Goal: Transaction & Acquisition: Purchase product/service

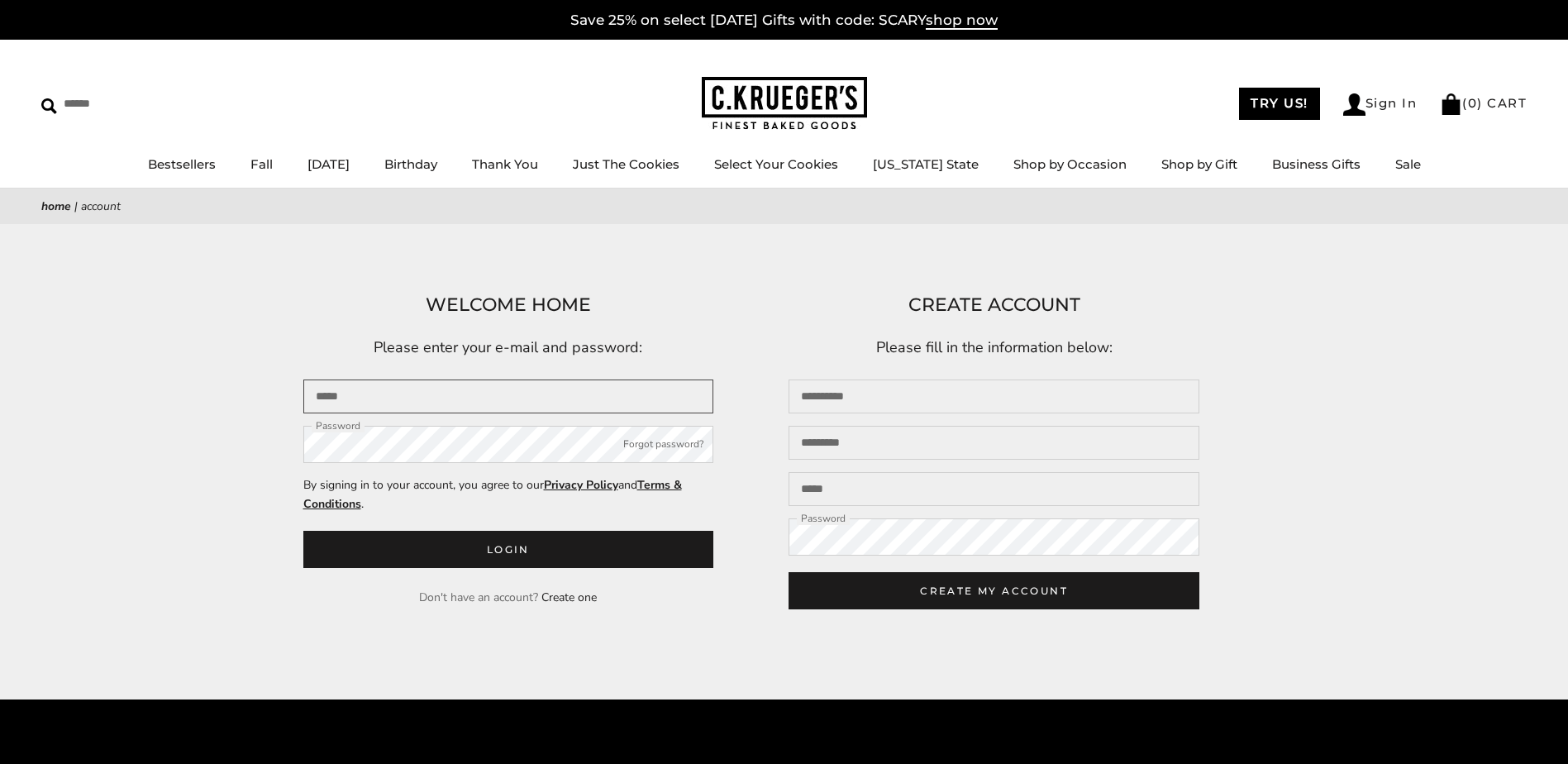
click at [336, 391] on input "Email" at bounding box center [508, 396] width 410 height 34
click at [392, 390] on input "Email" at bounding box center [508, 396] width 410 height 34
type input "**********"
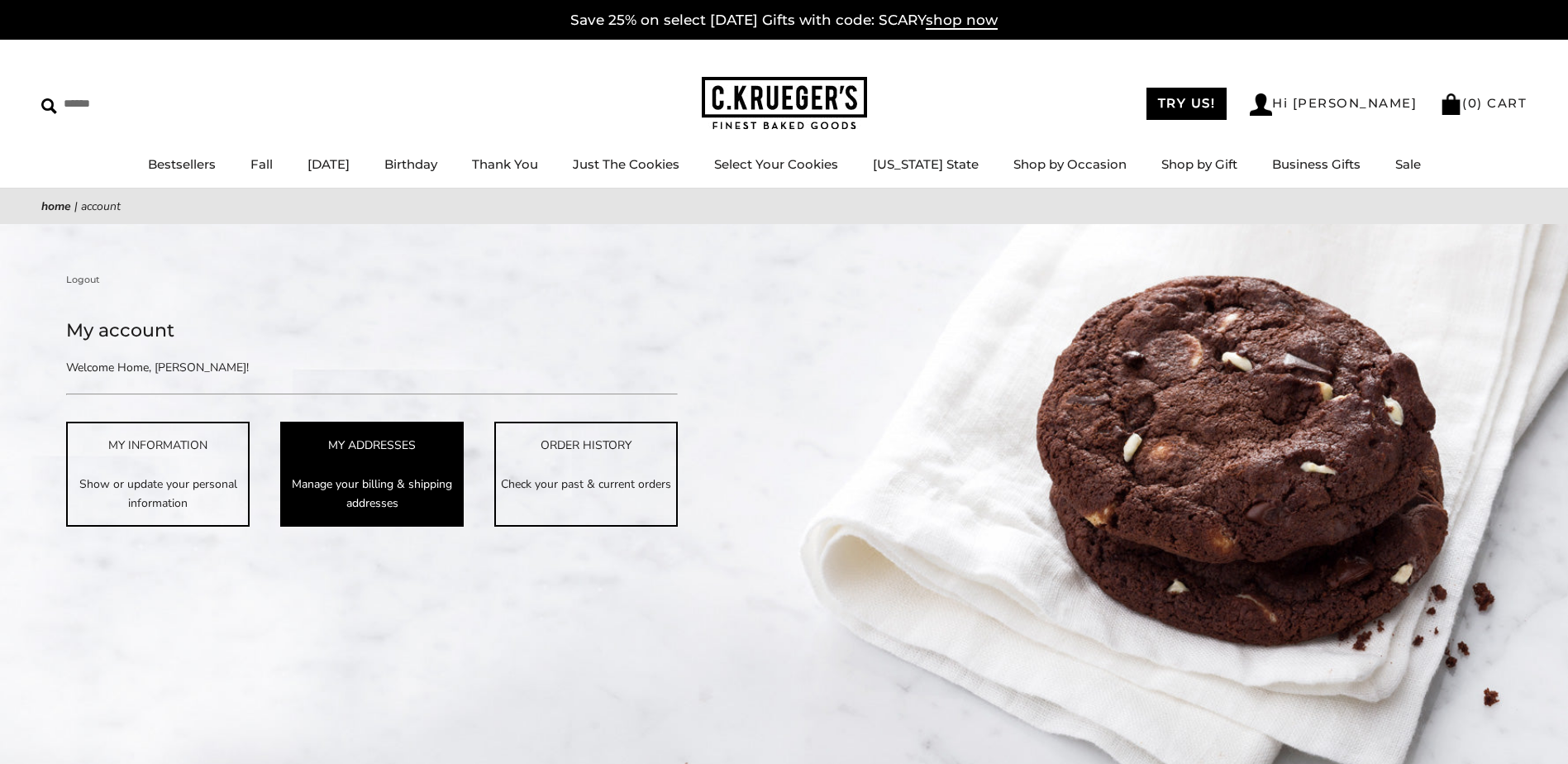
click at [367, 506] on p "Manage your billing & shipping addresses" at bounding box center [372, 493] width 180 height 38
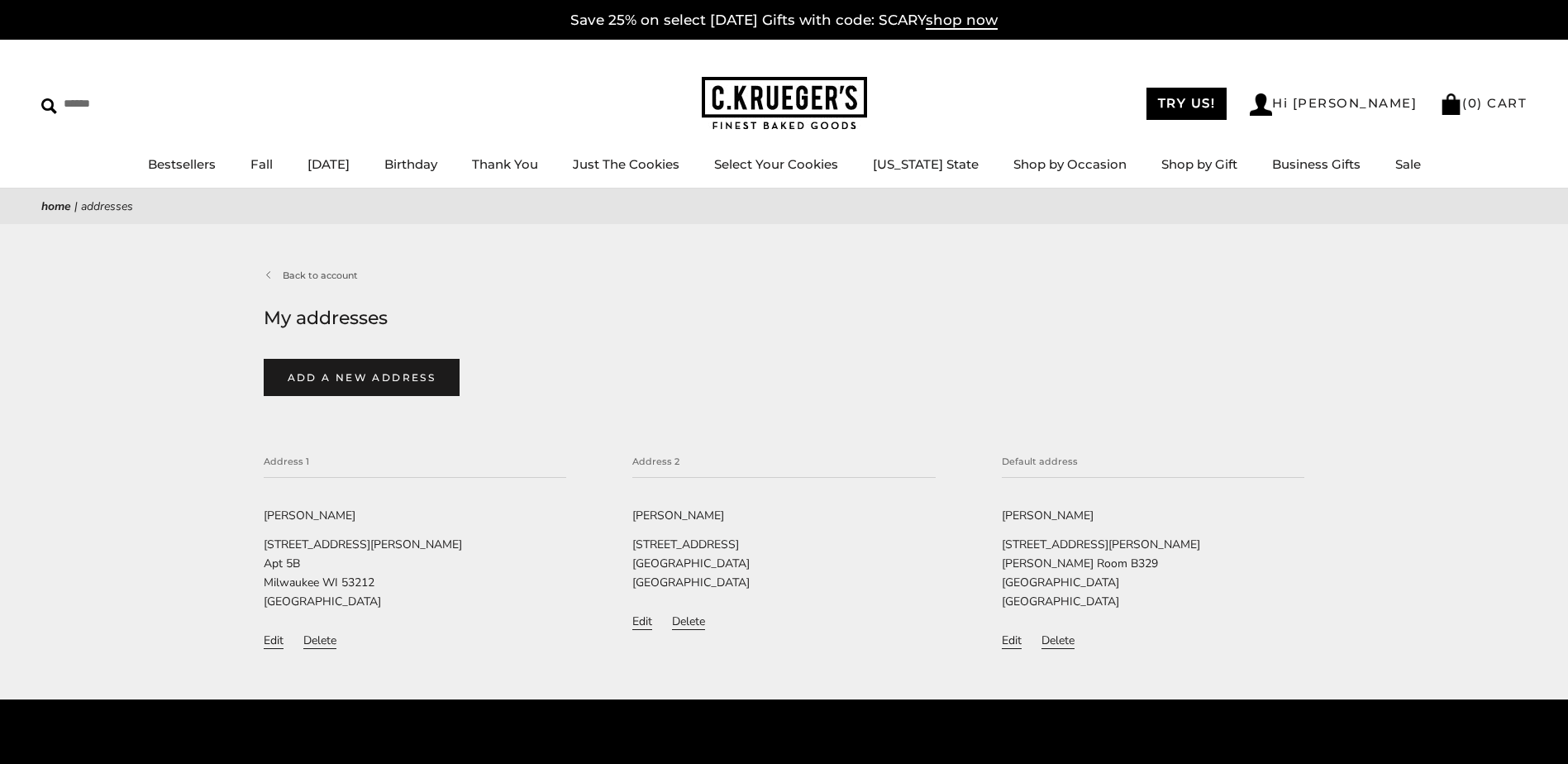
select select"] "*********"
select select"] "********"
click at [1013, 642] on button "Edit" at bounding box center [1011, 641] width 19 height 17
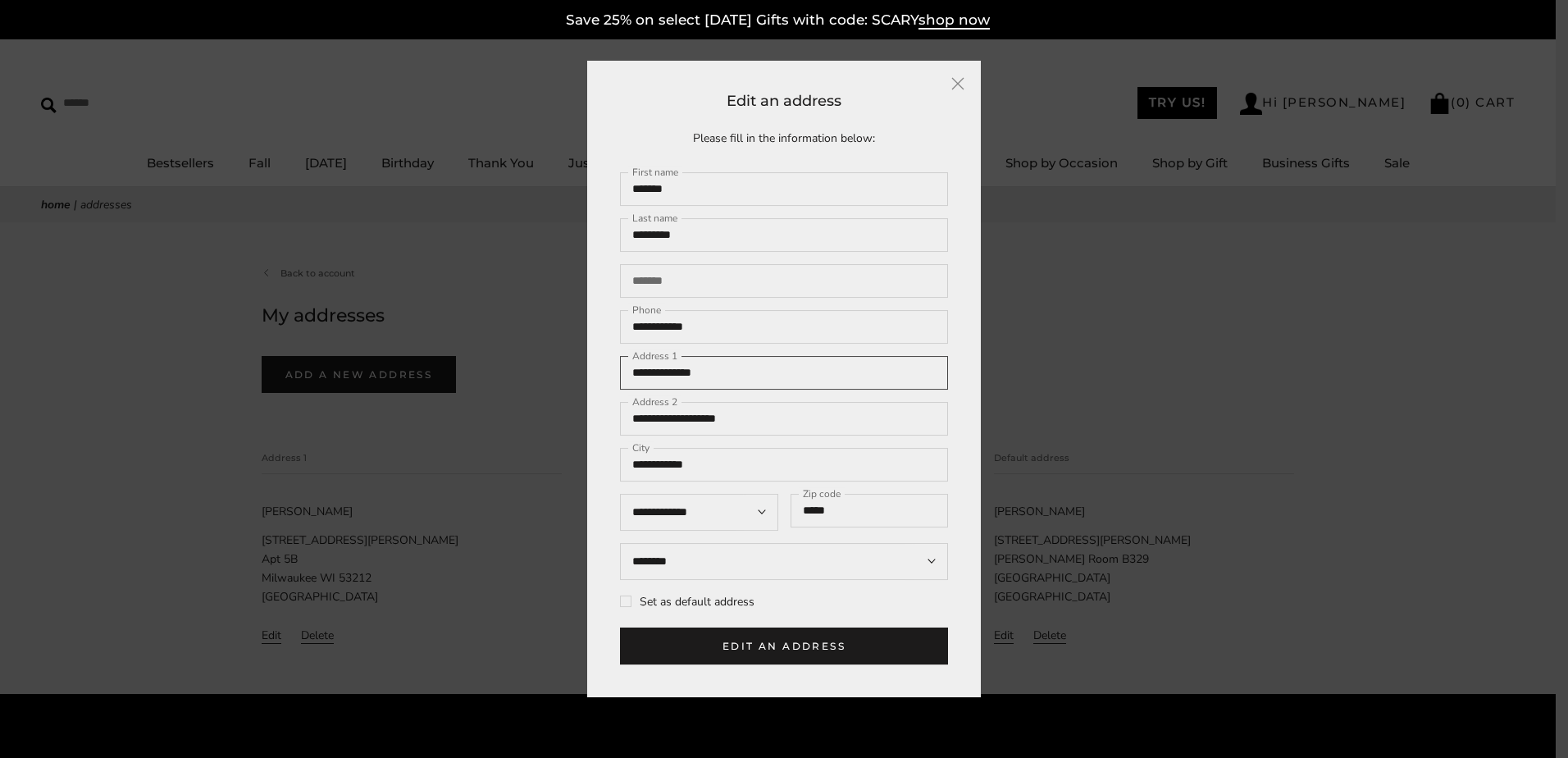
drag, startPoint x: 760, startPoint y: 381, endPoint x: 511, endPoint y: 386, distance: 249.1
click at [511, 386] on body "Skip to content ****** Bestsellers Fall NEW! Cozy Autumn Fall Celebration Water…" at bounding box center [778, 584] width 1556 height 1167
type input "**********"
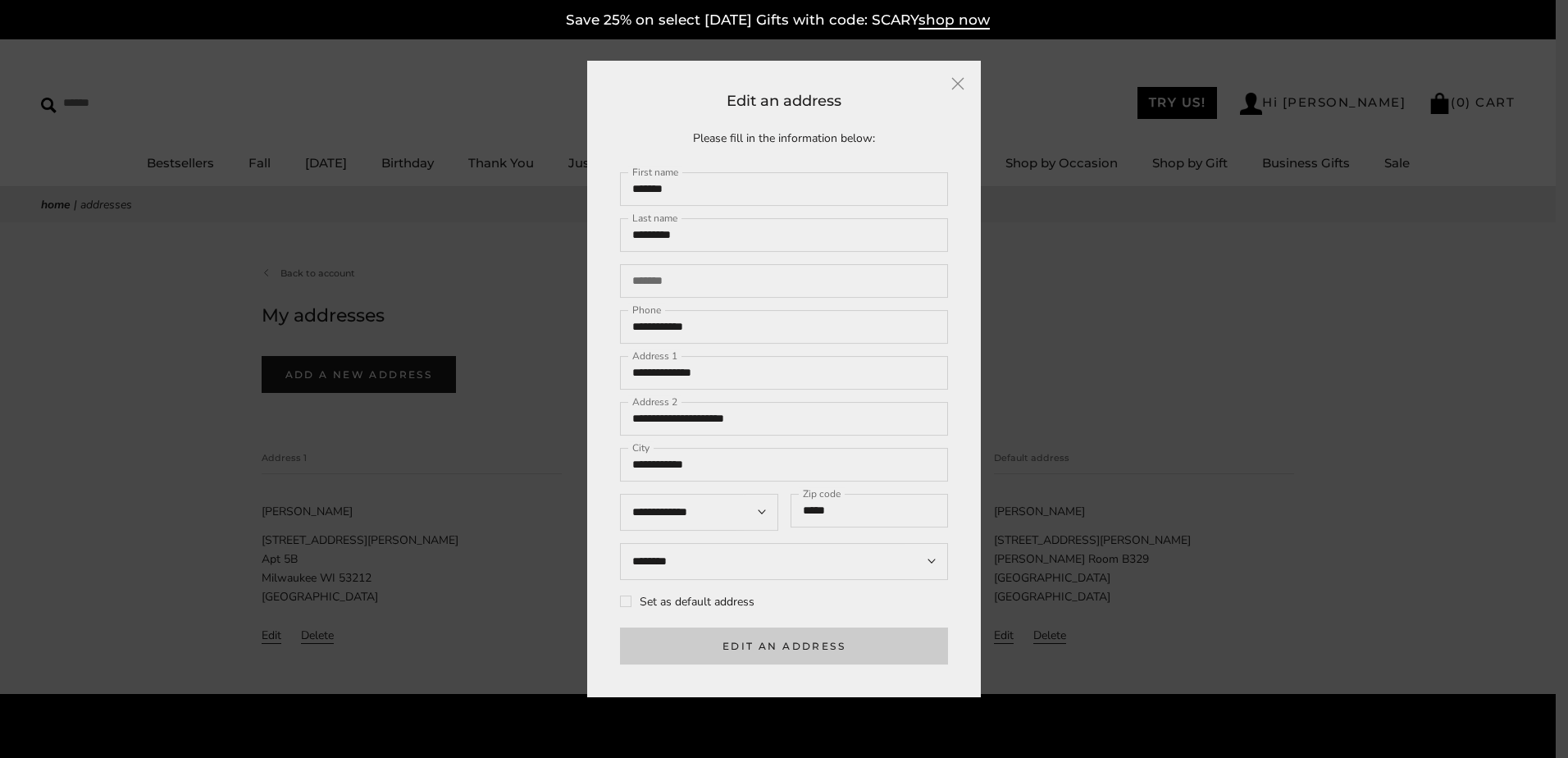
click at [754, 663] on button "Edit an address" at bounding box center [784, 646] width 328 height 37
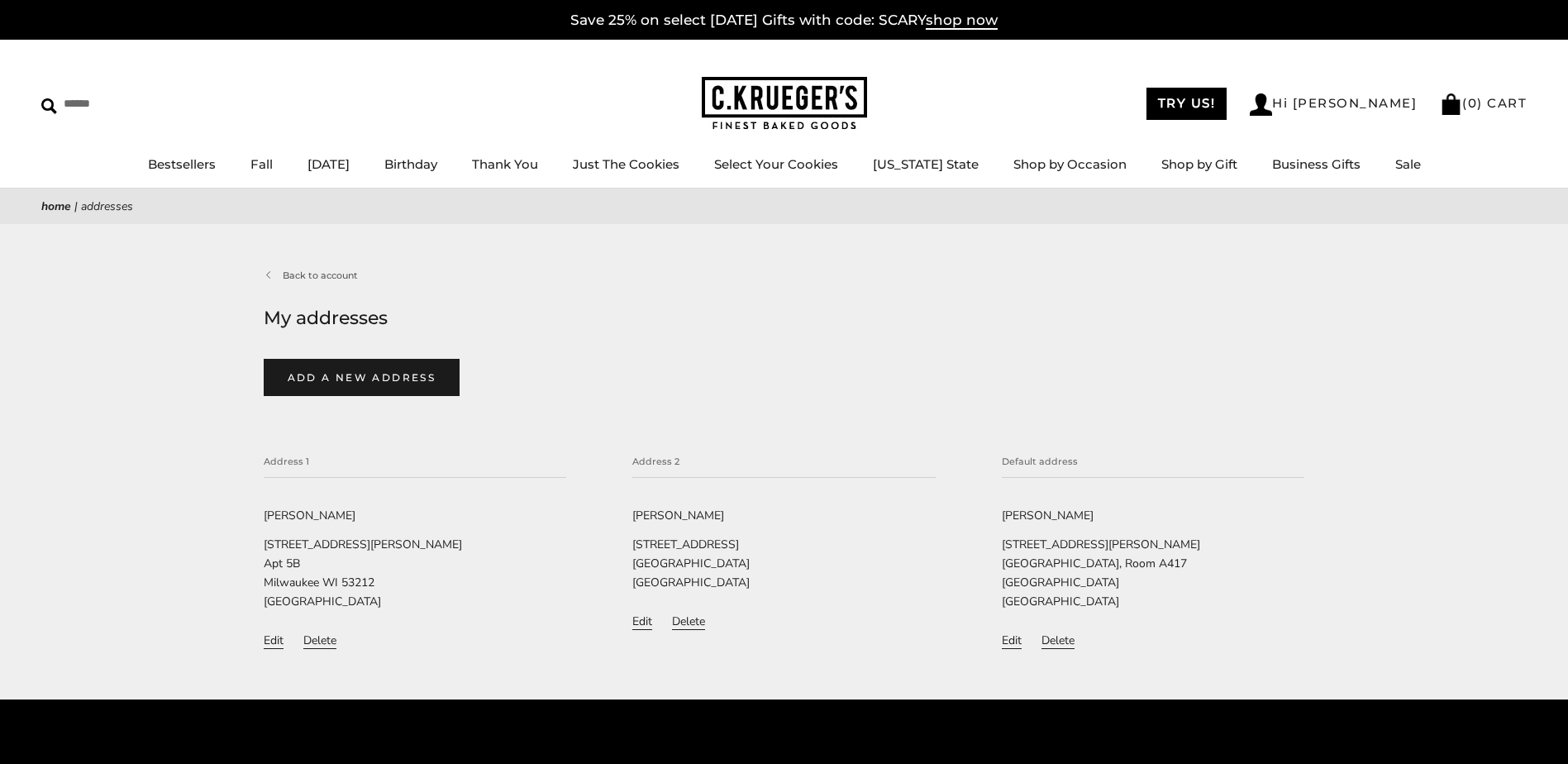
select select"] "*********"
select select"] "********"
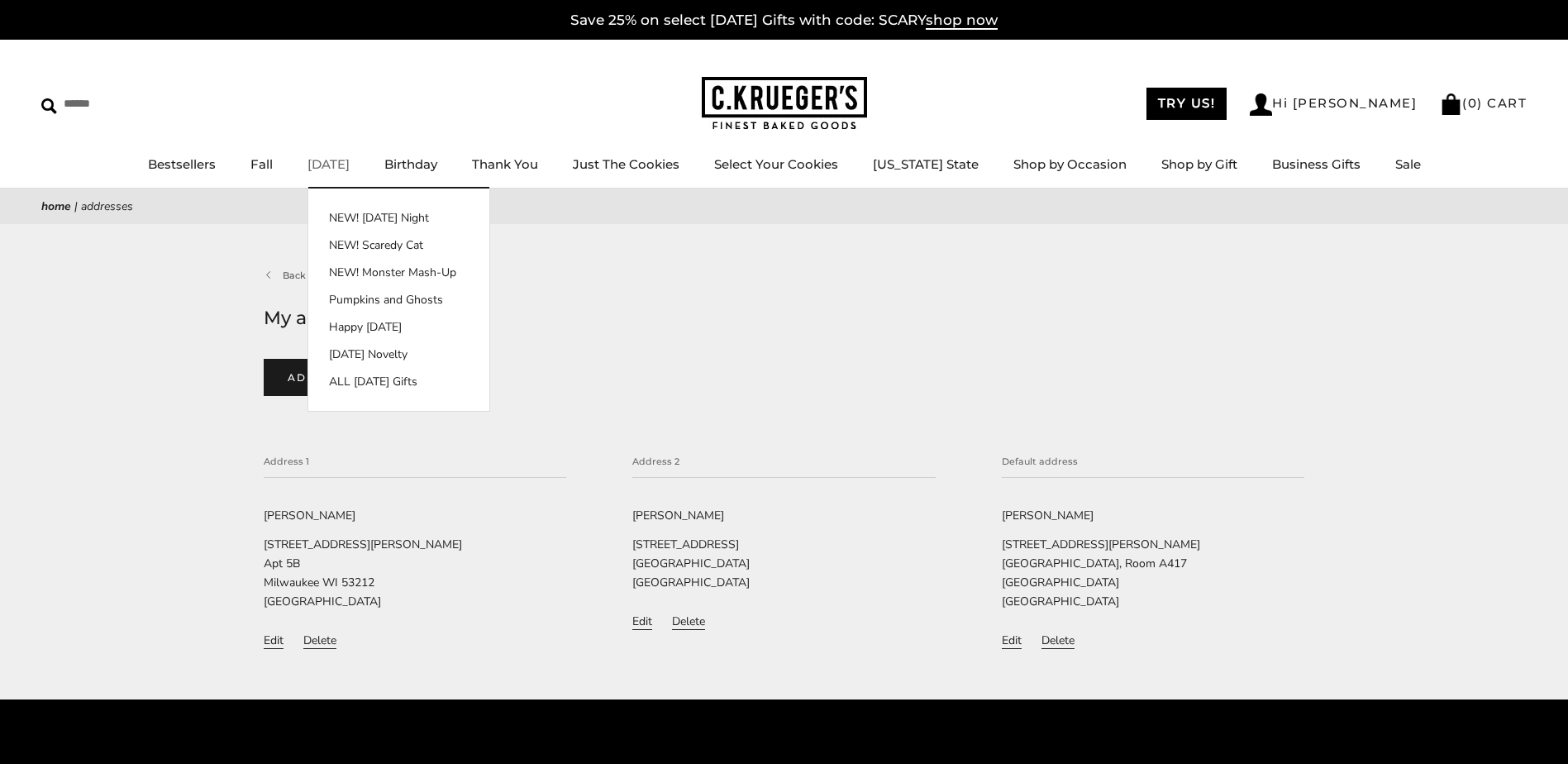
click at [338, 165] on link "[DATE]" at bounding box center [329, 164] width 43 height 16
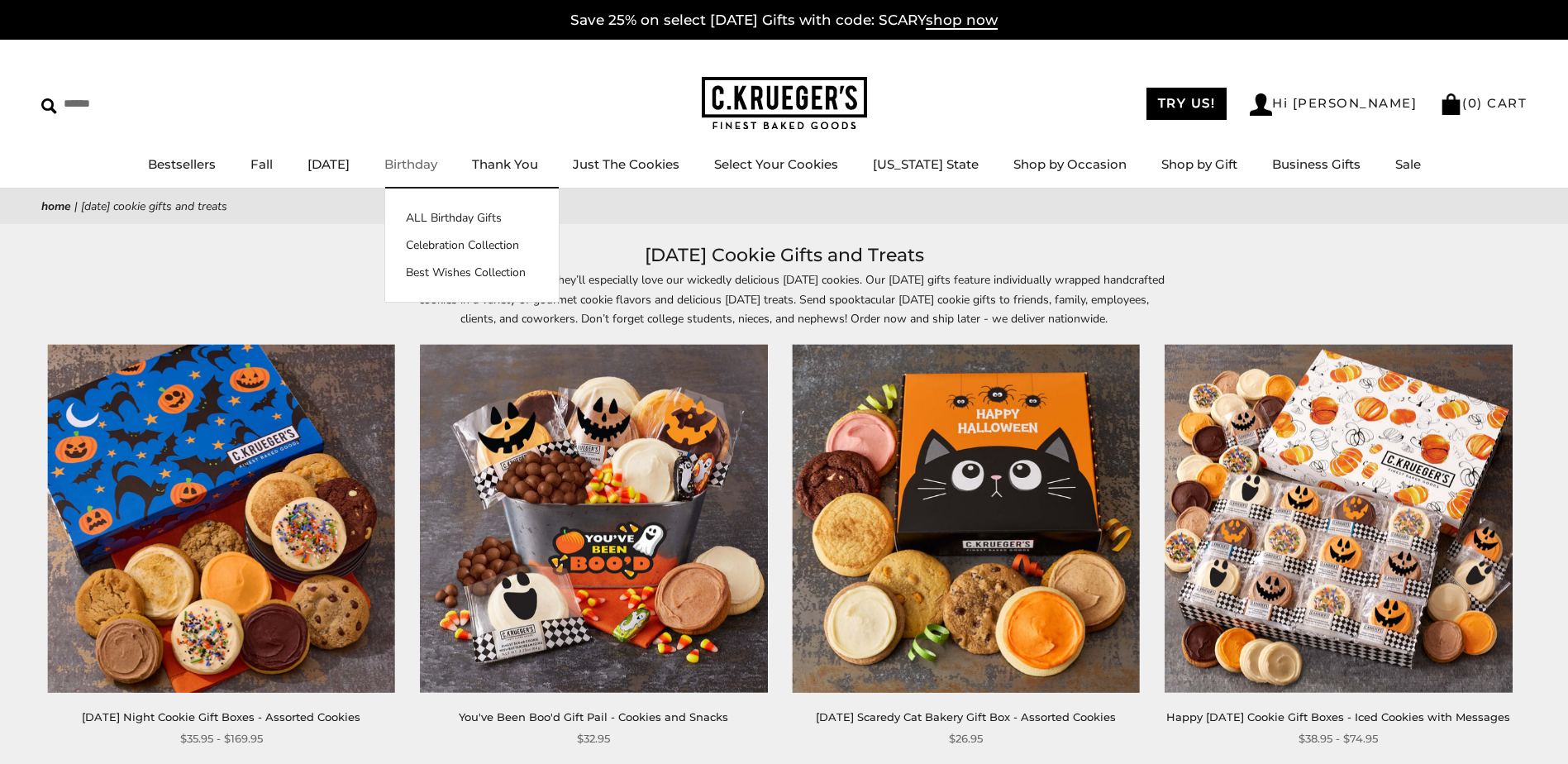
click at [752, 82] on img at bounding box center [784, 104] width 165 height 54
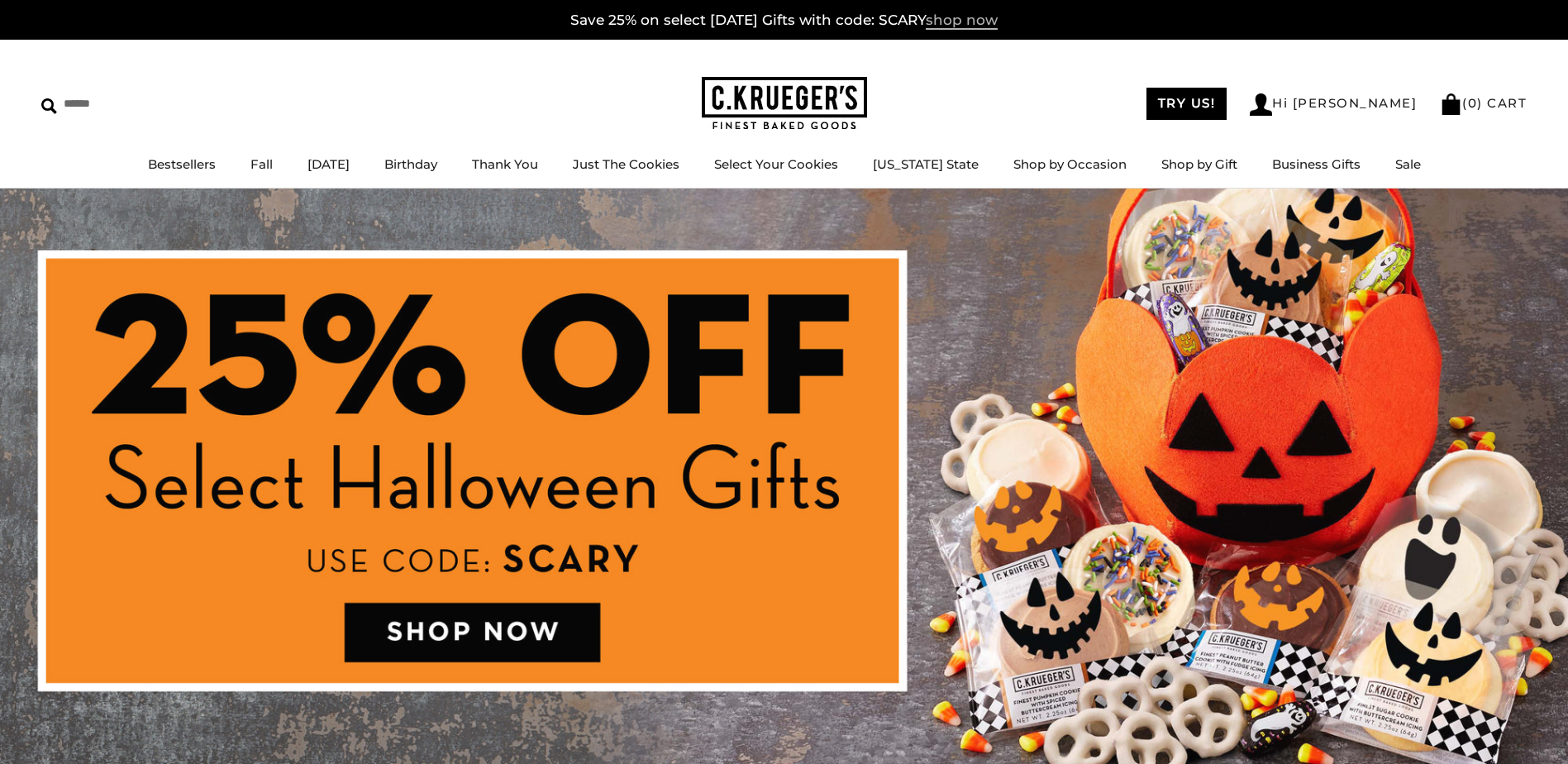
click at [979, 19] on span "shop now" at bounding box center [962, 21] width 72 height 18
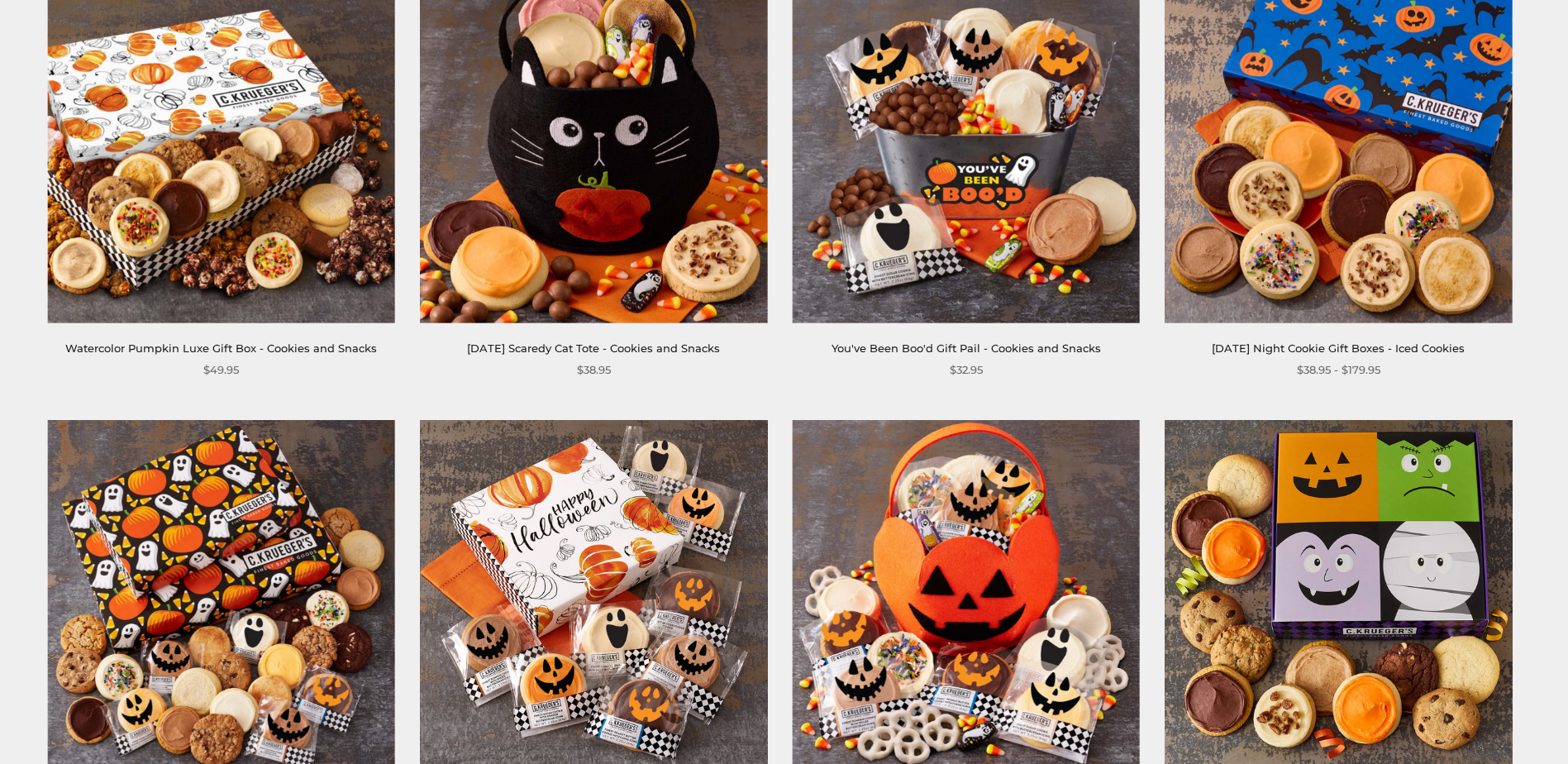
scroll to position [166, 0]
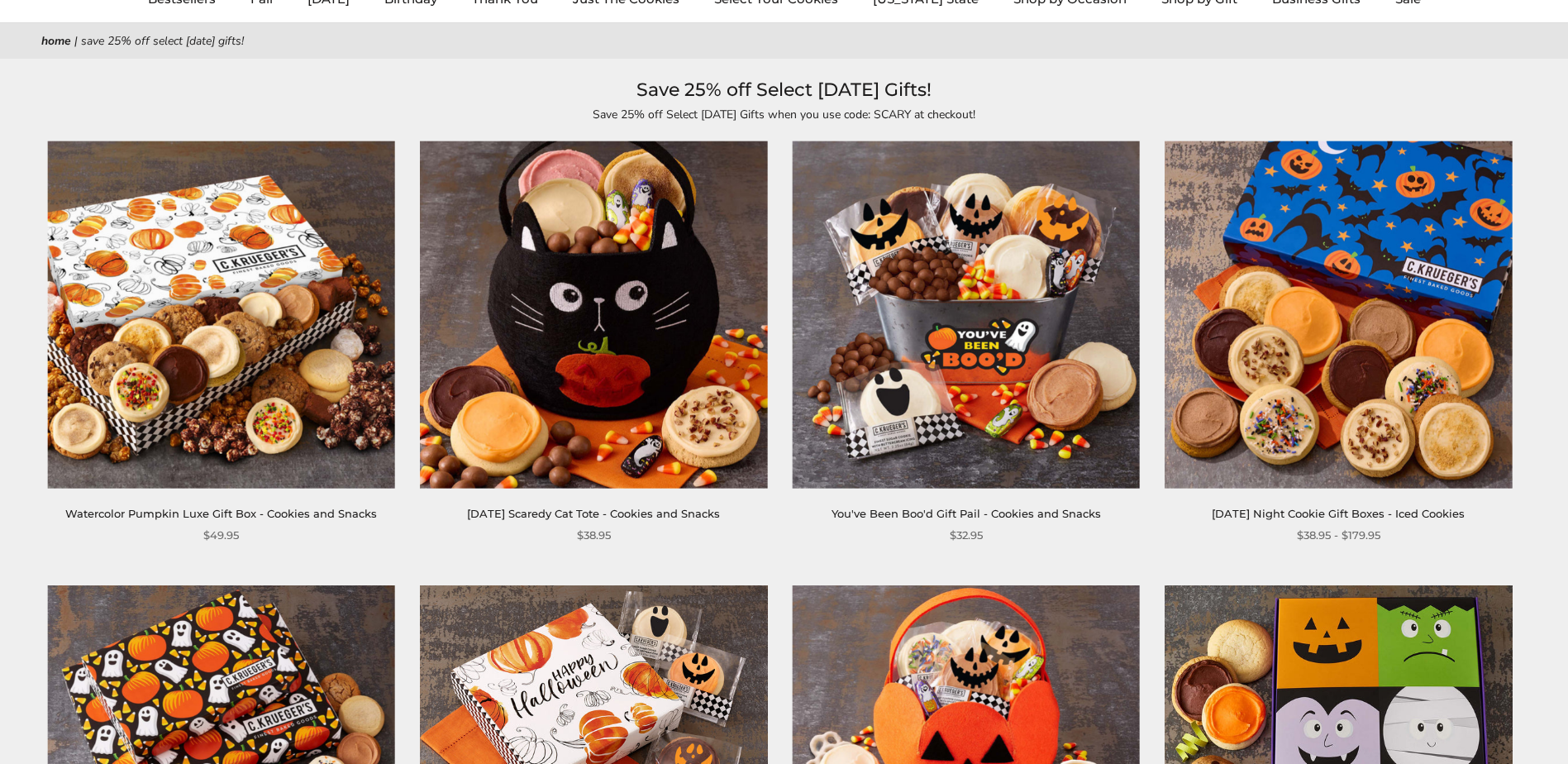
click at [949, 353] on img at bounding box center [965, 315] width 348 height 348
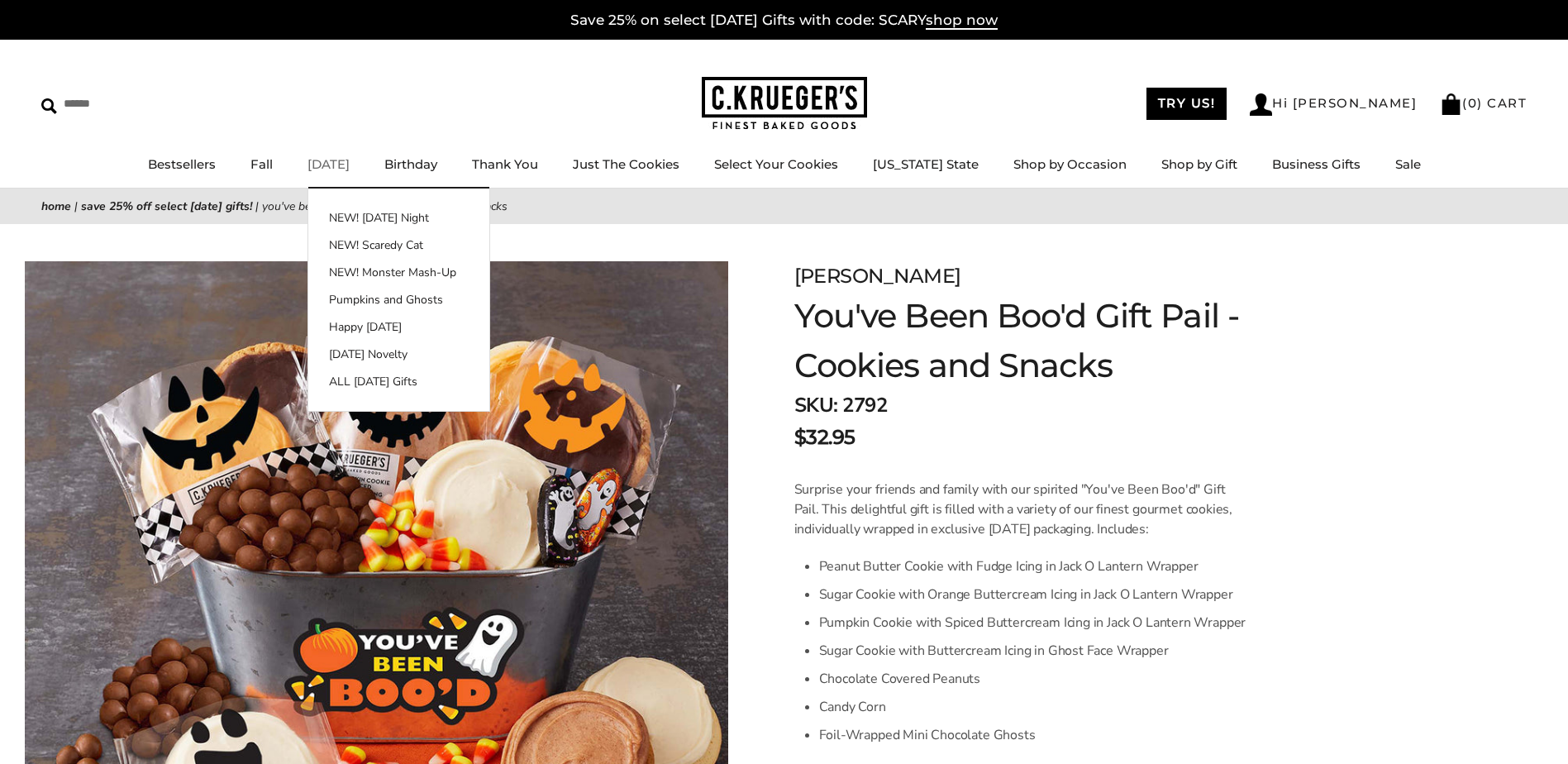
click at [327, 165] on link "[DATE]" at bounding box center [329, 164] width 43 height 16
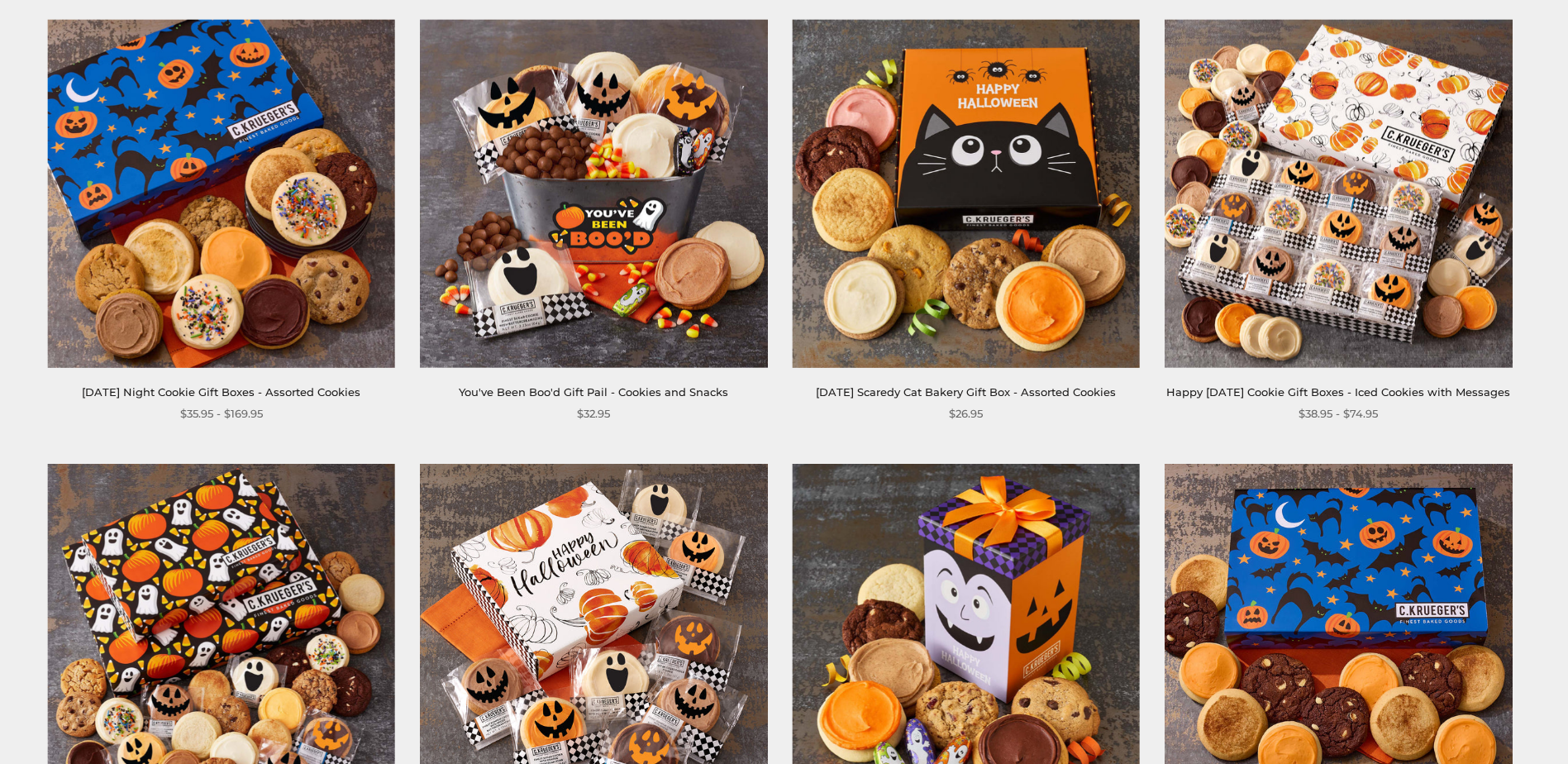
scroll to position [331, 0]
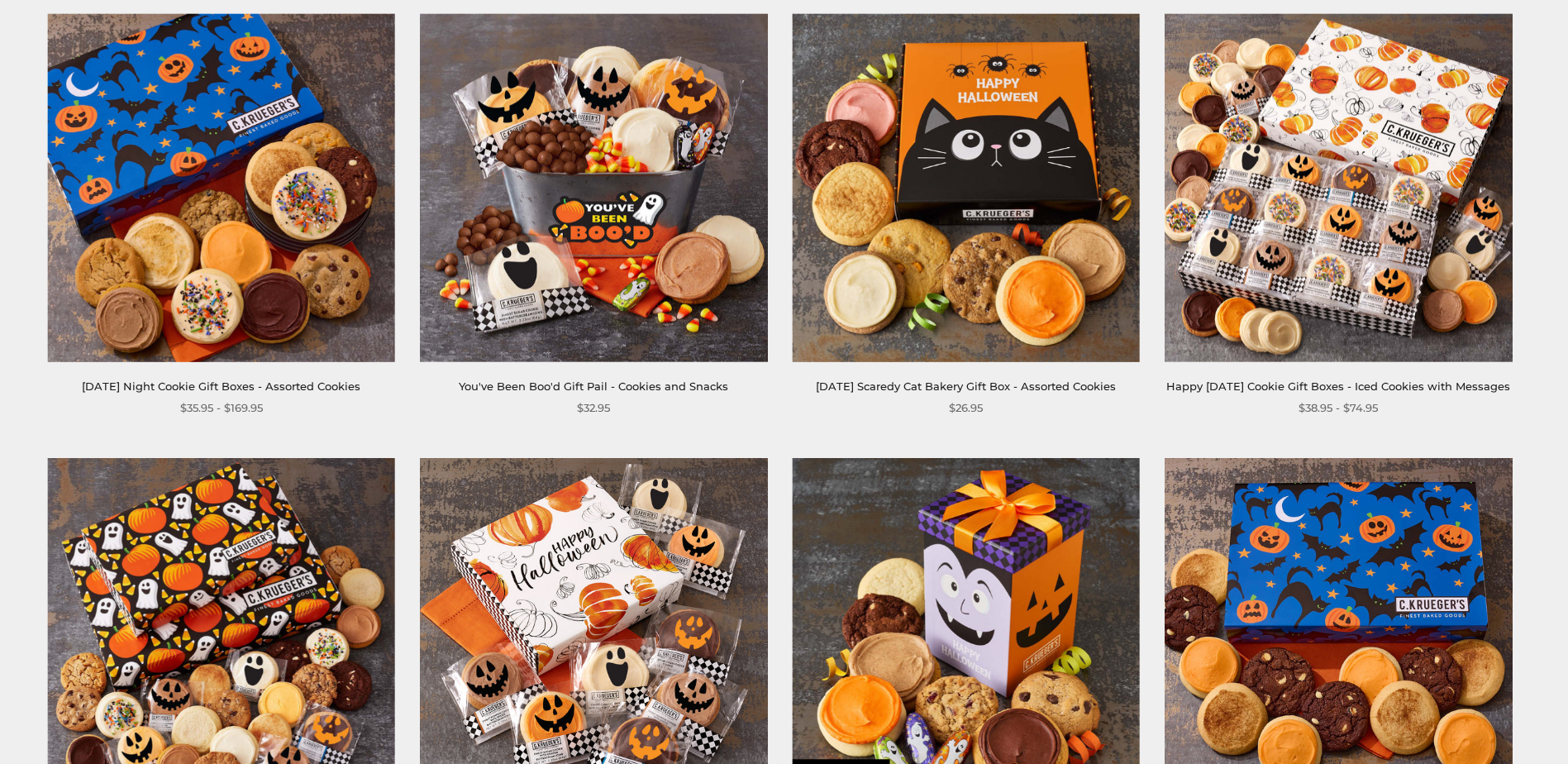
click at [995, 205] on img at bounding box center [965, 188] width 348 height 348
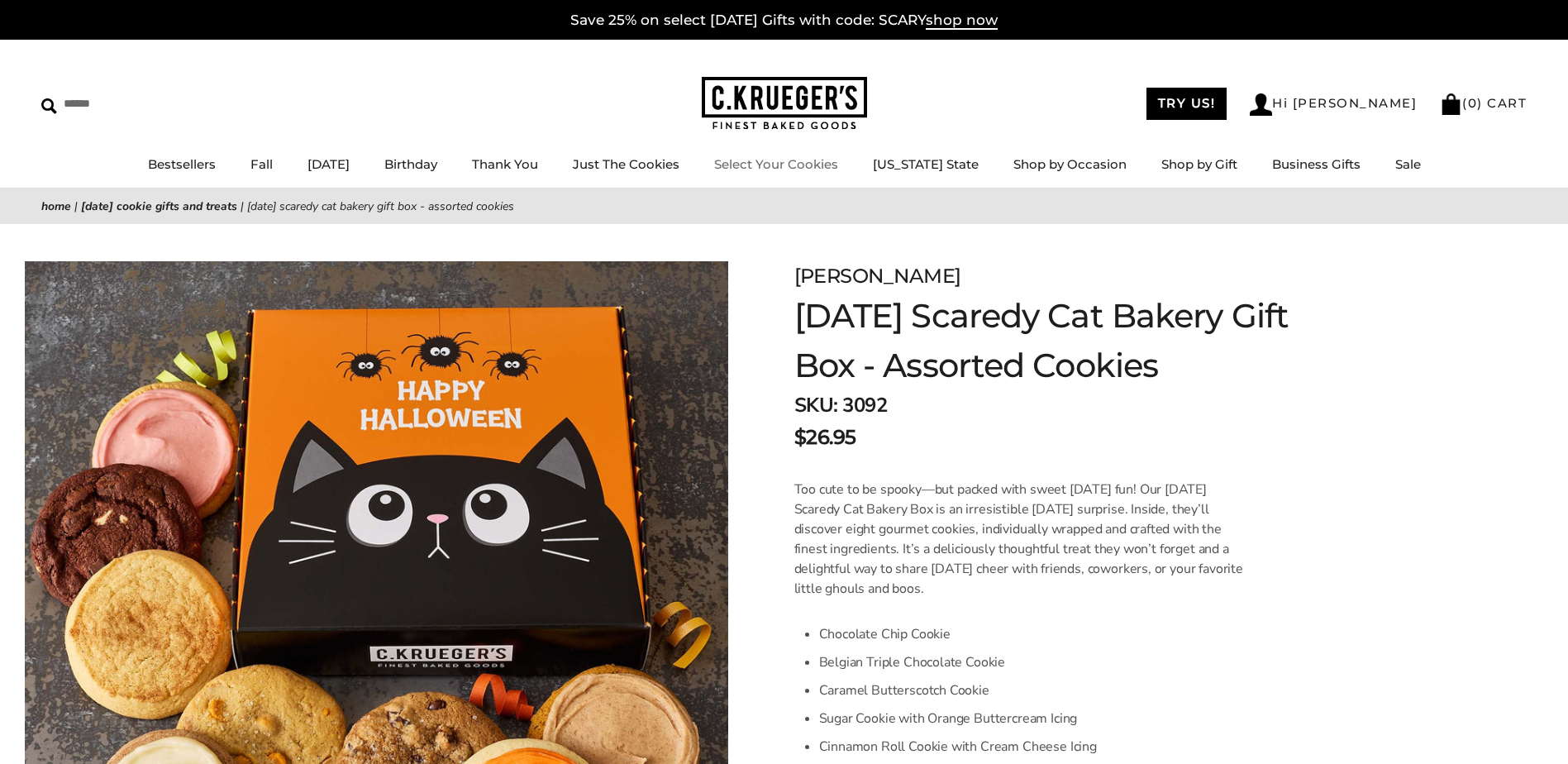
click at [792, 157] on link "Select Your Cookies" at bounding box center [776, 164] width 124 height 16
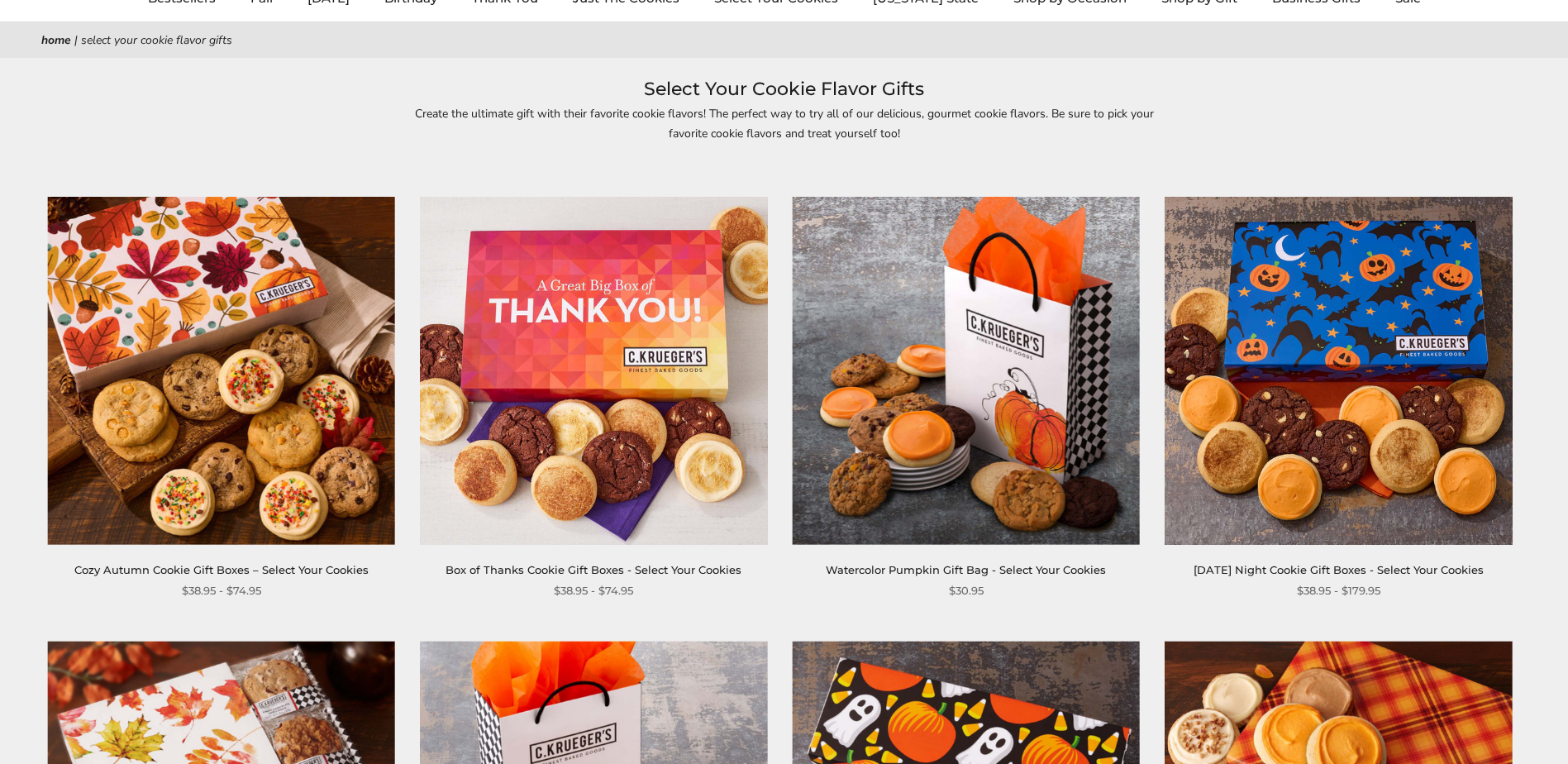
scroll to position [166, 0]
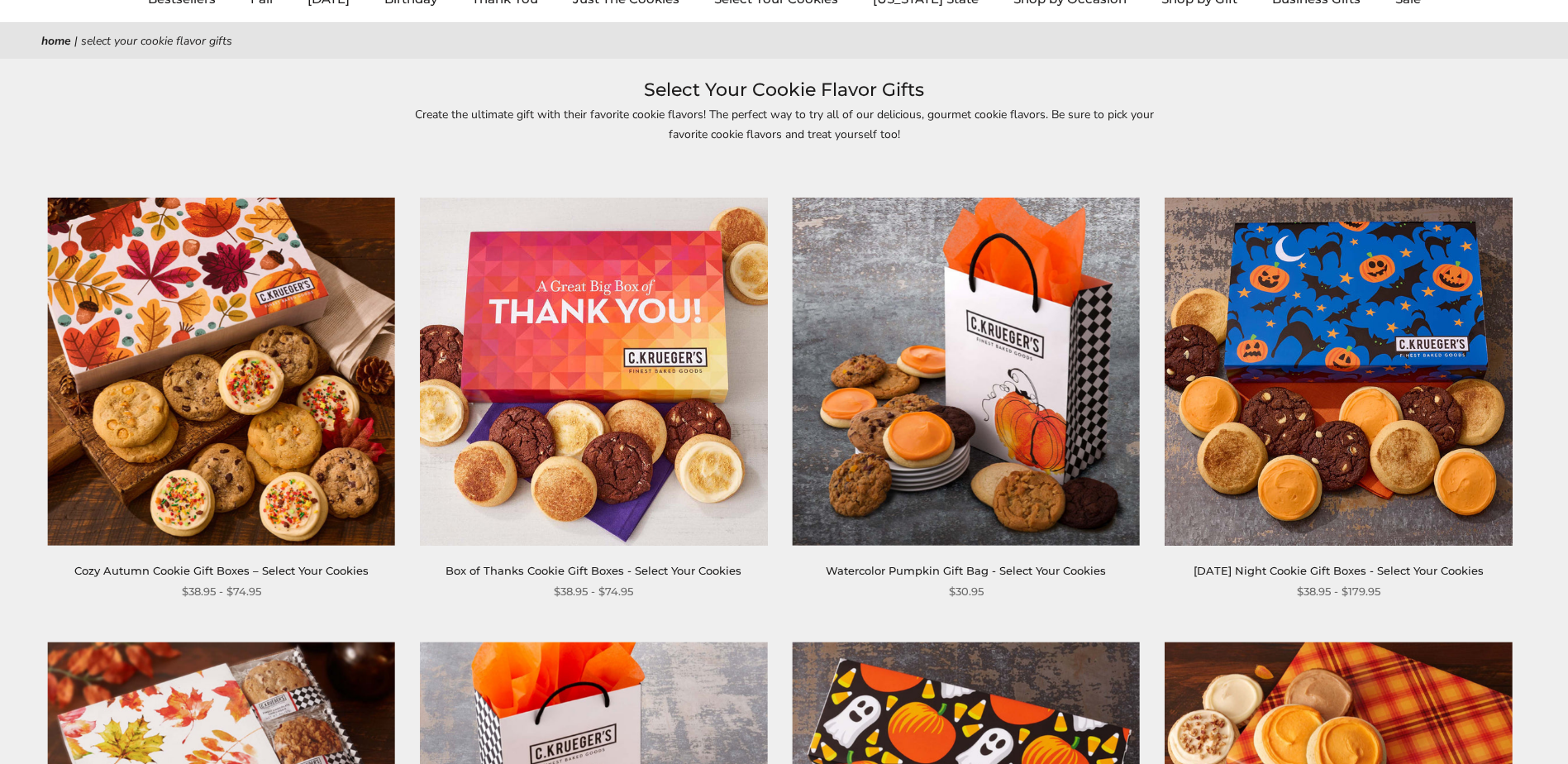
click at [1318, 314] on img at bounding box center [1339, 372] width 348 height 348
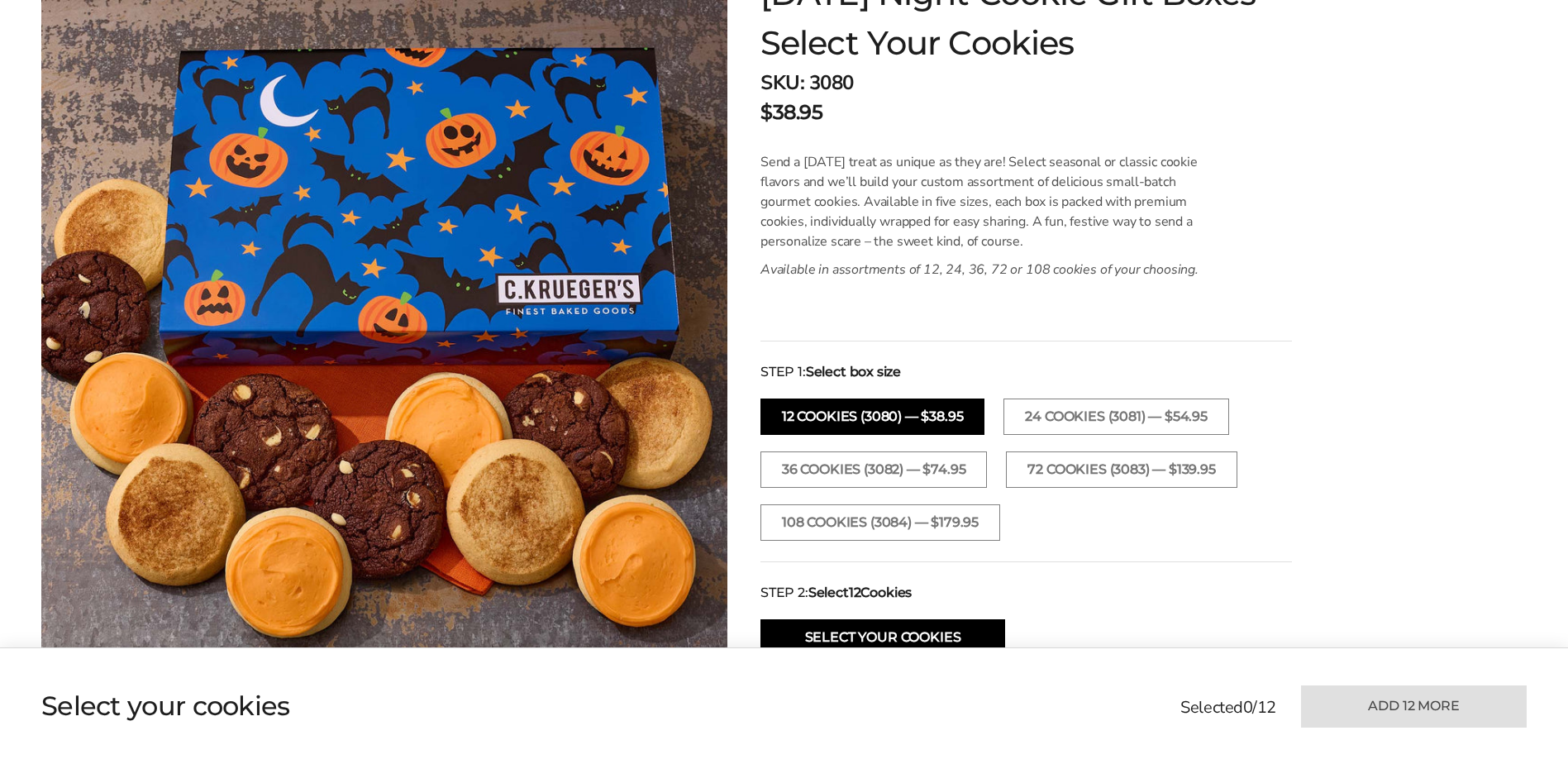
scroll to position [413, 0]
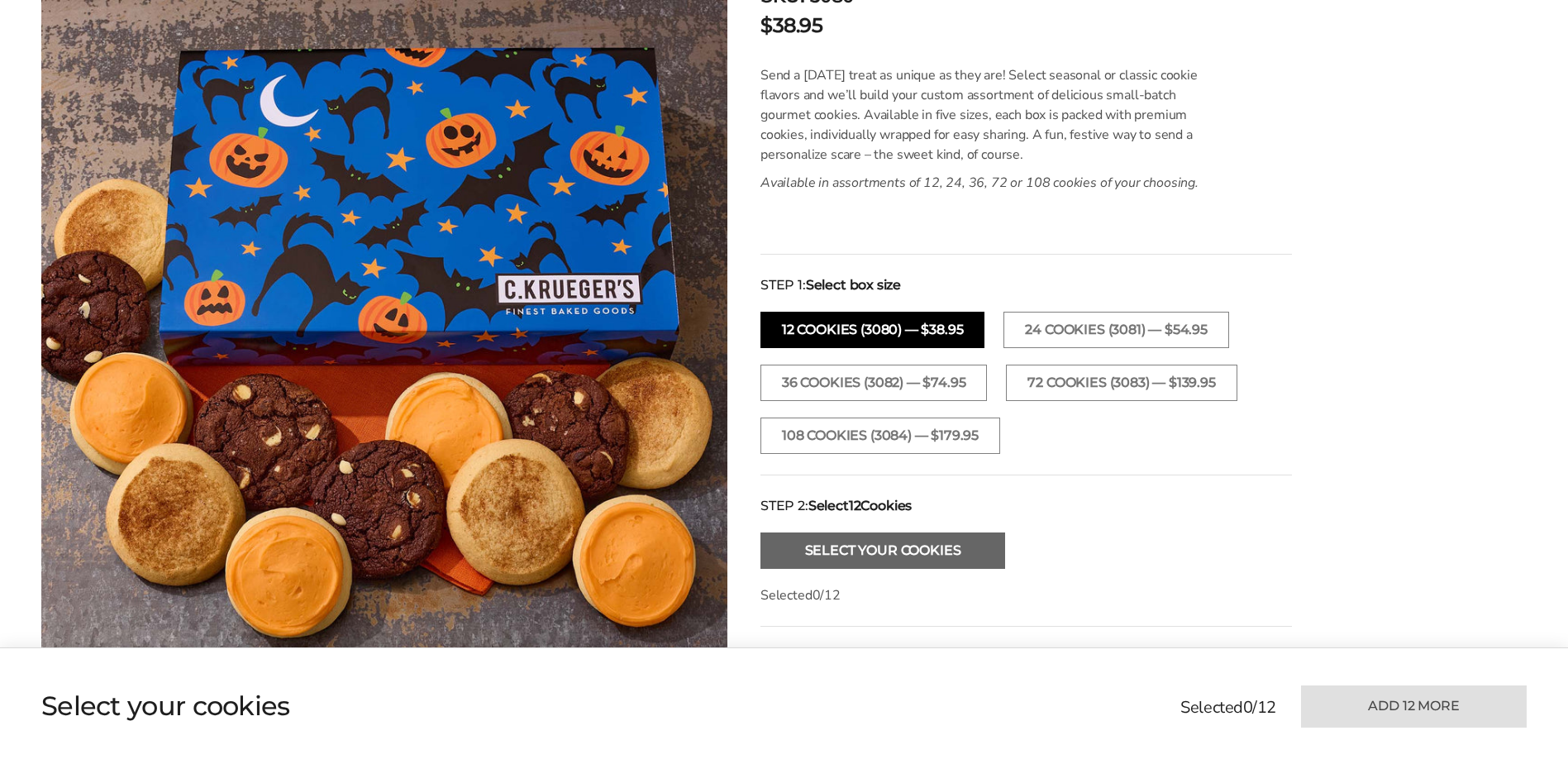
click at [935, 548] on button "Select Your Cookies" at bounding box center [883, 550] width 245 height 36
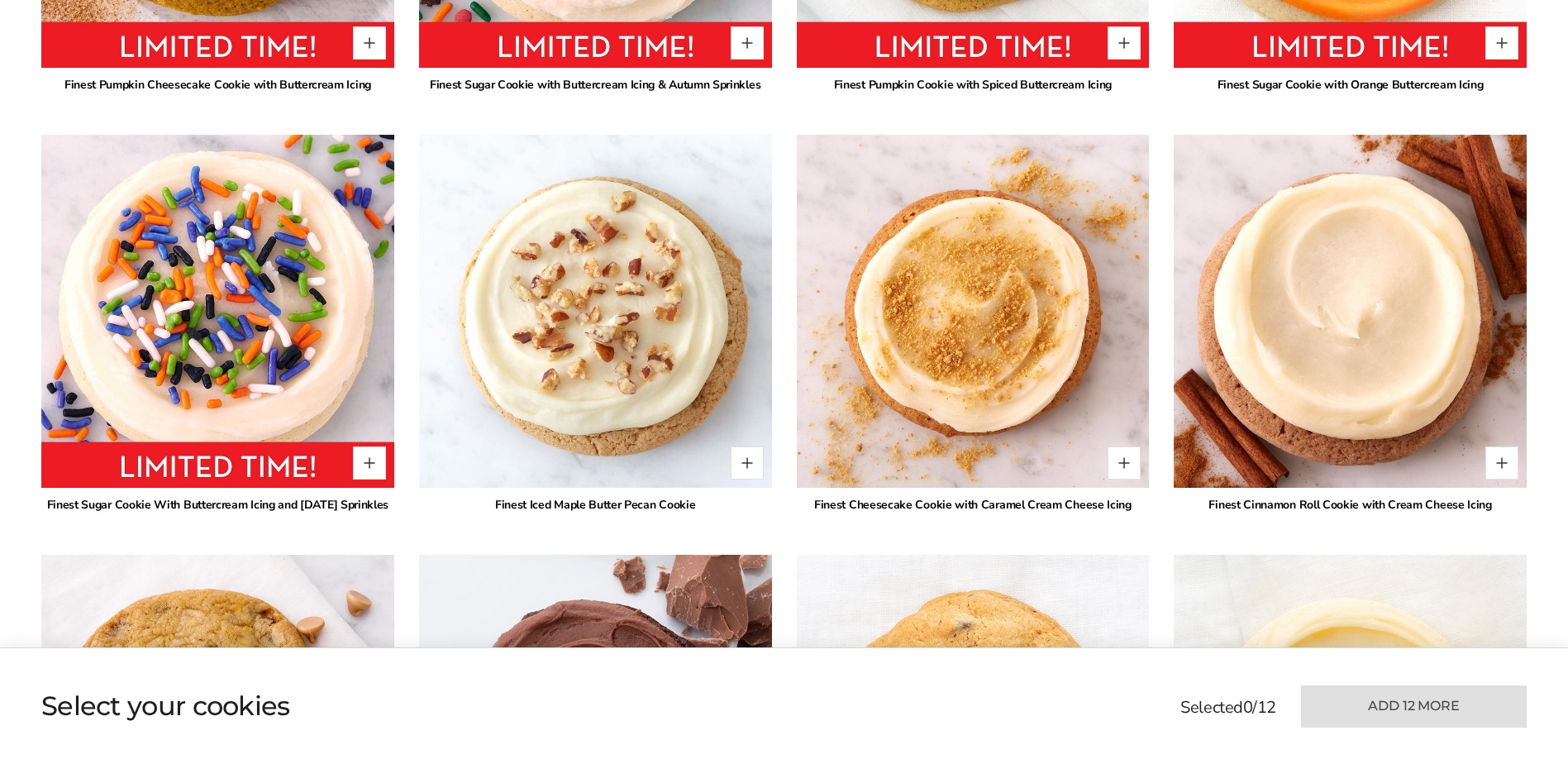
scroll to position [1616, 0]
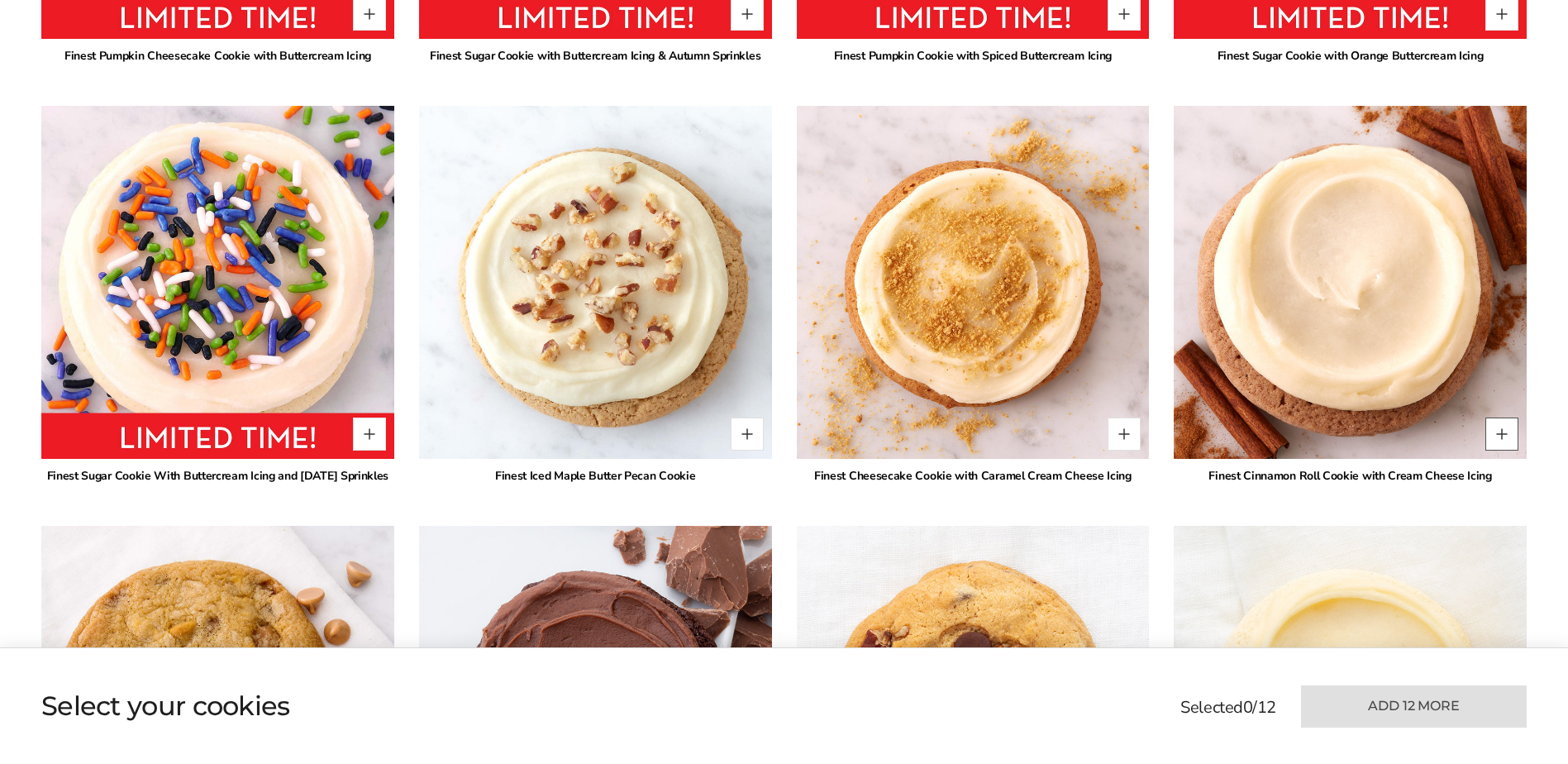
click at [1506, 437] on button "Quantity button plus" at bounding box center [1502, 434] width 33 height 33
type input "*"
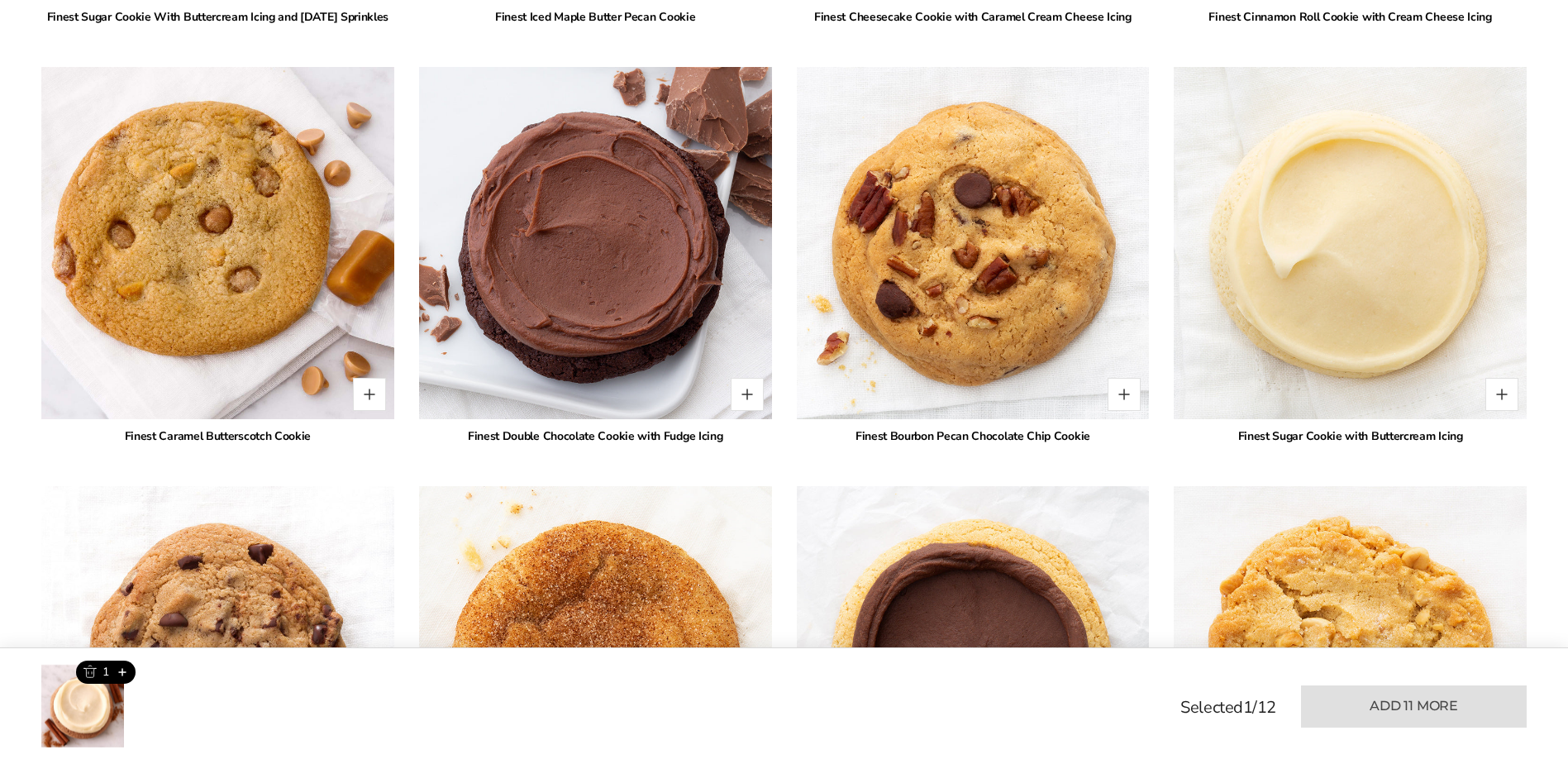
scroll to position [2112, 0]
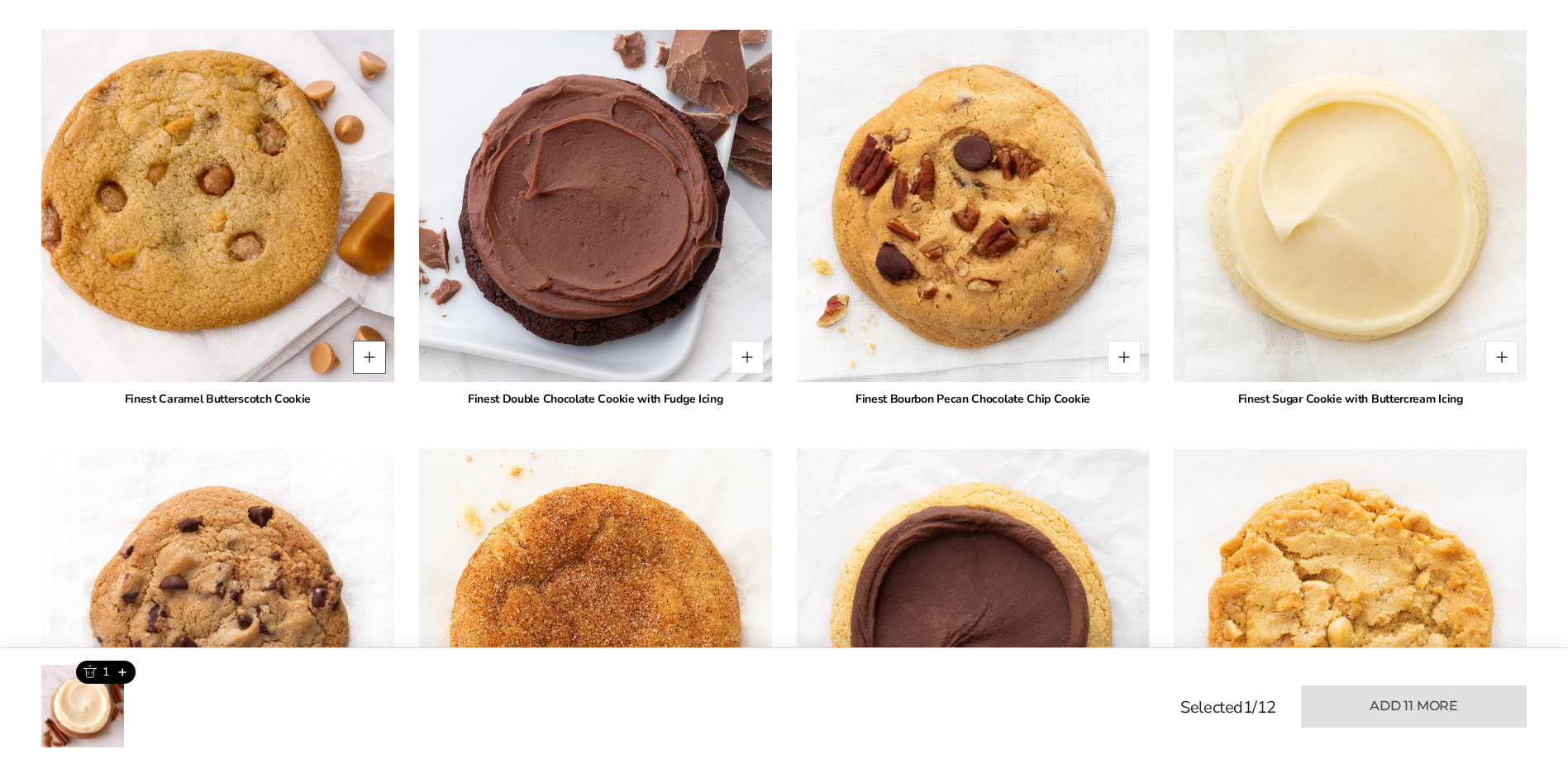
click at [374, 374] on button "Quantity button plus" at bounding box center [370, 357] width 33 height 33
type input "*"
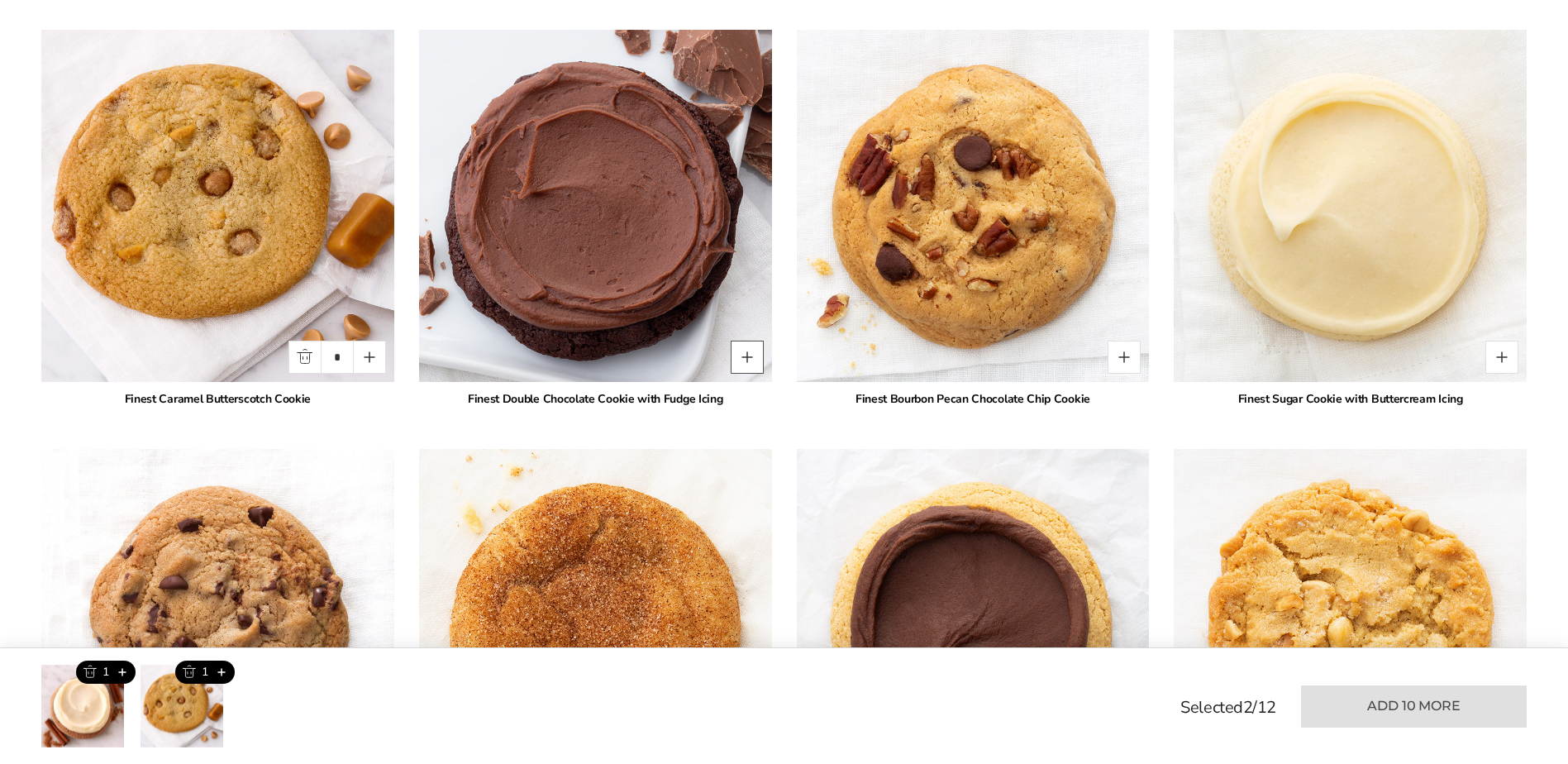
click at [741, 374] on button "Quantity button plus" at bounding box center [747, 357] width 33 height 33
type input "*"
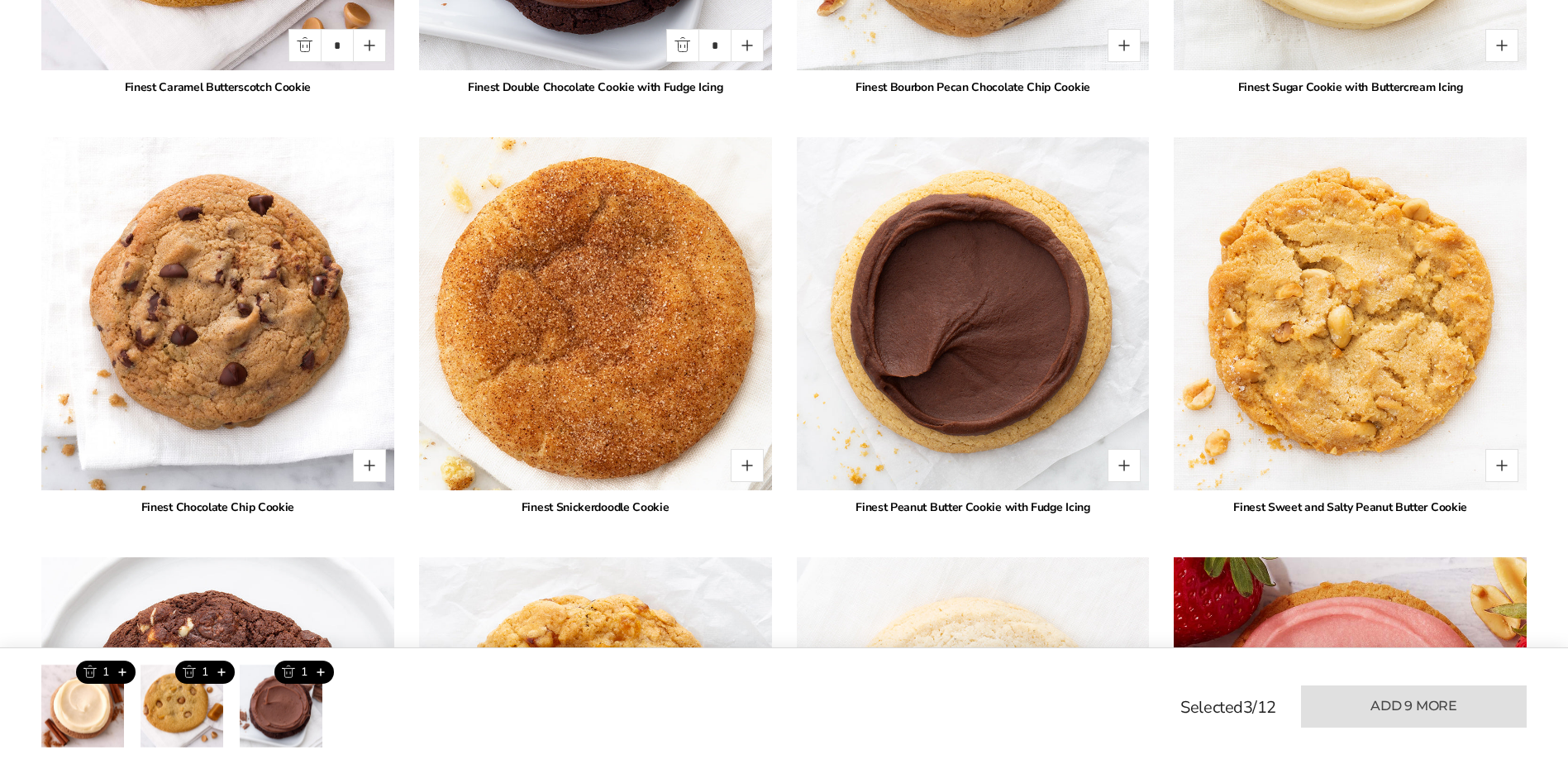
scroll to position [2443, 0]
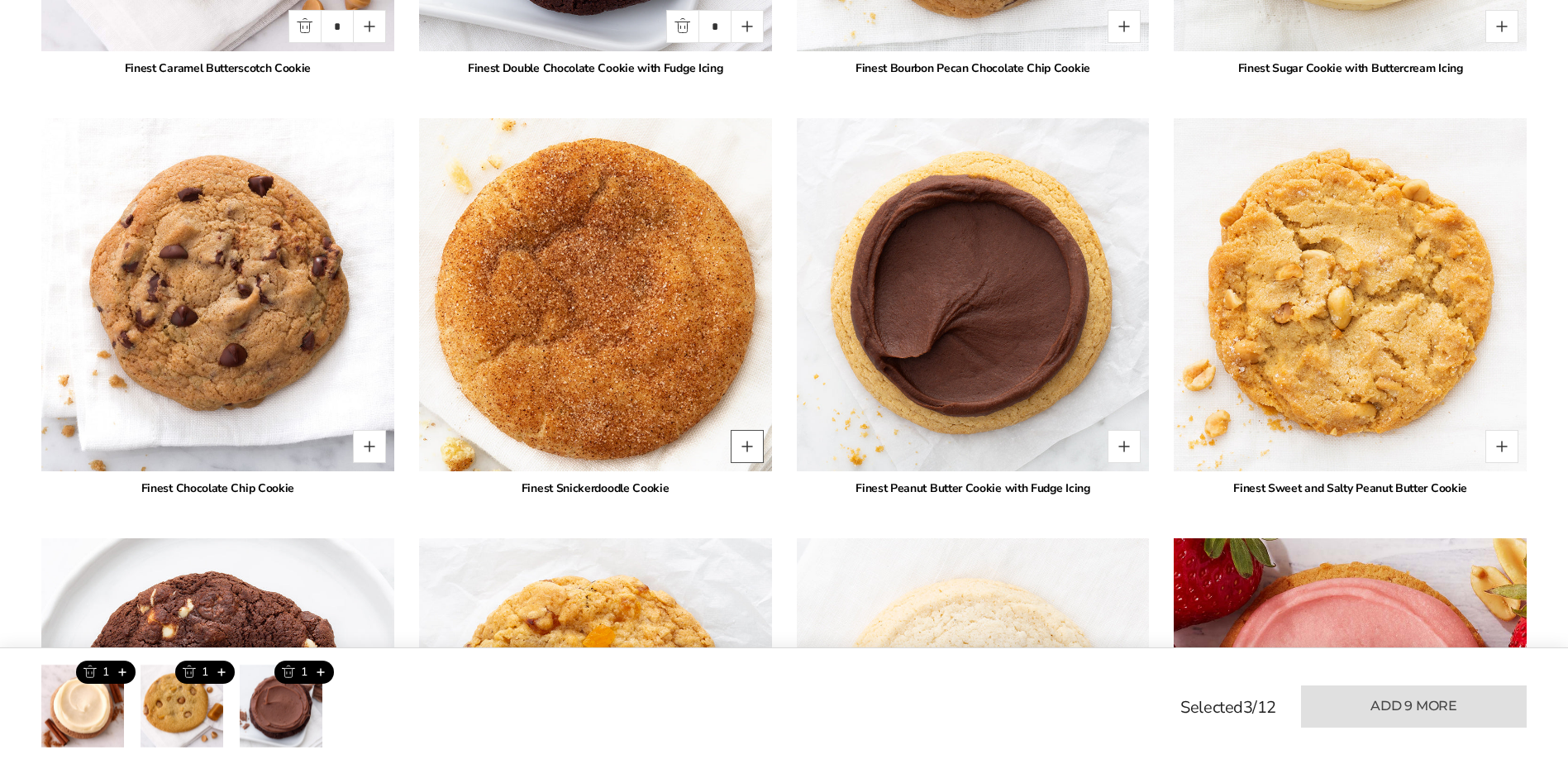
click at [753, 463] on button "Quantity button plus" at bounding box center [747, 447] width 33 height 33
type input "*"
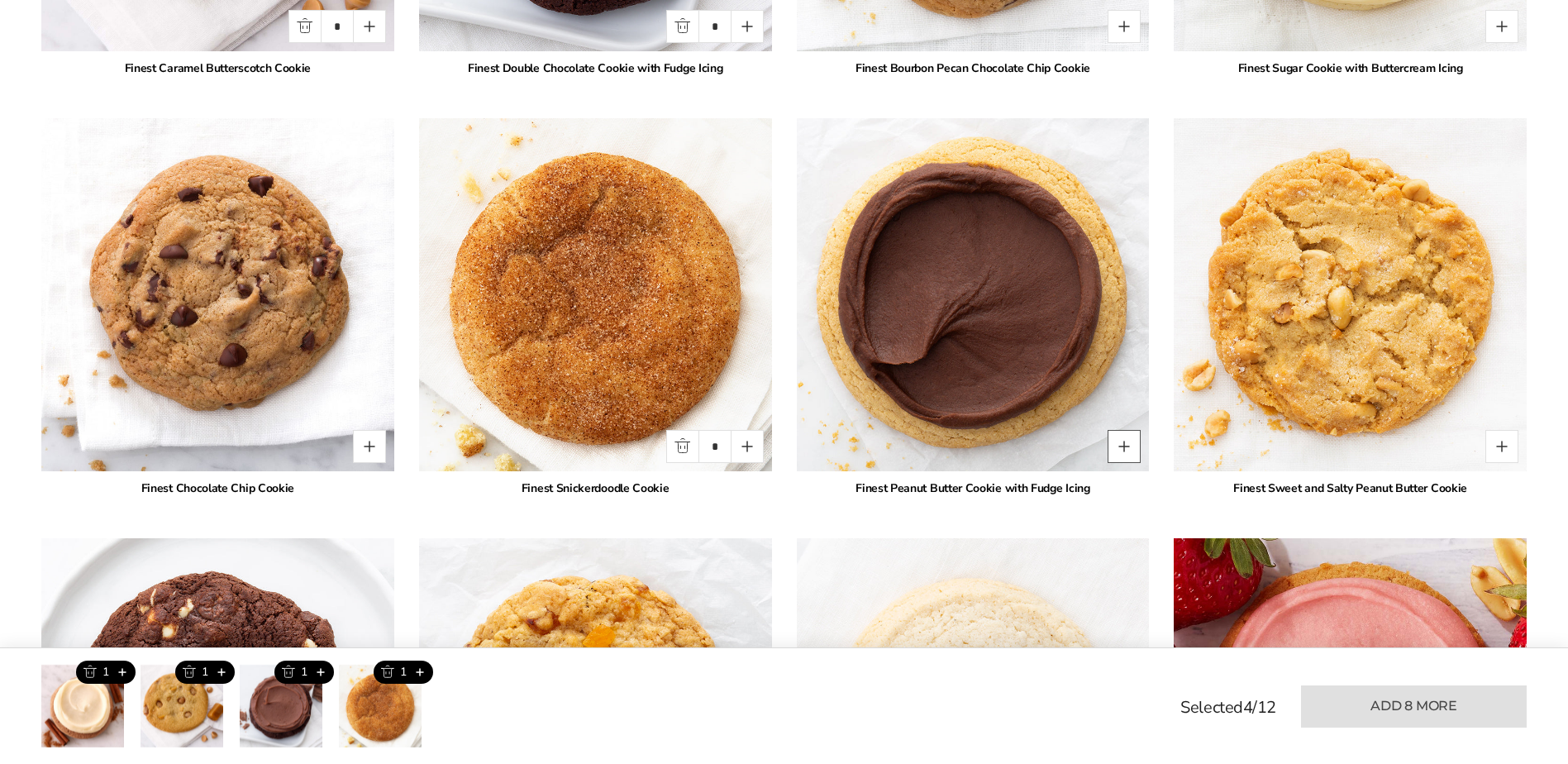
click at [1139, 462] on button "Quantity button plus" at bounding box center [1124, 447] width 33 height 33
type input "*"
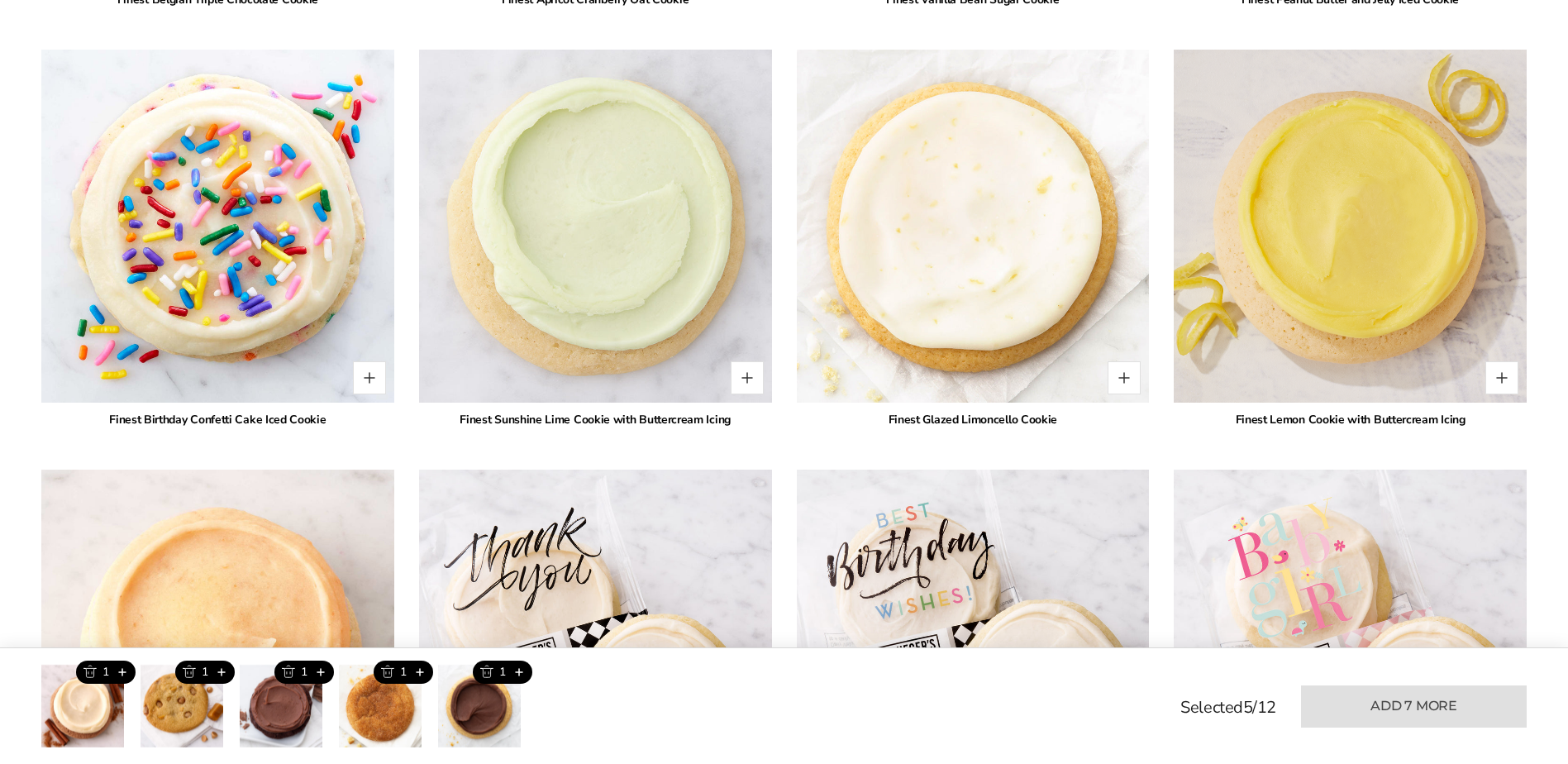
scroll to position [3352, 0]
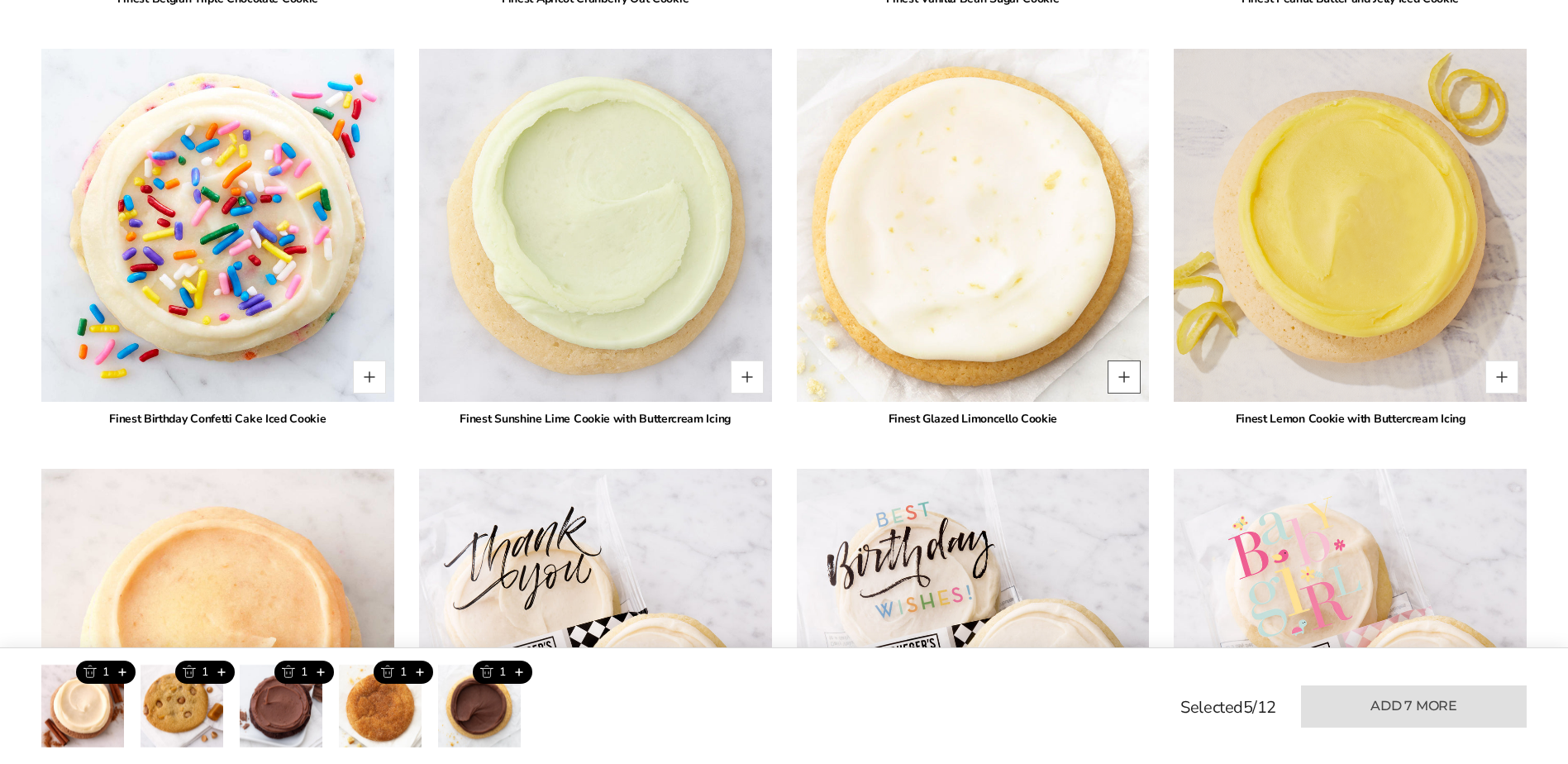
click at [1128, 394] on button "Quantity button plus" at bounding box center [1124, 377] width 33 height 33
type input "*"
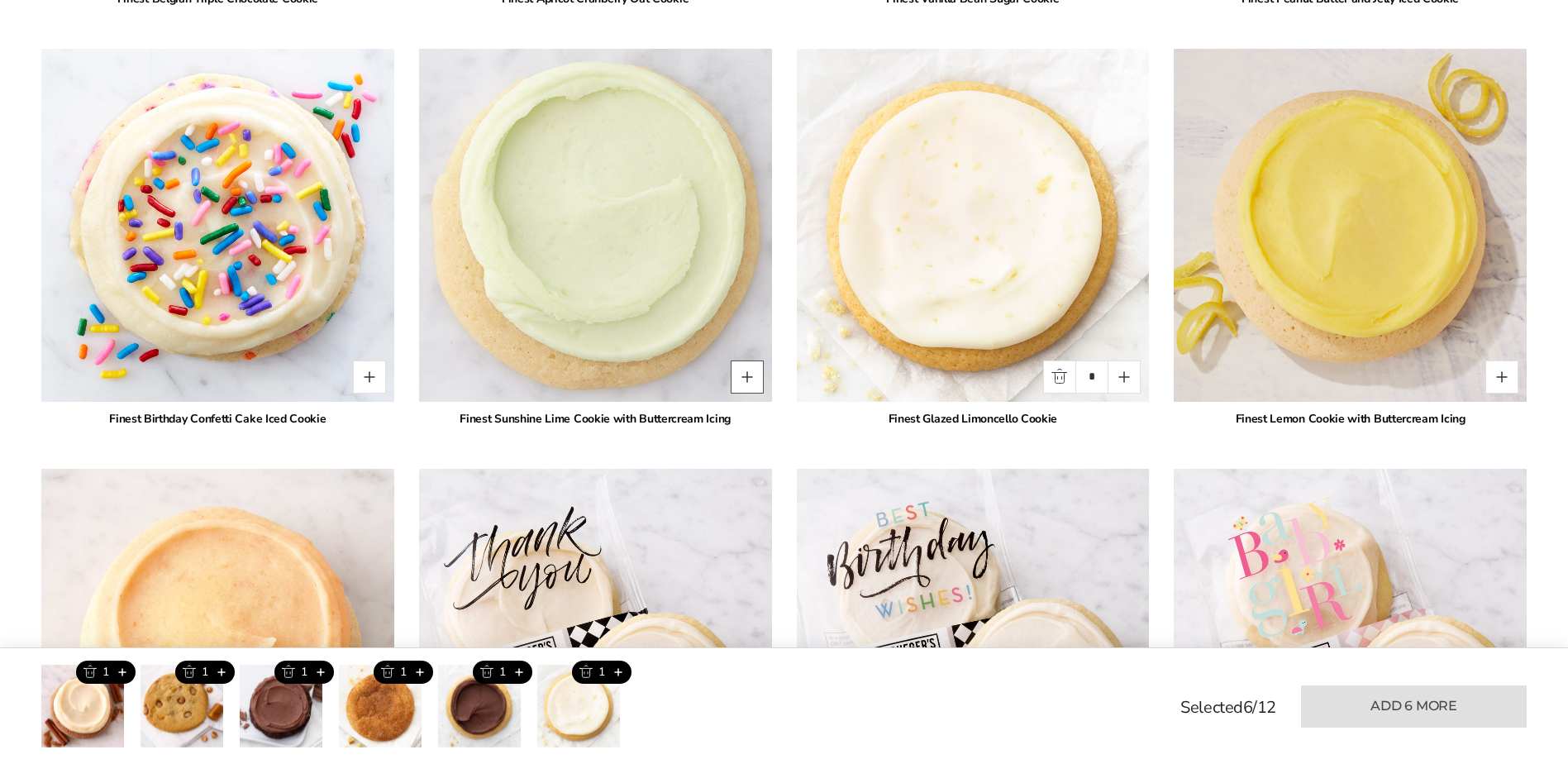
click at [737, 394] on button "Quantity button plus" at bounding box center [747, 377] width 33 height 33
type input "*"
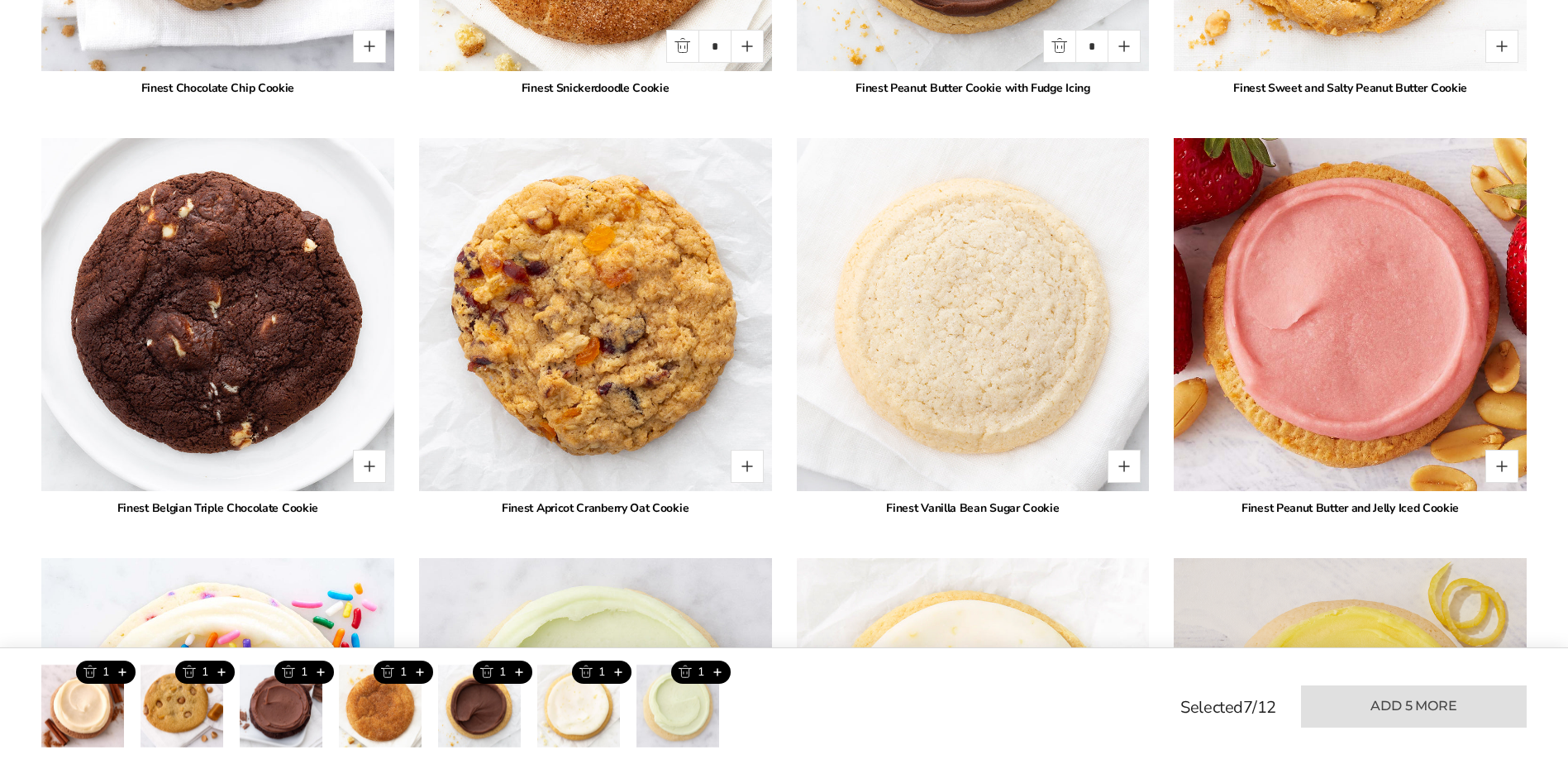
scroll to position [2608, 0]
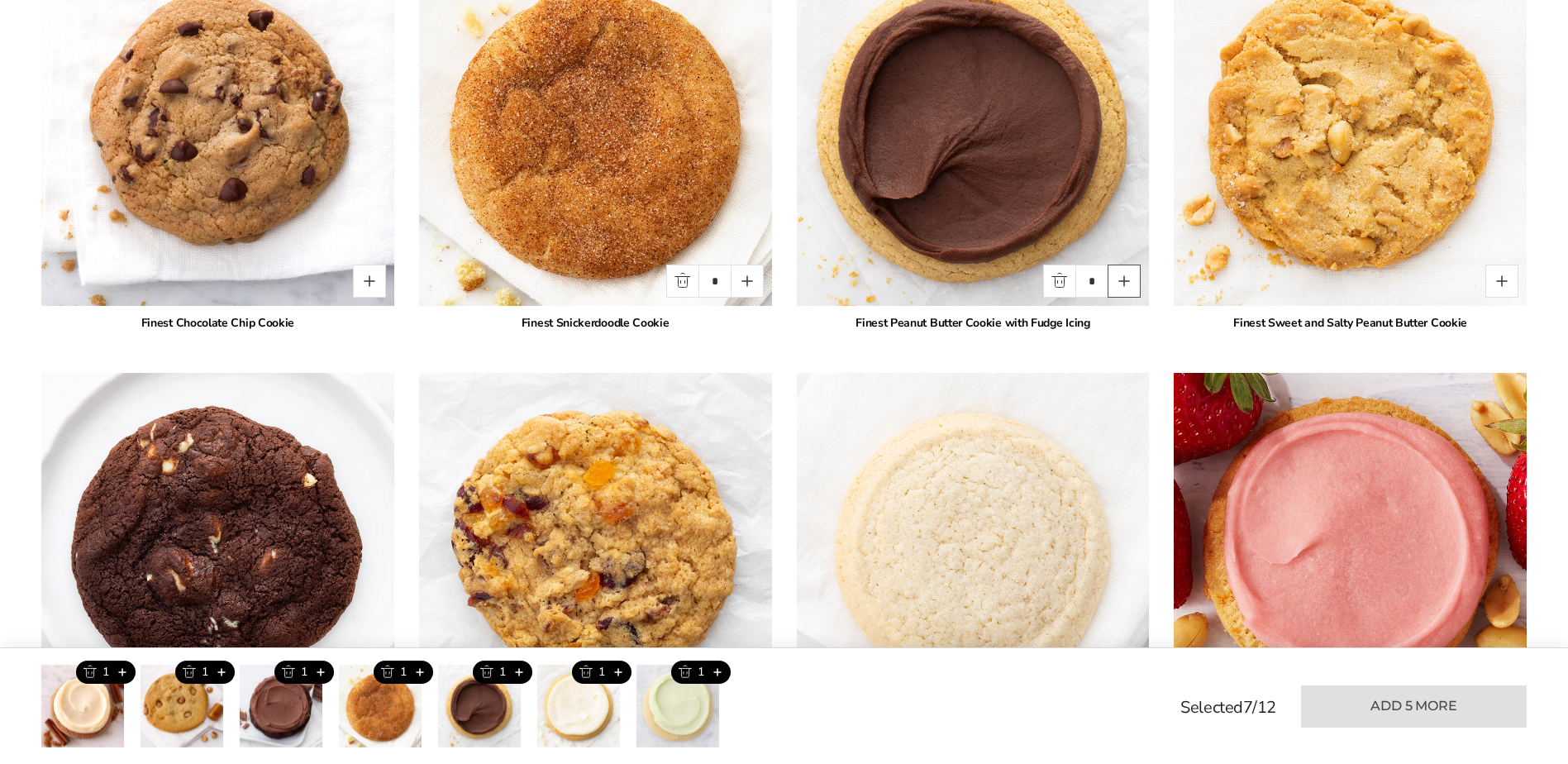
click at [1125, 298] on button "Quantity button plus" at bounding box center [1124, 281] width 33 height 33
type input "*"
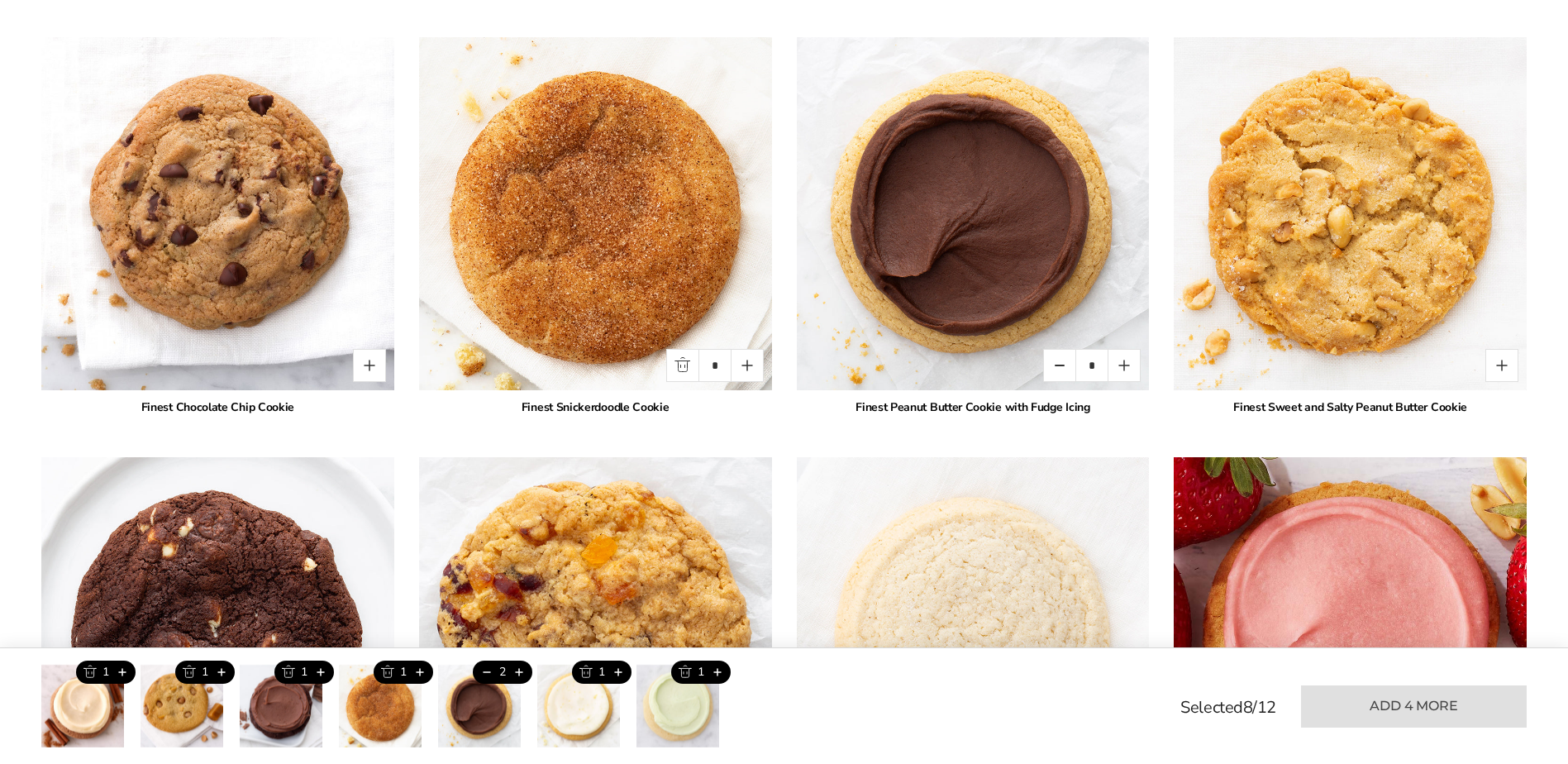
scroll to position [2443, 0]
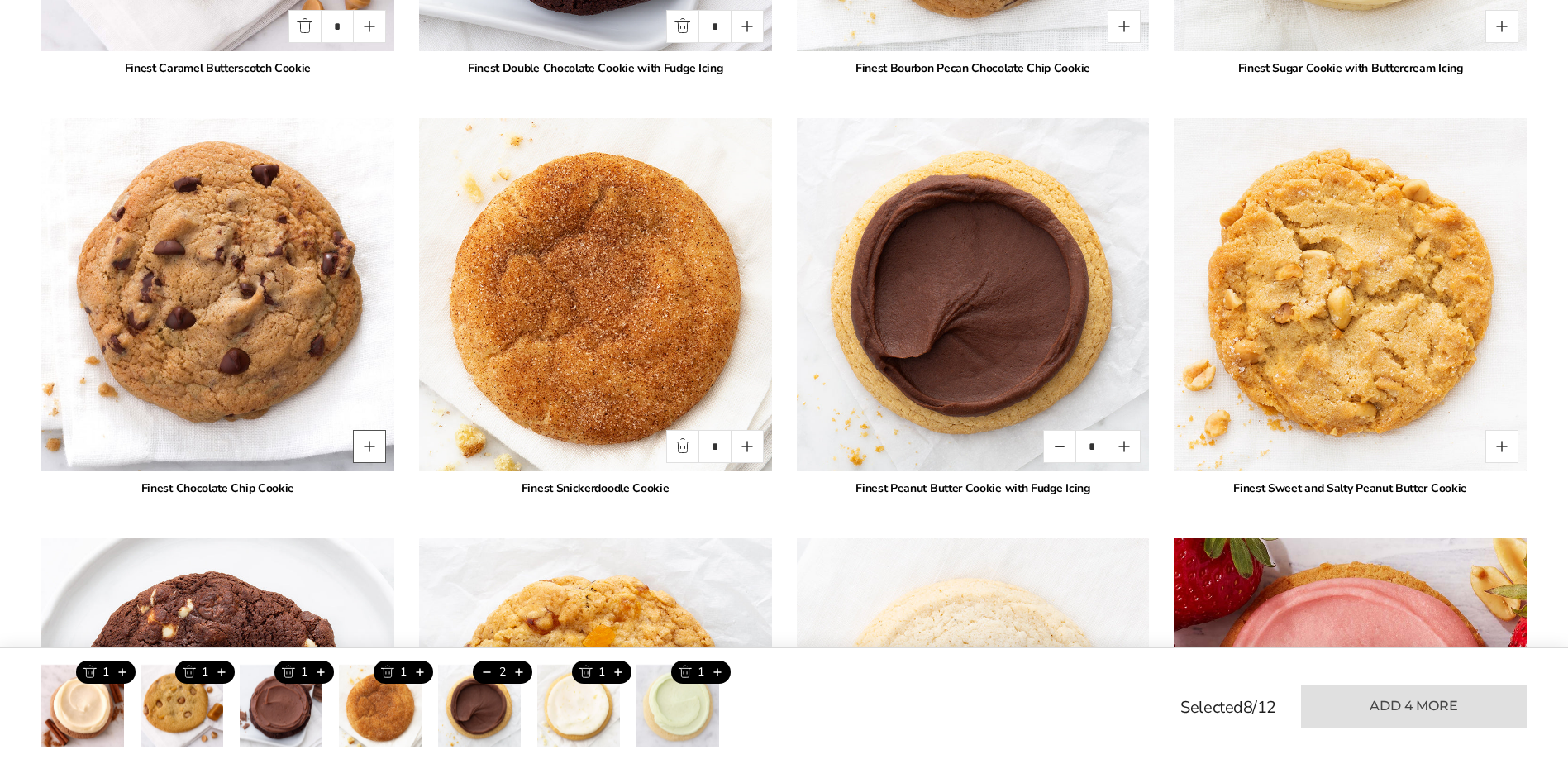
click at [363, 454] on button "Quantity button plus" at bounding box center [370, 447] width 33 height 33
type input "*"
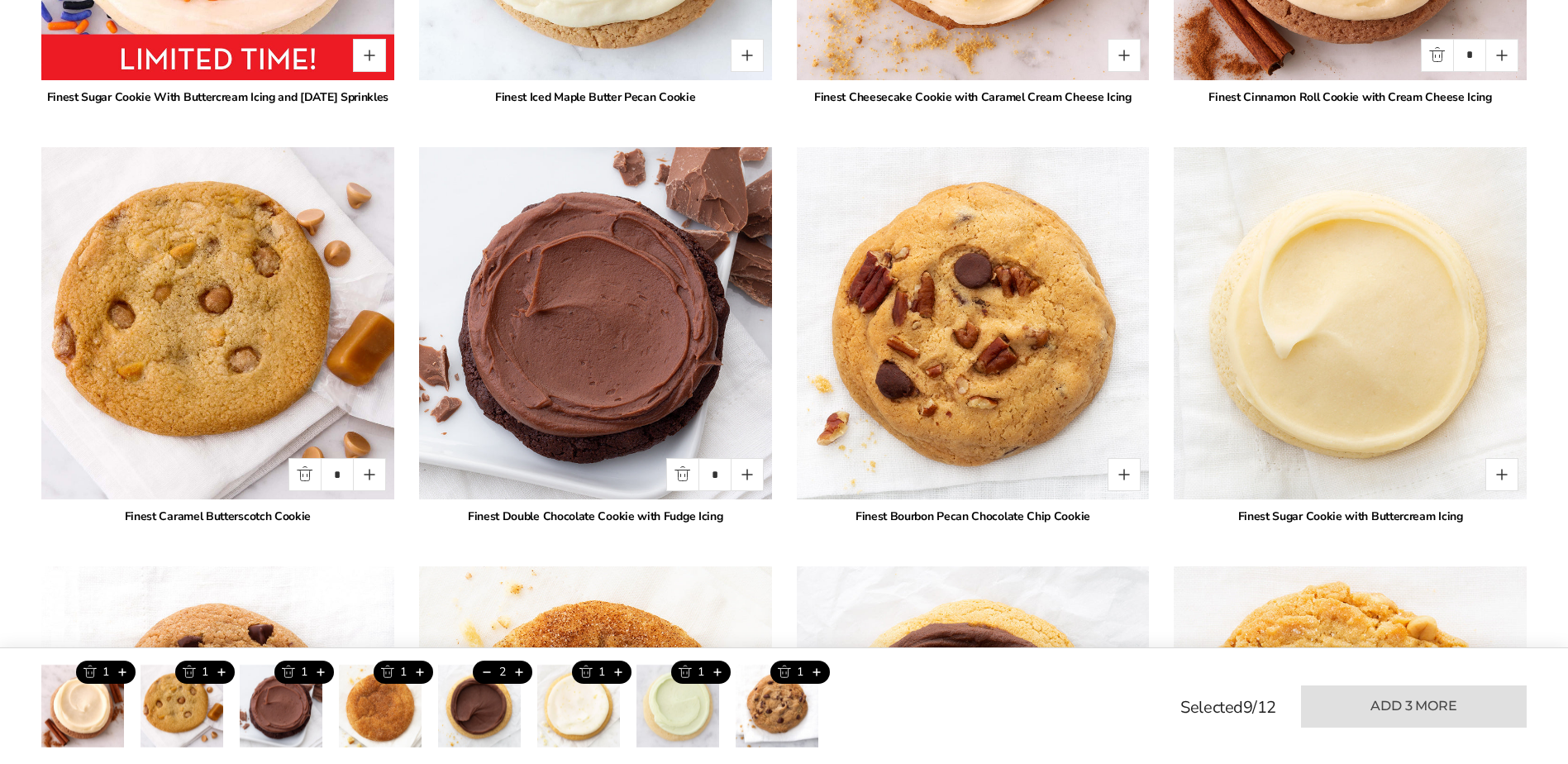
scroll to position [1947, 0]
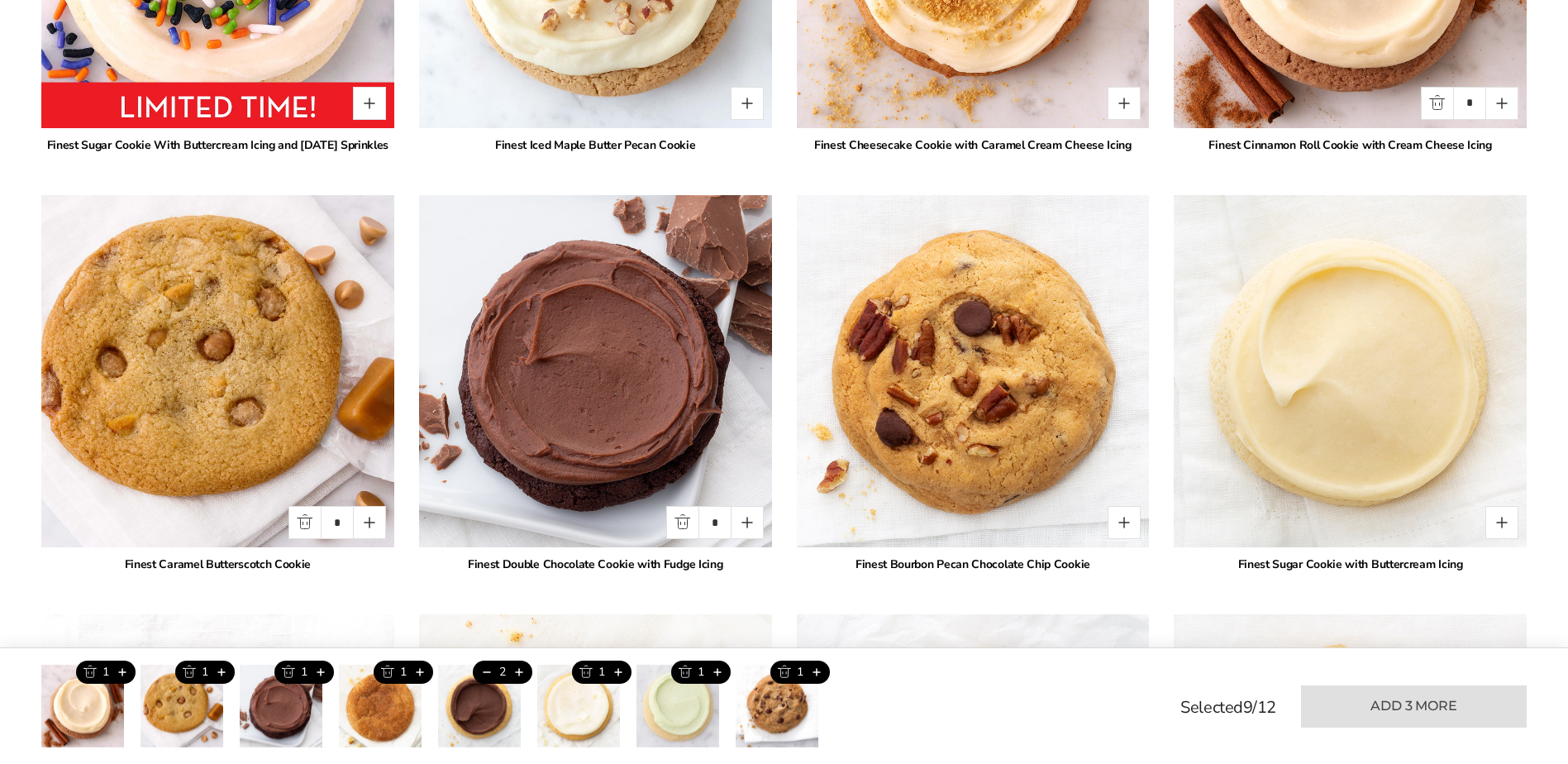
click at [308, 539] on button "Quantity button minus" at bounding box center [305, 523] width 33 height 33
type input "*"
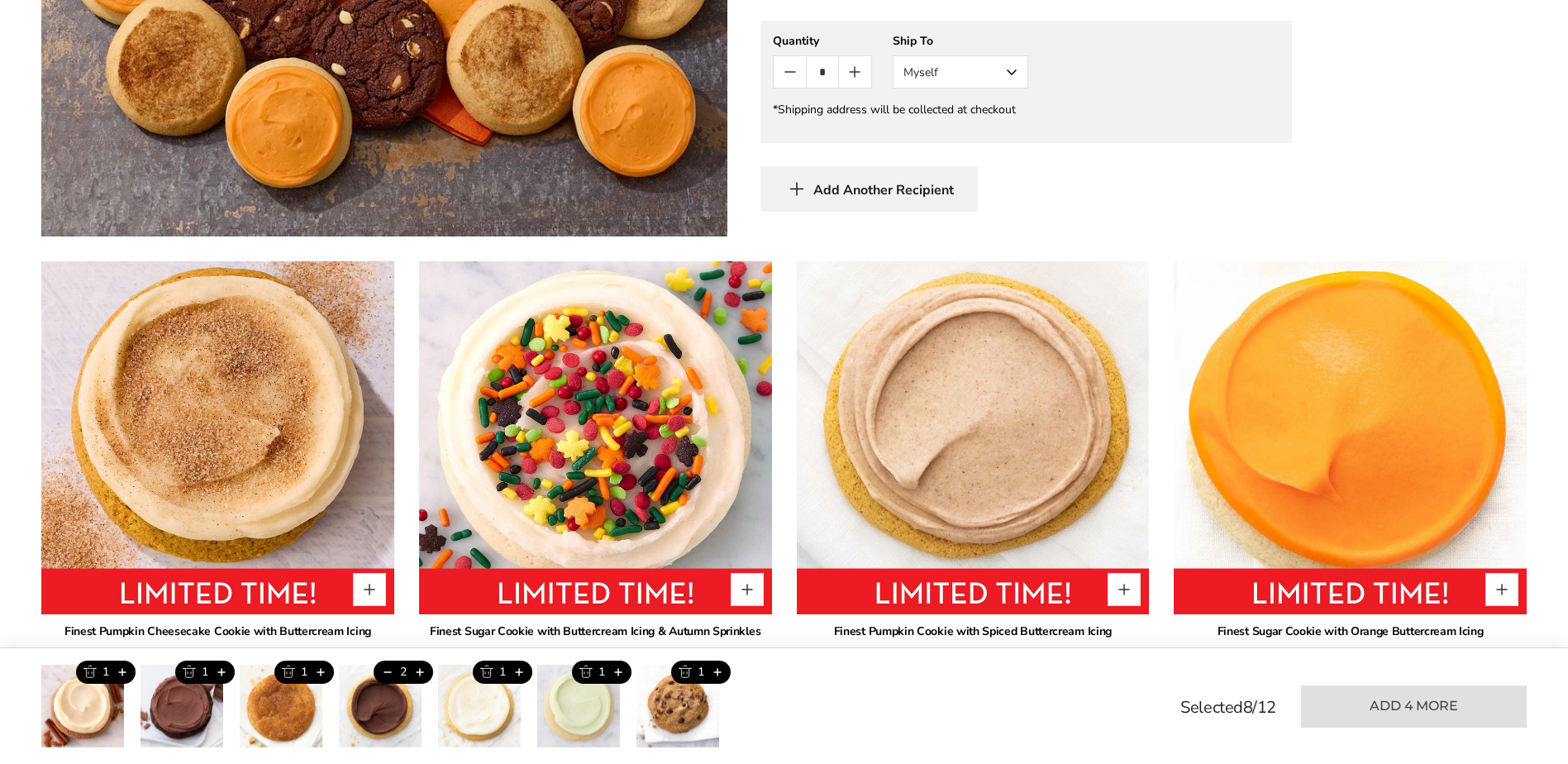
scroll to position [1202, 0]
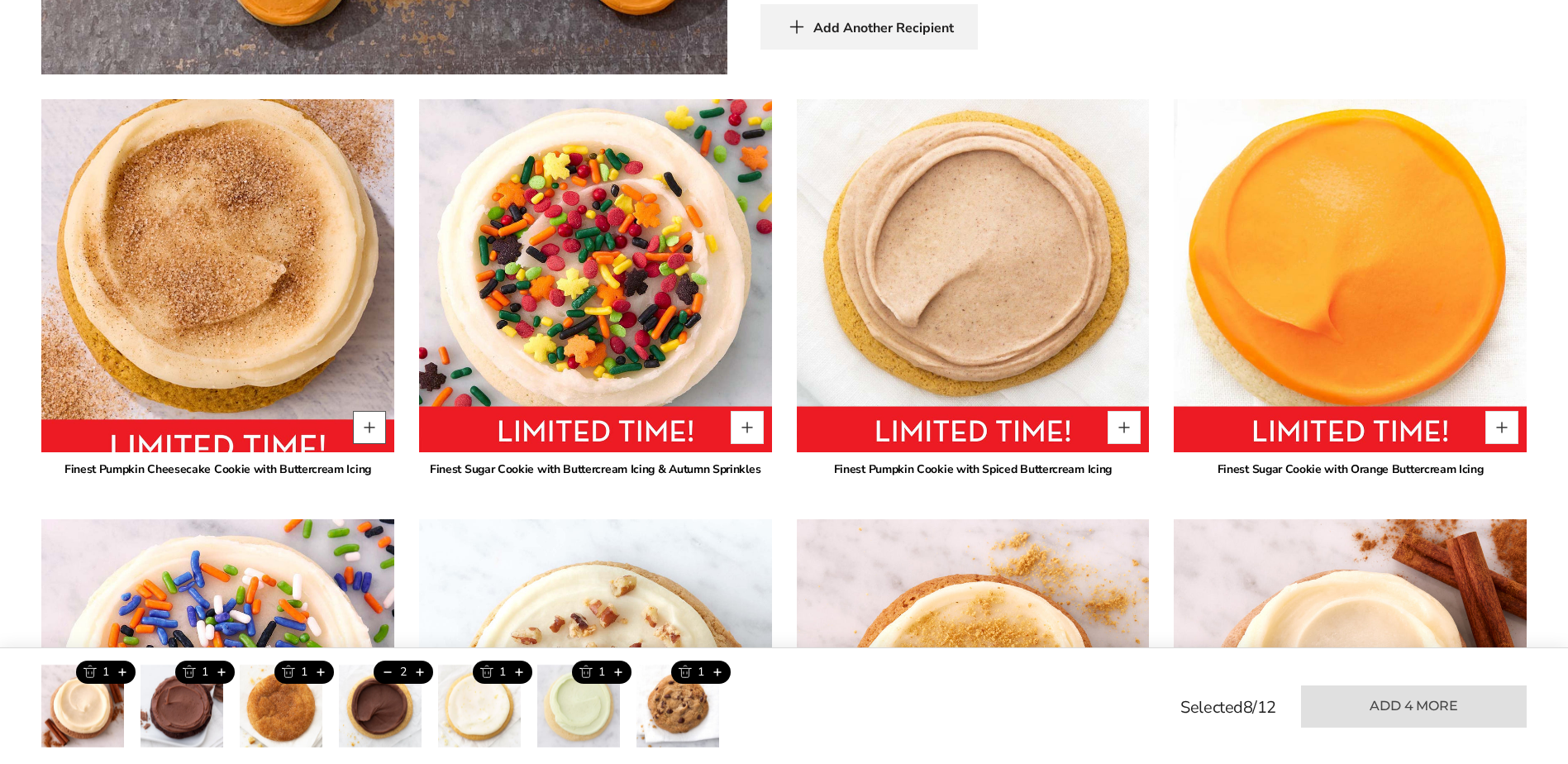
click at [378, 426] on button "Quantity button plus" at bounding box center [370, 427] width 33 height 33
click at [304, 426] on button "Quantity button minus" at bounding box center [305, 427] width 33 height 33
type input "*"
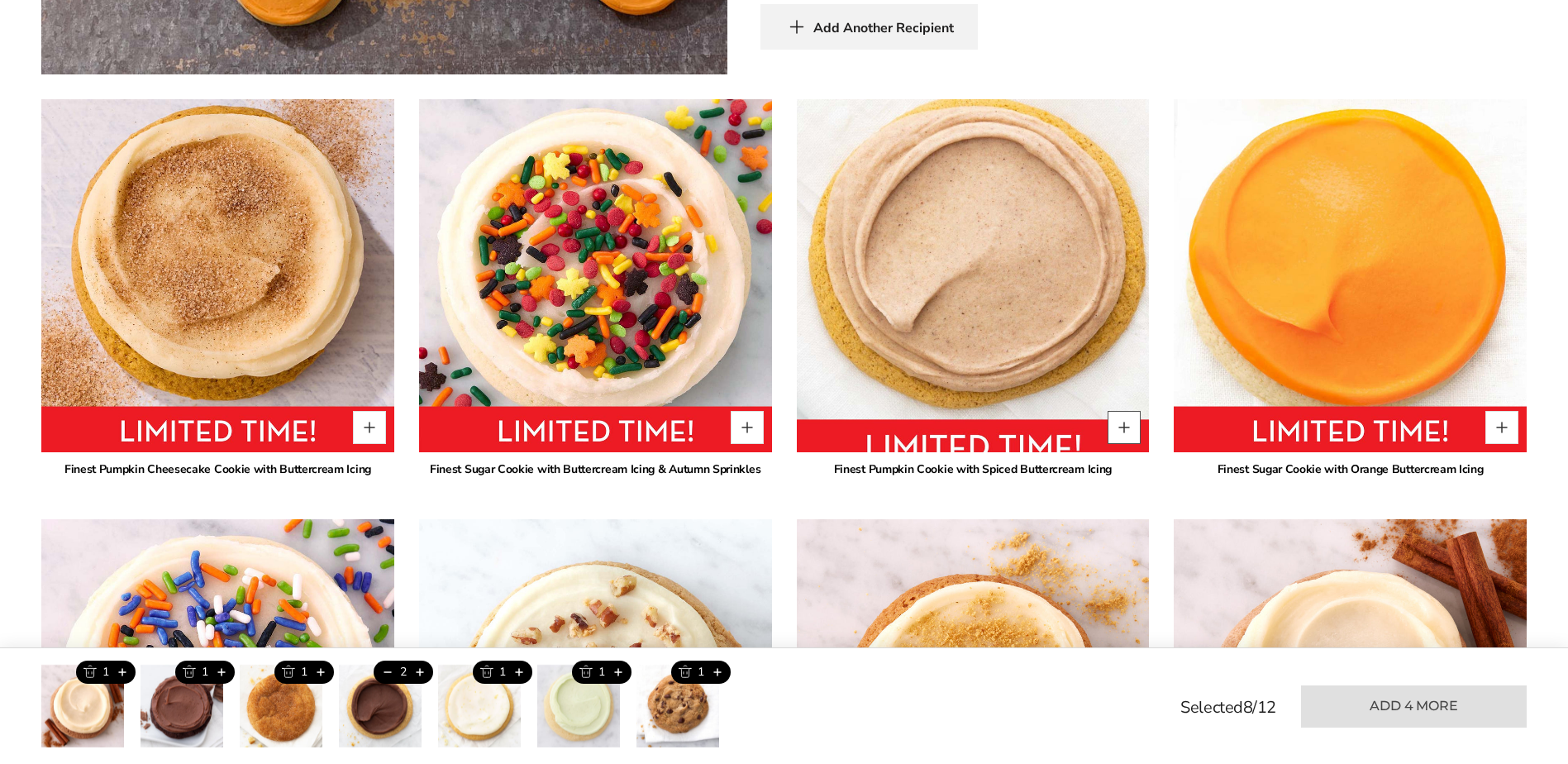
click at [1128, 430] on button "Quantity button plus" at bounding box center [1124, 427] width 33 height 33
type input "*"
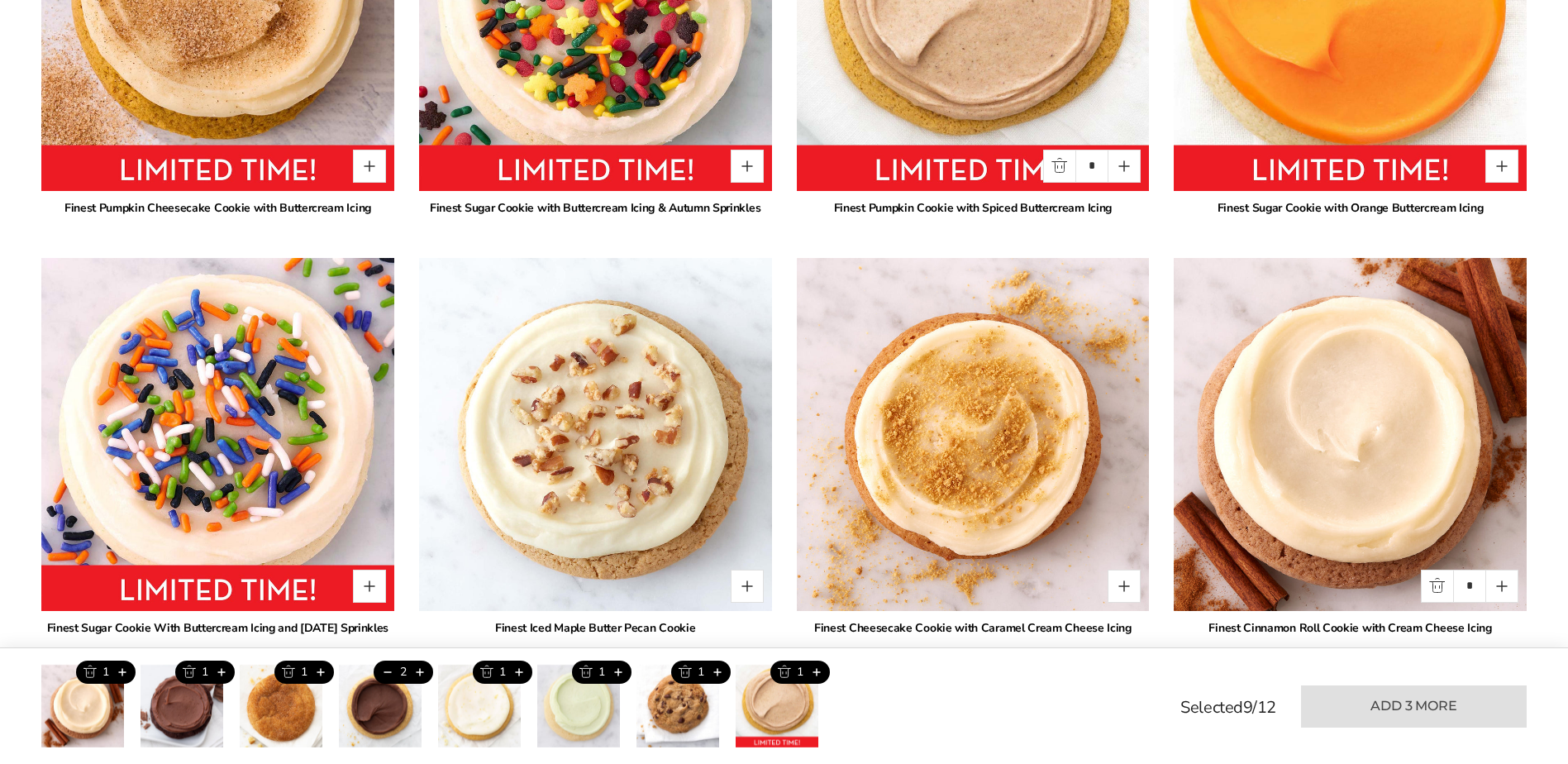
scroll to position [1616, 0]
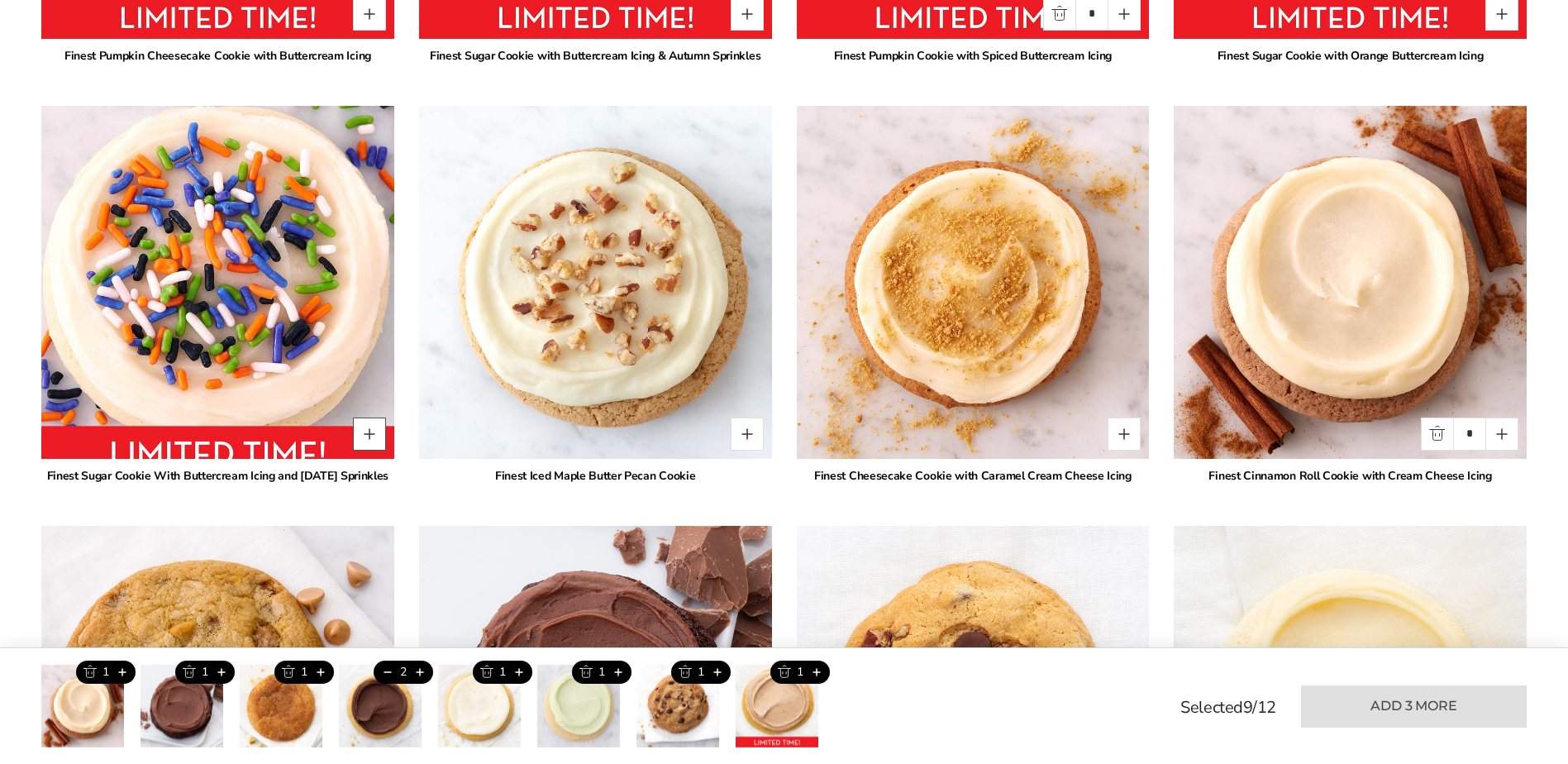
click at [361, 429] on button "Quantity button plus" at bounding box center [370, 434] width 33 height 33
type input "*"
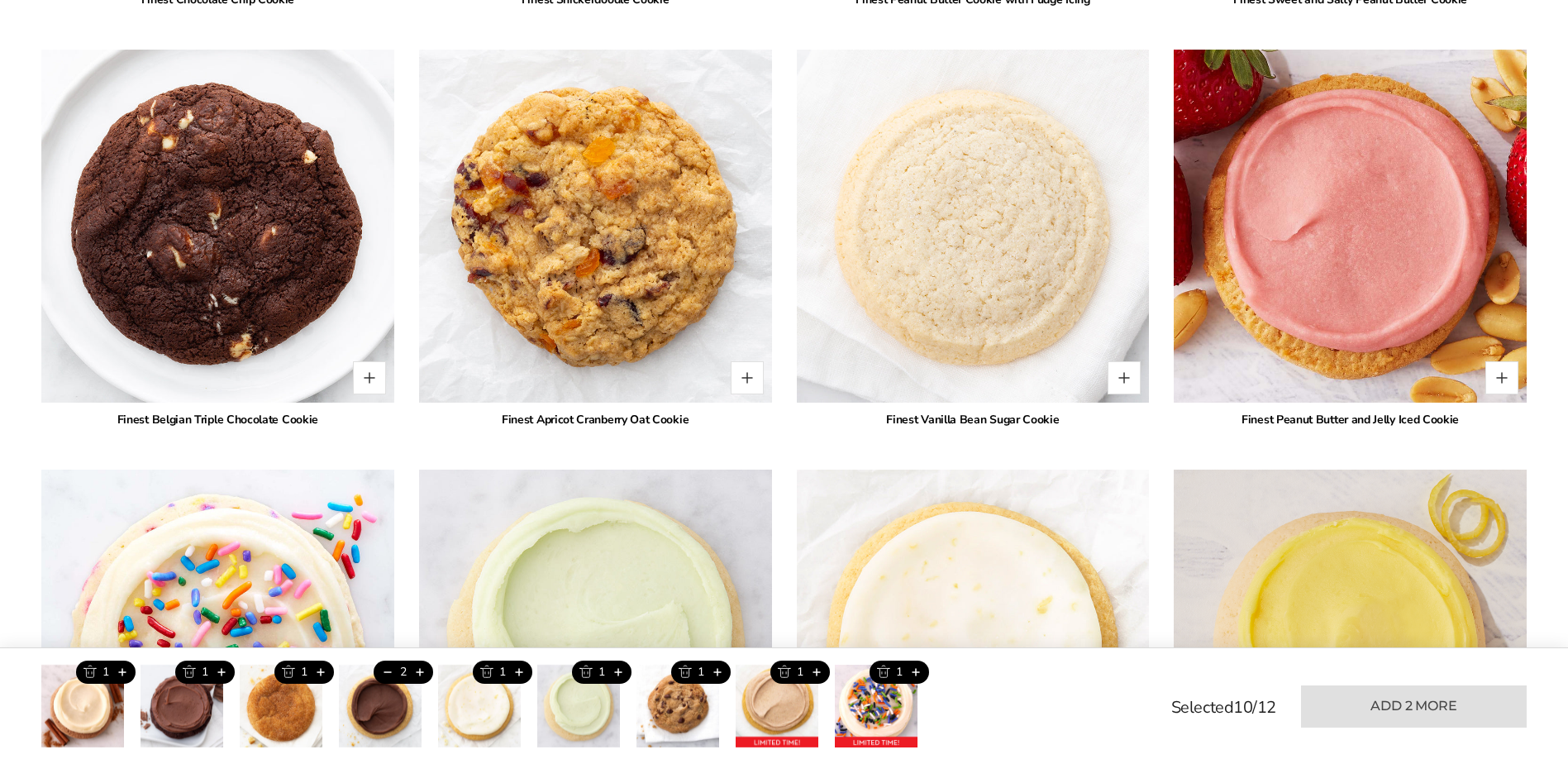
scroll to position [2939, 0]
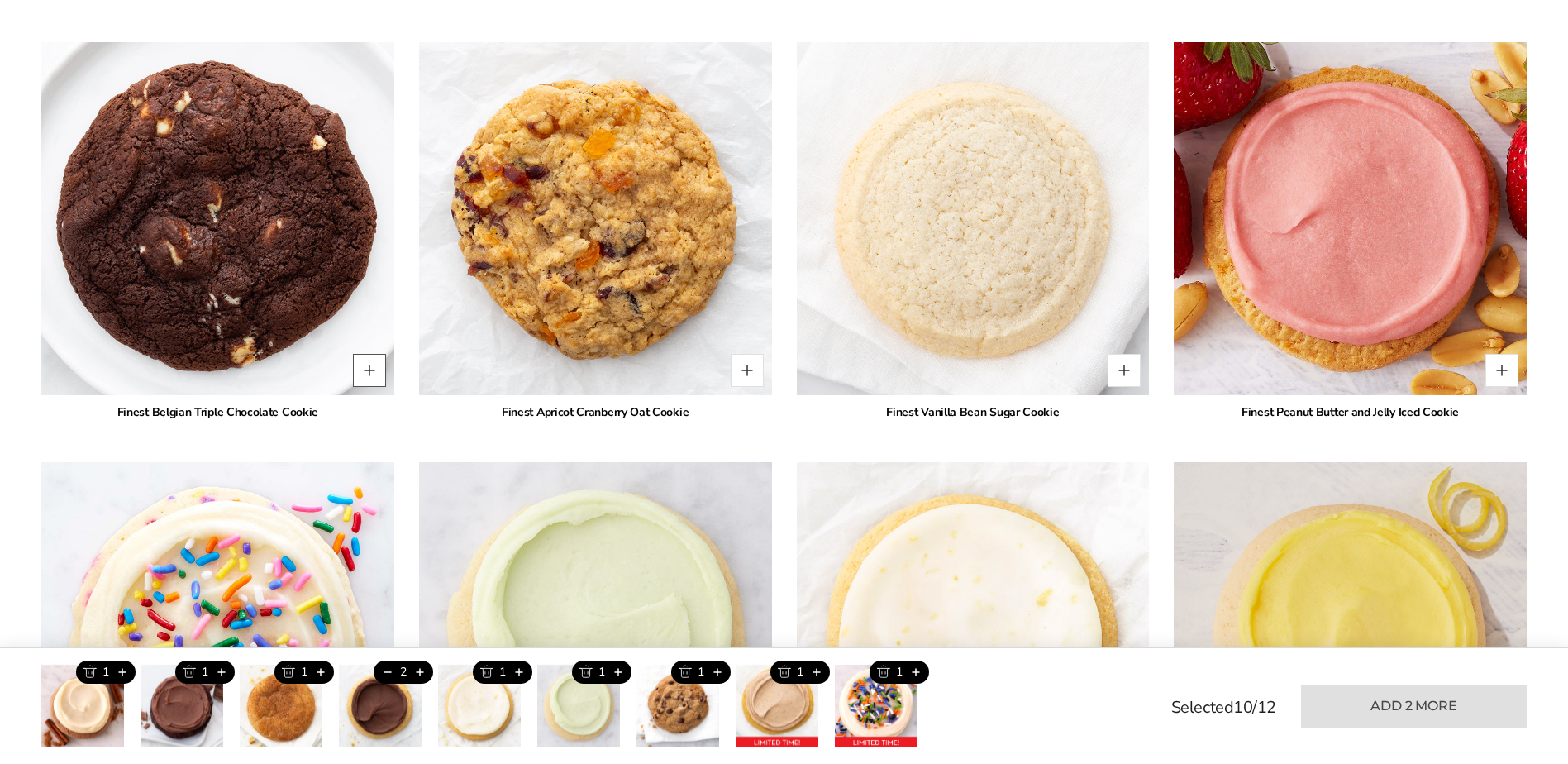
click at [362, 387] on button "Quantity button plus" at bounding box center [370, 371] width 33 height 33
type input "*"
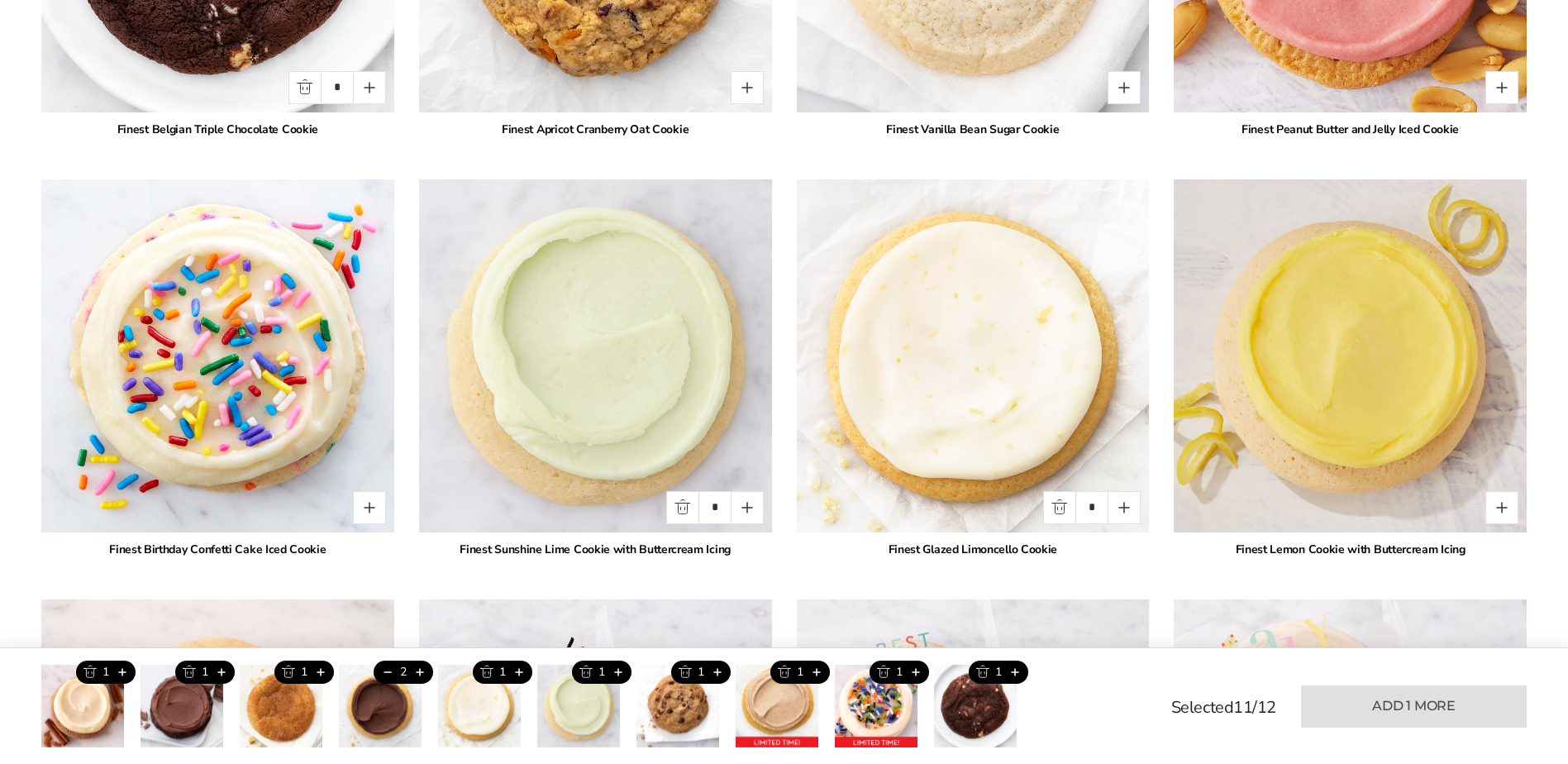
scroll to position [3187, 0]
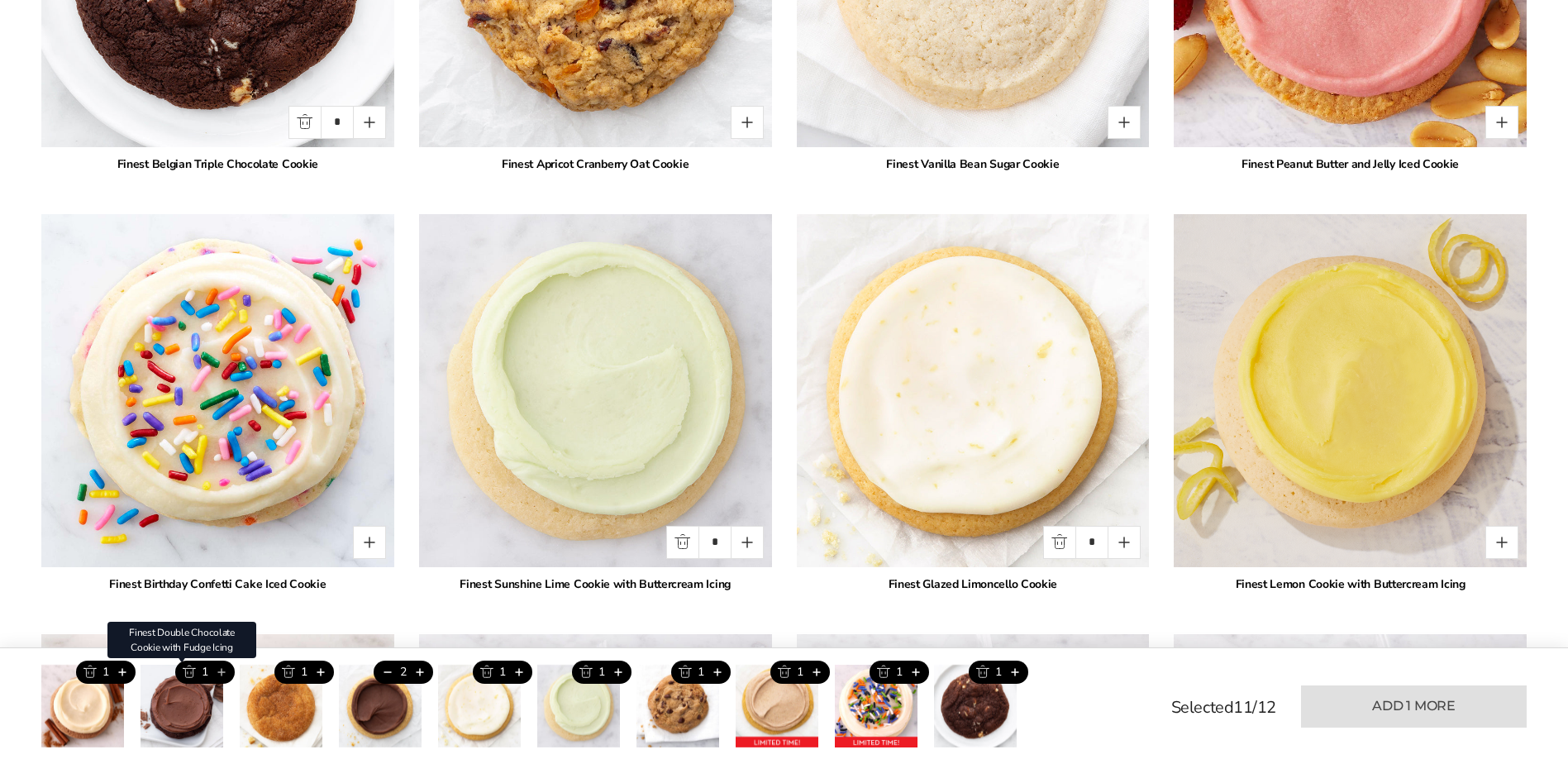
click at [222, 672] on button "Add this product" at bounding box center [221, 672] width 28 height 23
type input "*"
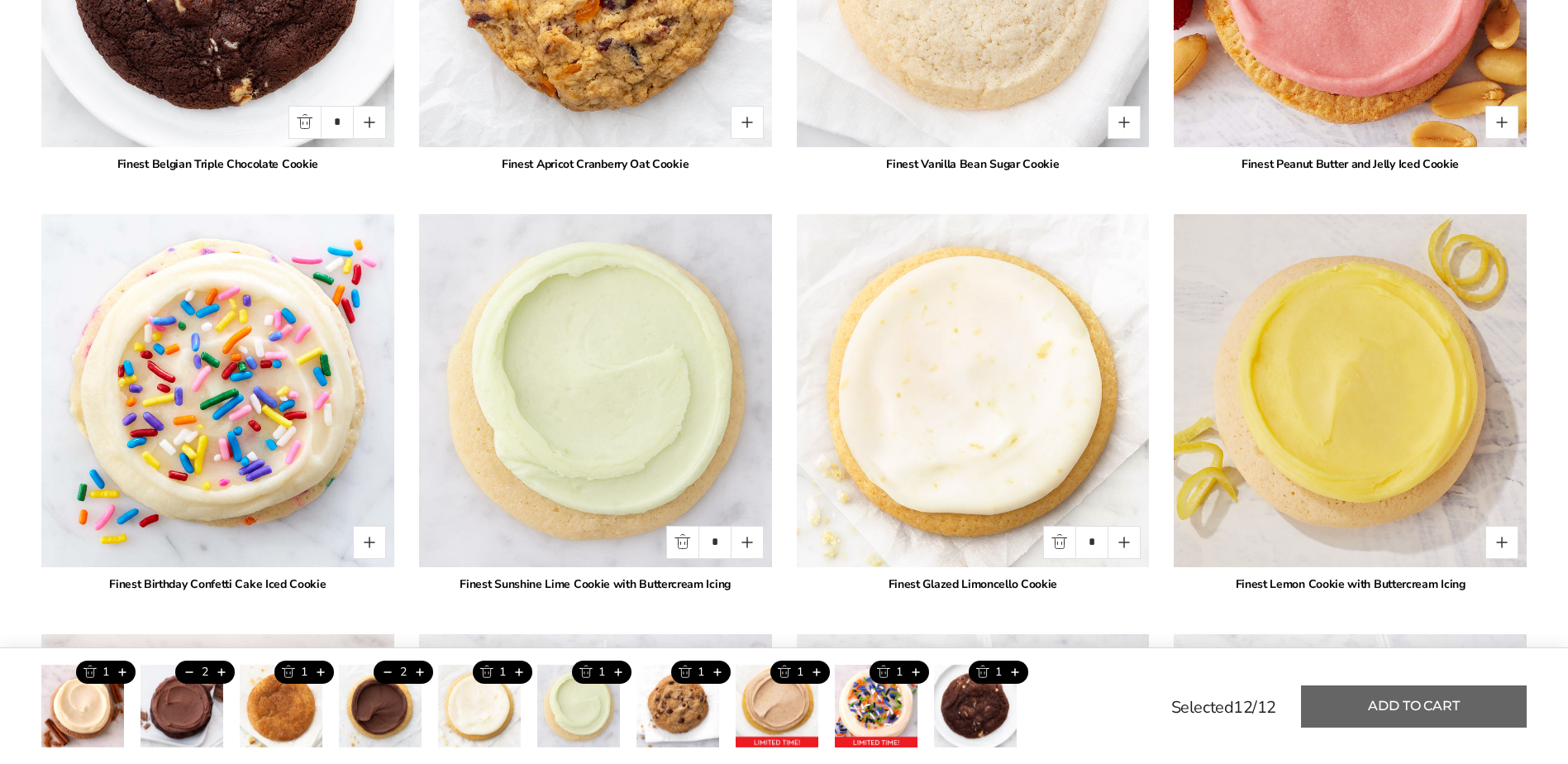
click at [1452, 709] on button "Add to cart" at bounding box center [1414, 707] width 226 height 43
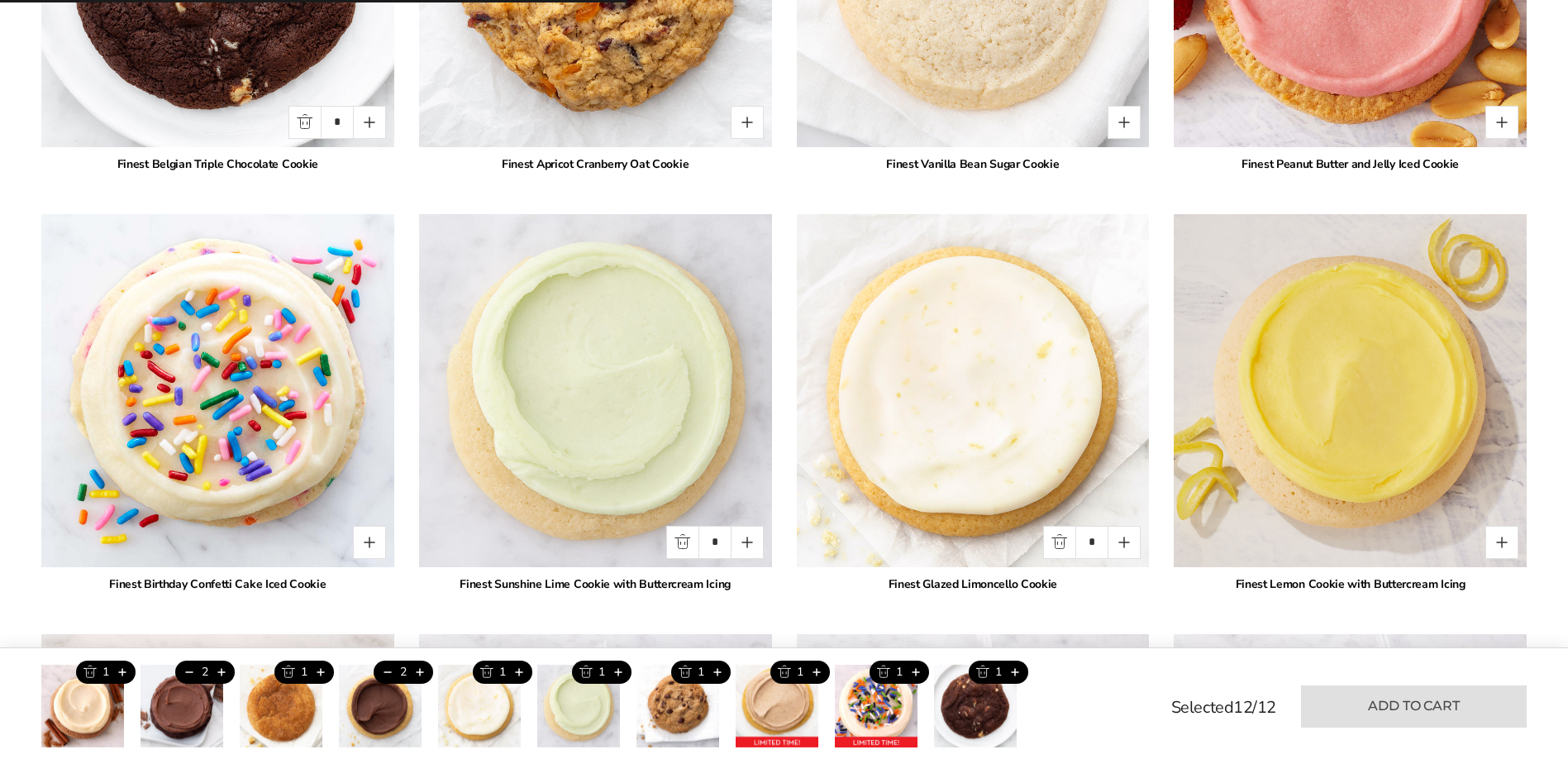
type input "*"
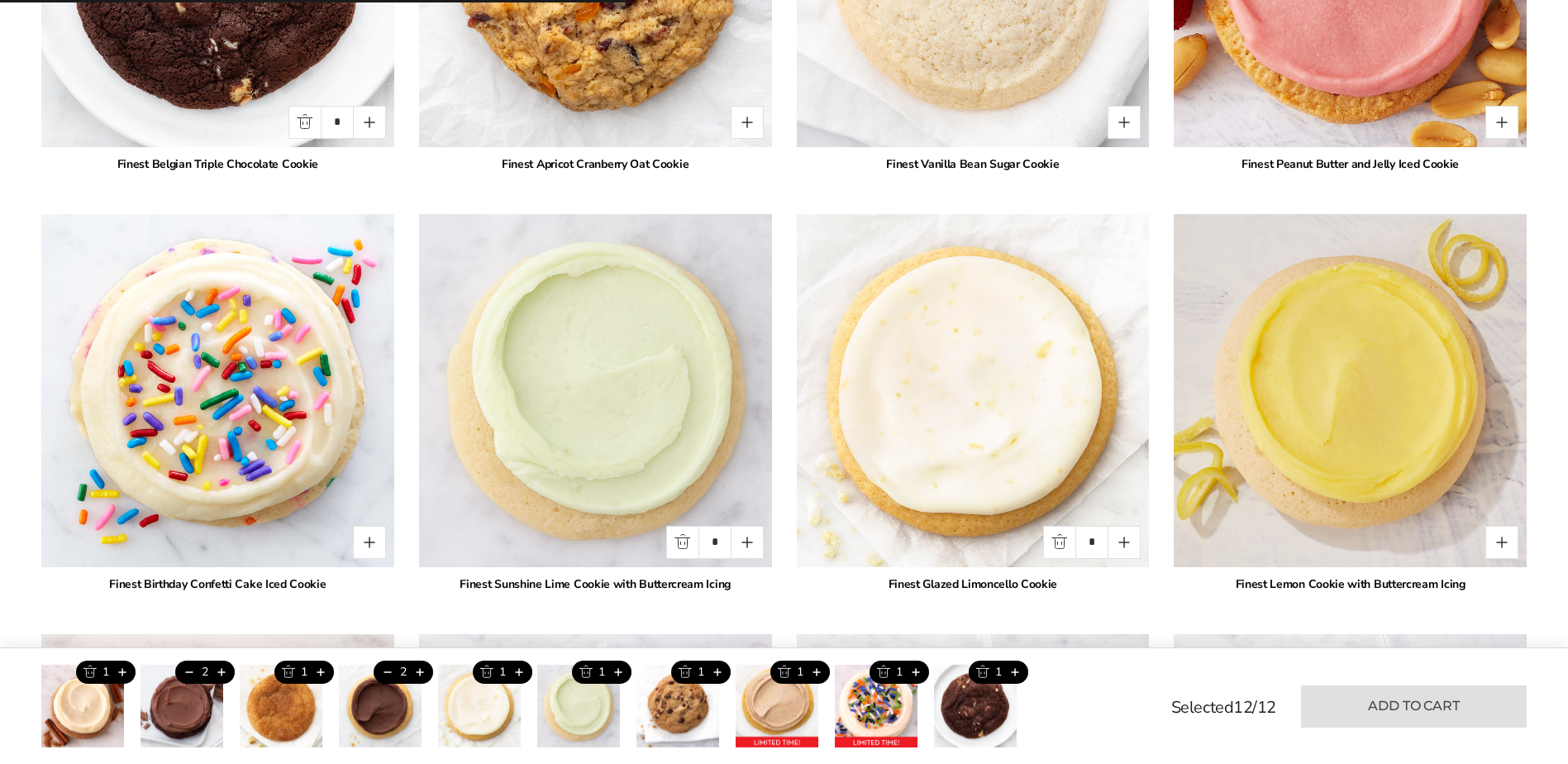
type input "*"
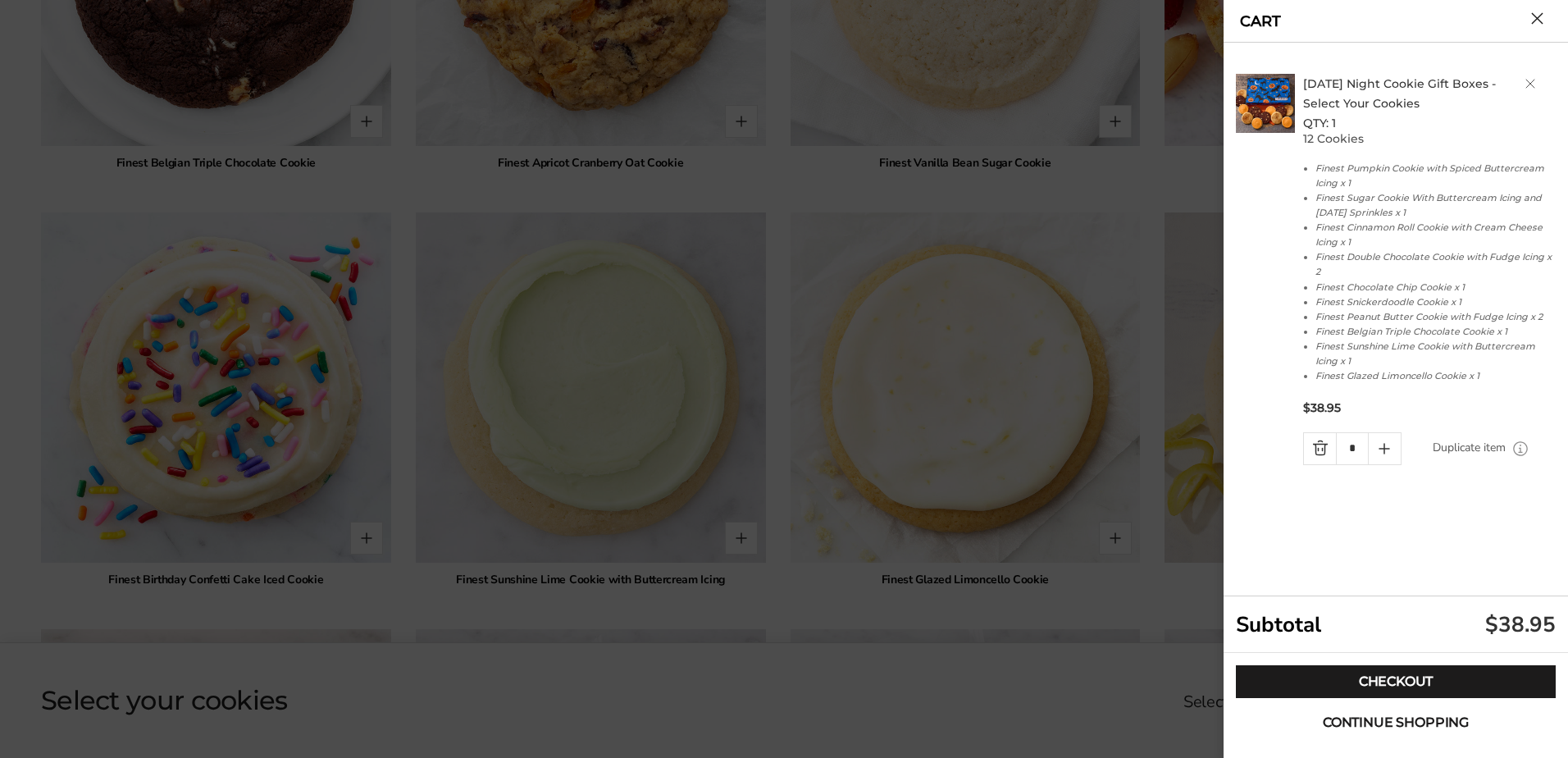
click at [1400, 716] on span "Continue shopping" at bounding box center [1396, 722] width 146 height 13
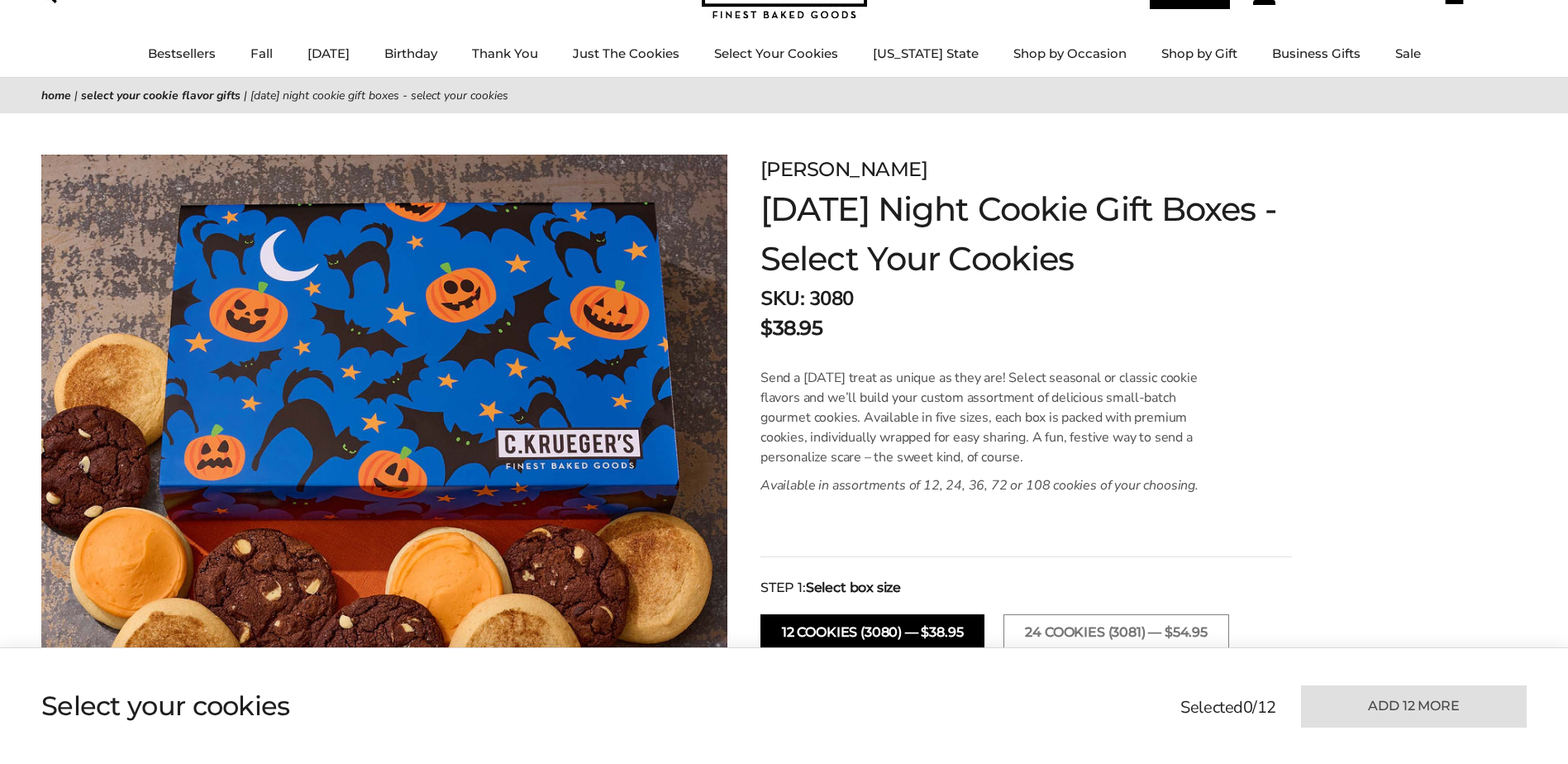
scroll to position [0, 0]
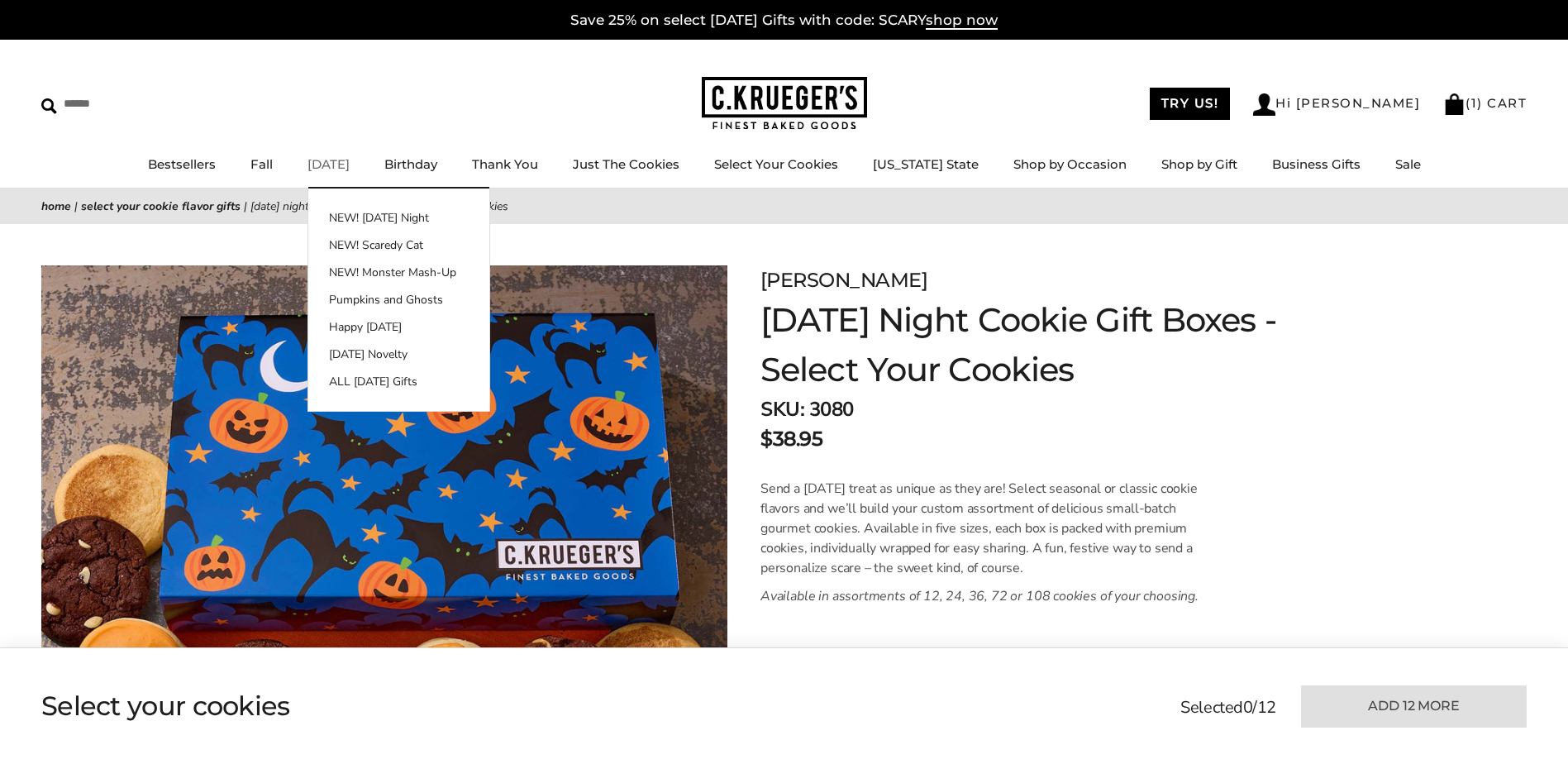
click at [349, 163] on link "[DATE]" at bounding box center [329, 164] width 43 height 16
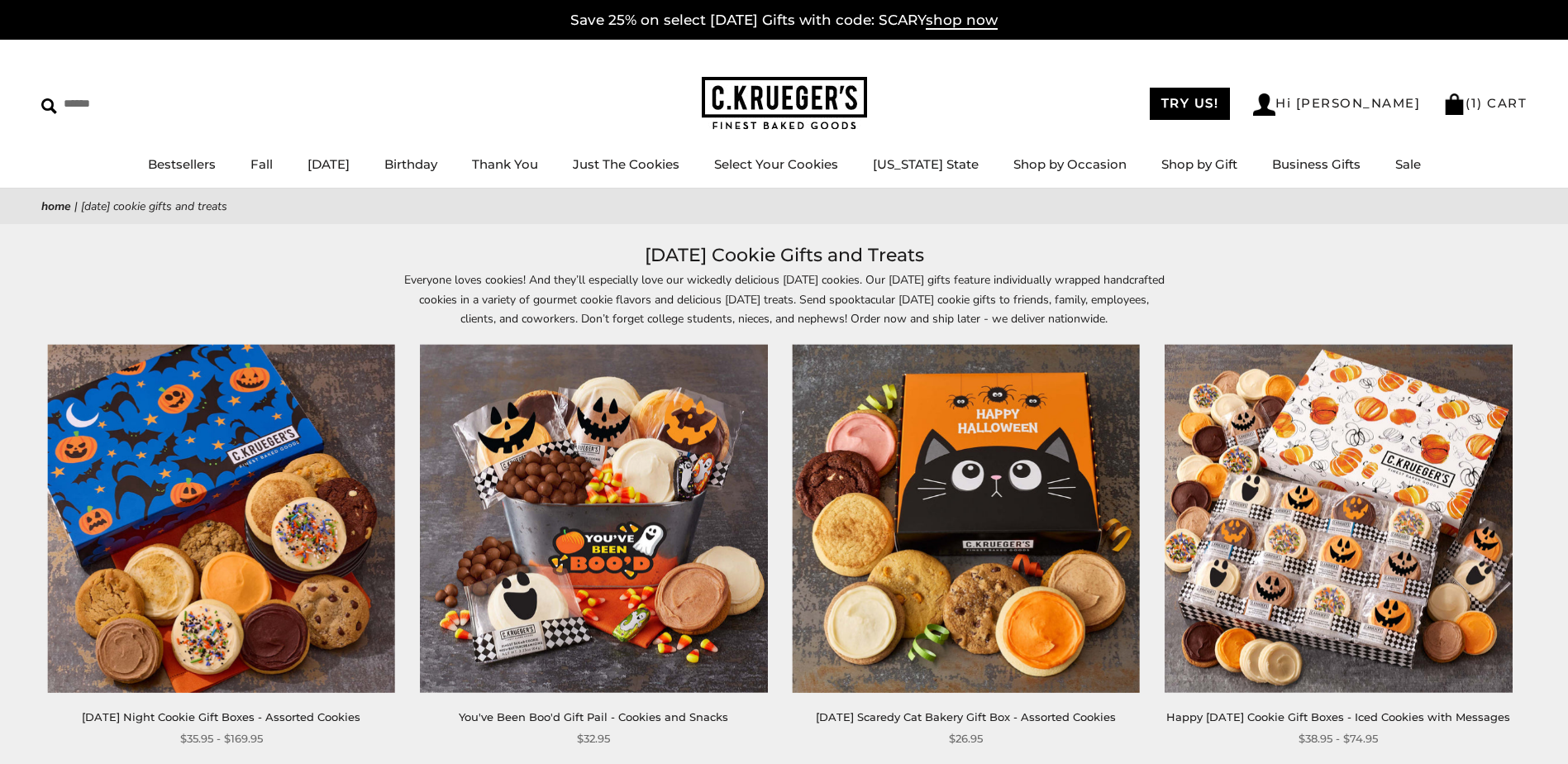
scroll to position [331, 0]
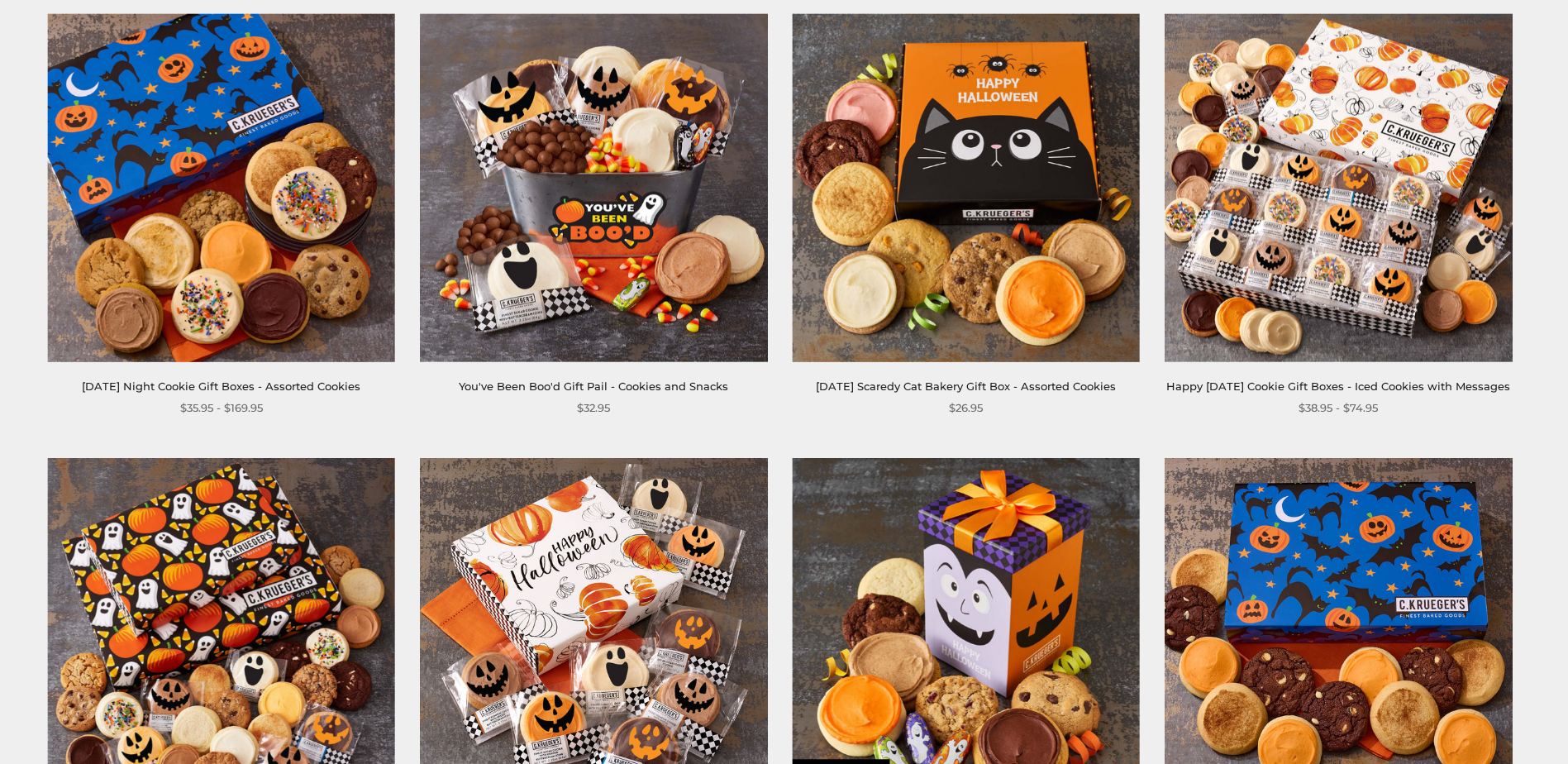
click at [952, 182] on img at bounding box center [965, 188] width 348 height 348
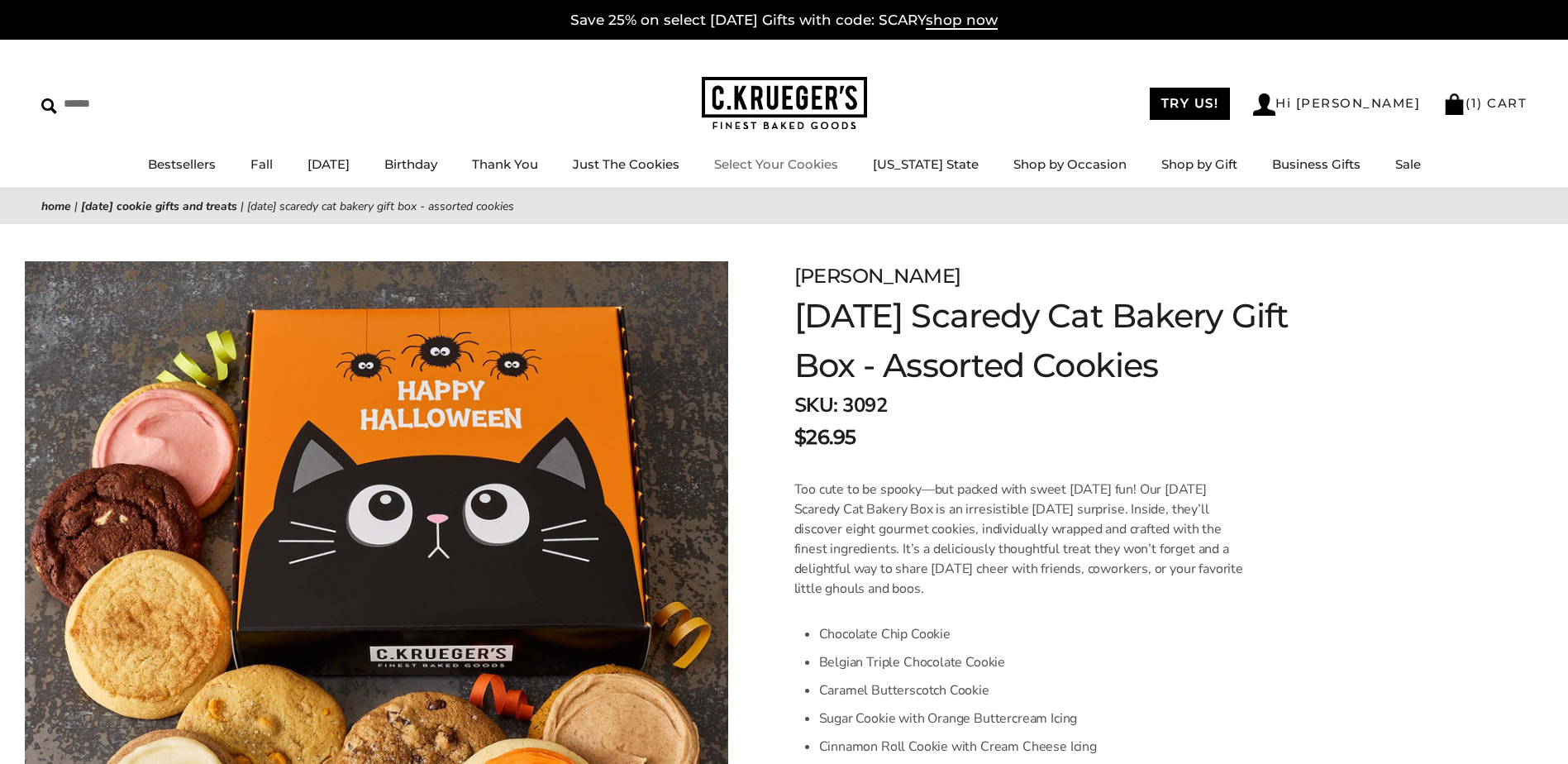
click at [788, 162] on link "Select Your Cookies" at bounding box center [776, 164] width 124 height 16
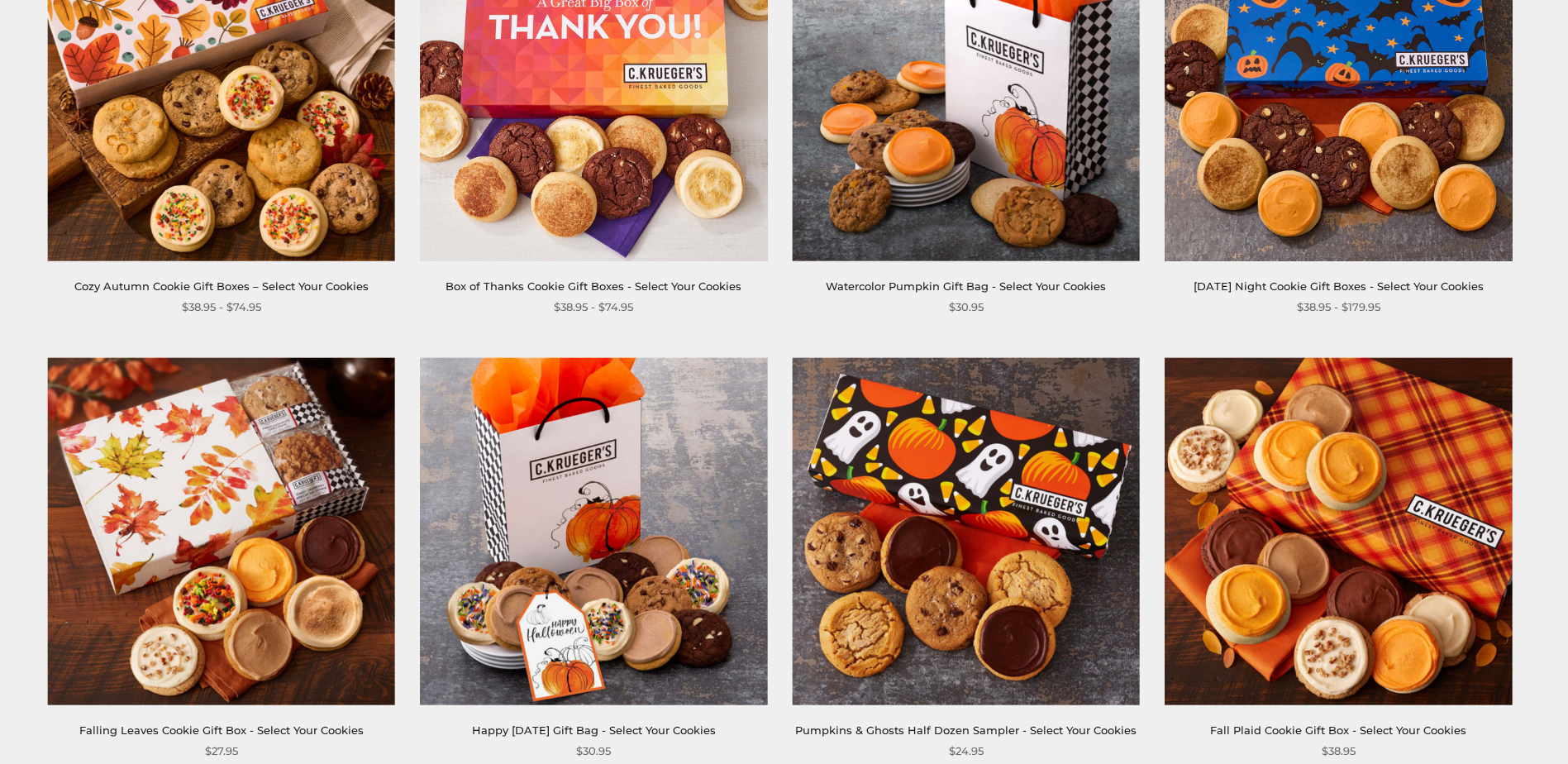
scroll to position [579, 0]
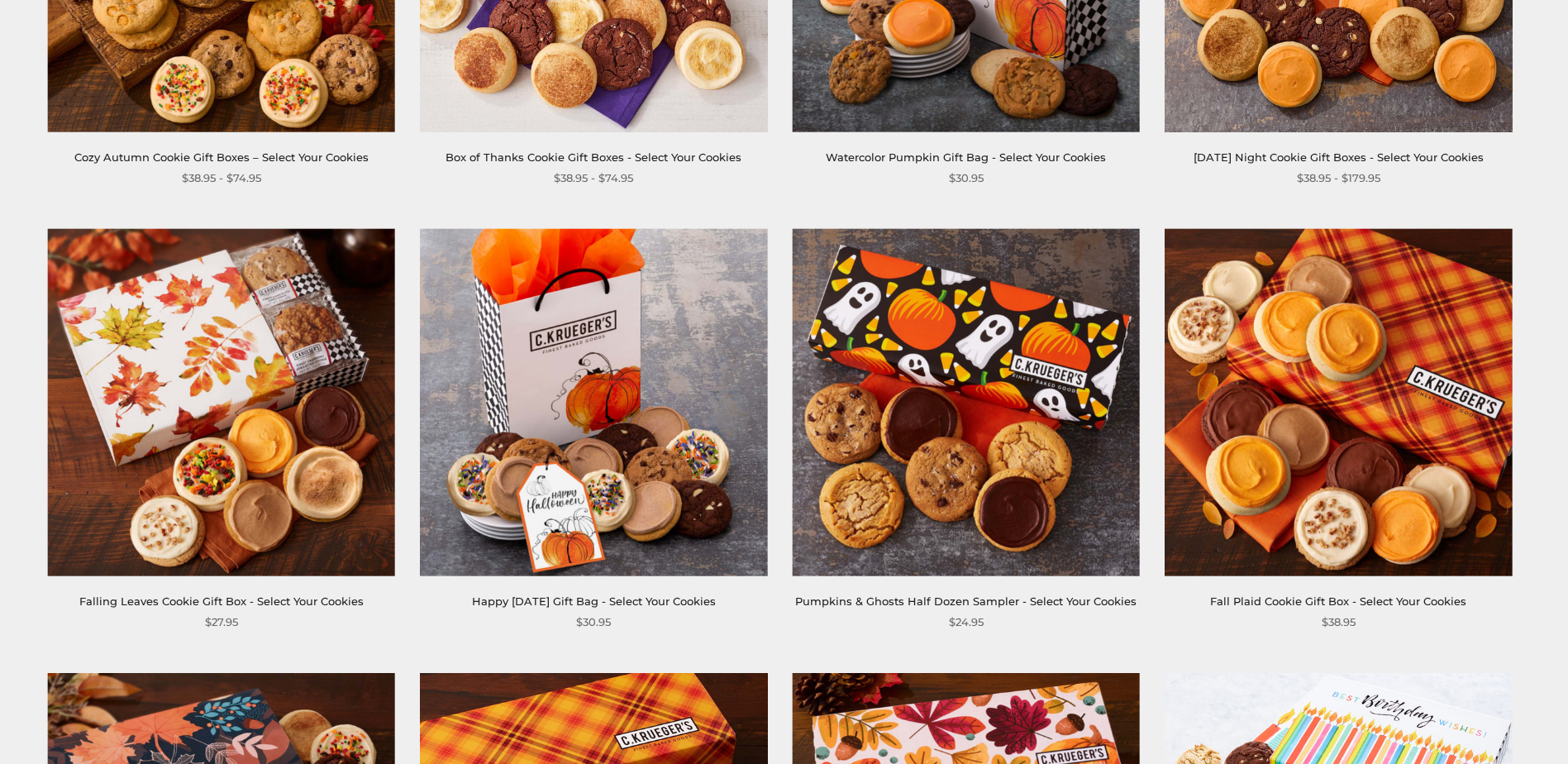
click at [946, 315] on img at bounding box center [965, 403] width 348 height 348
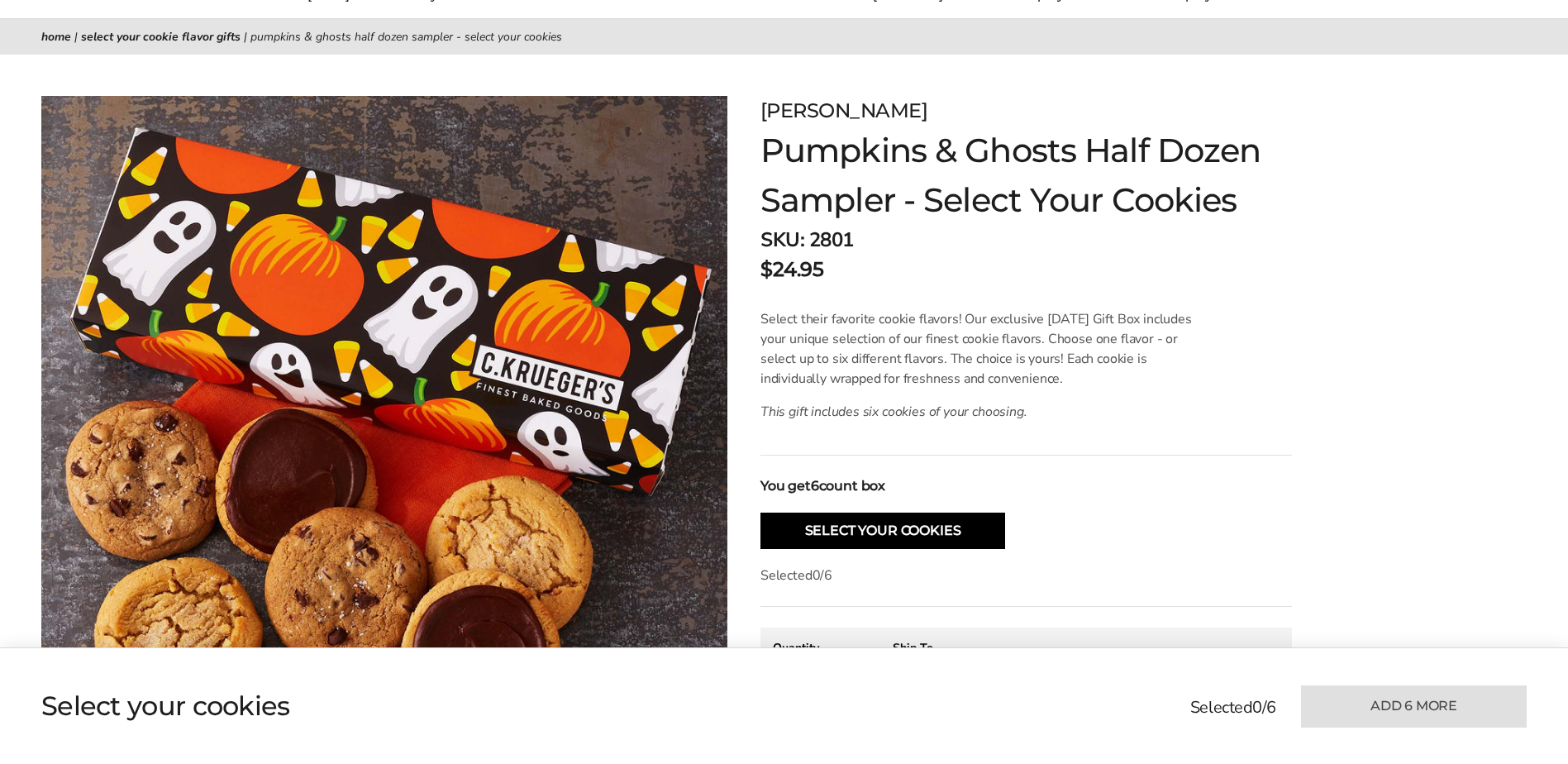
scroll to position [331, 0]
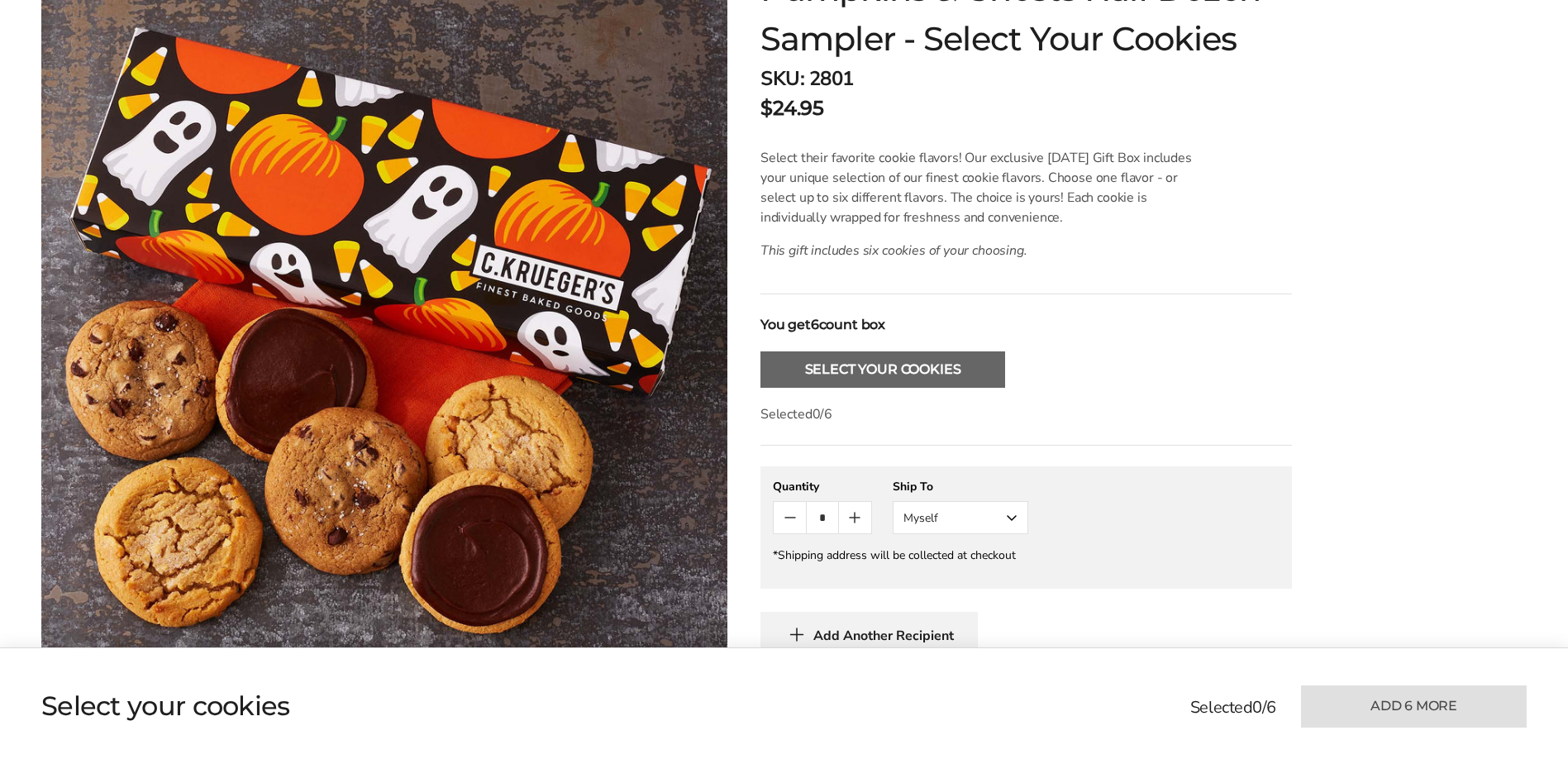
click at [897, 366] on button "Select Your Cookies" at bounding box center [883, 369] width 245 height 36
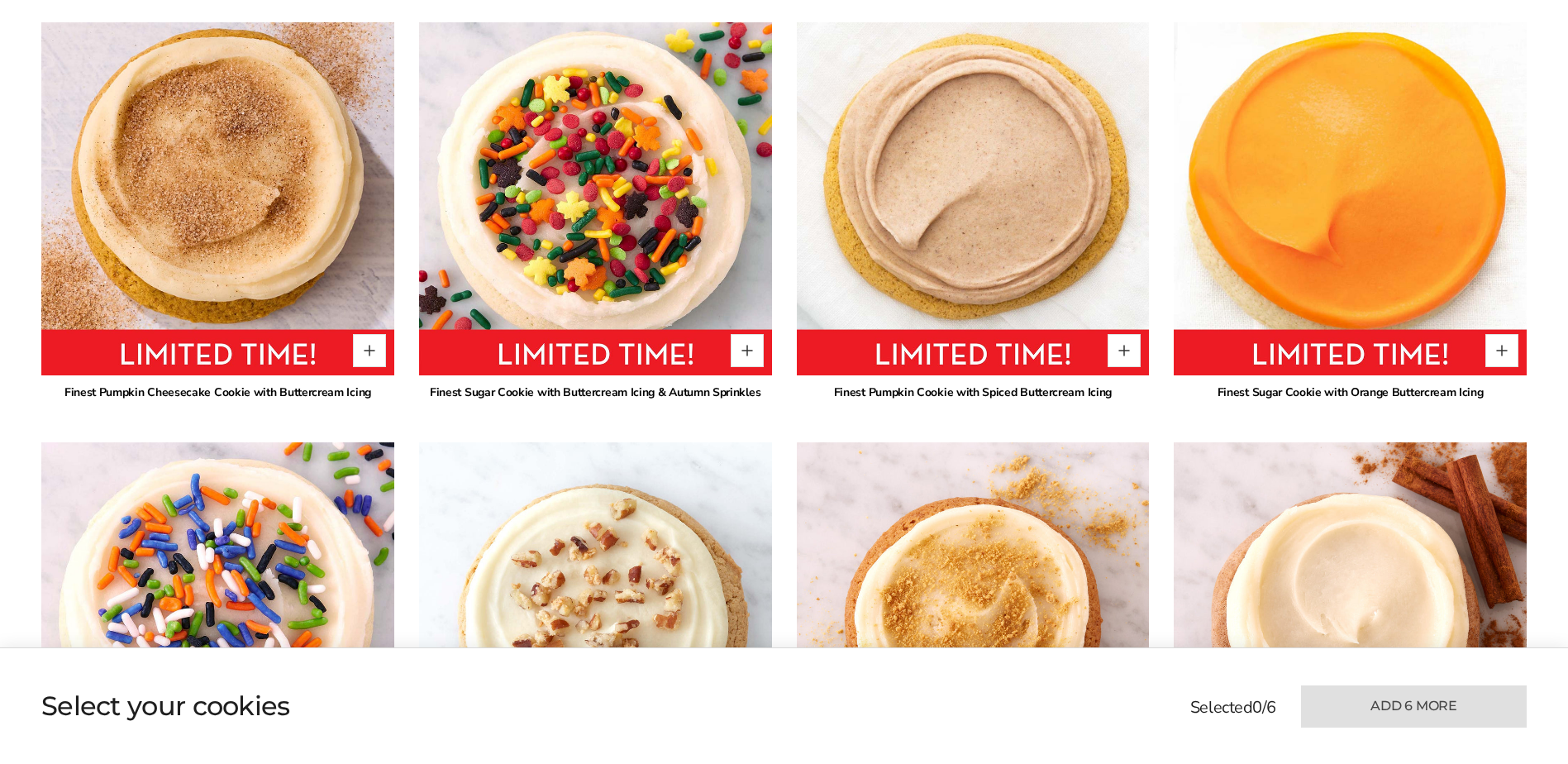
scroll to position [1021, 0]
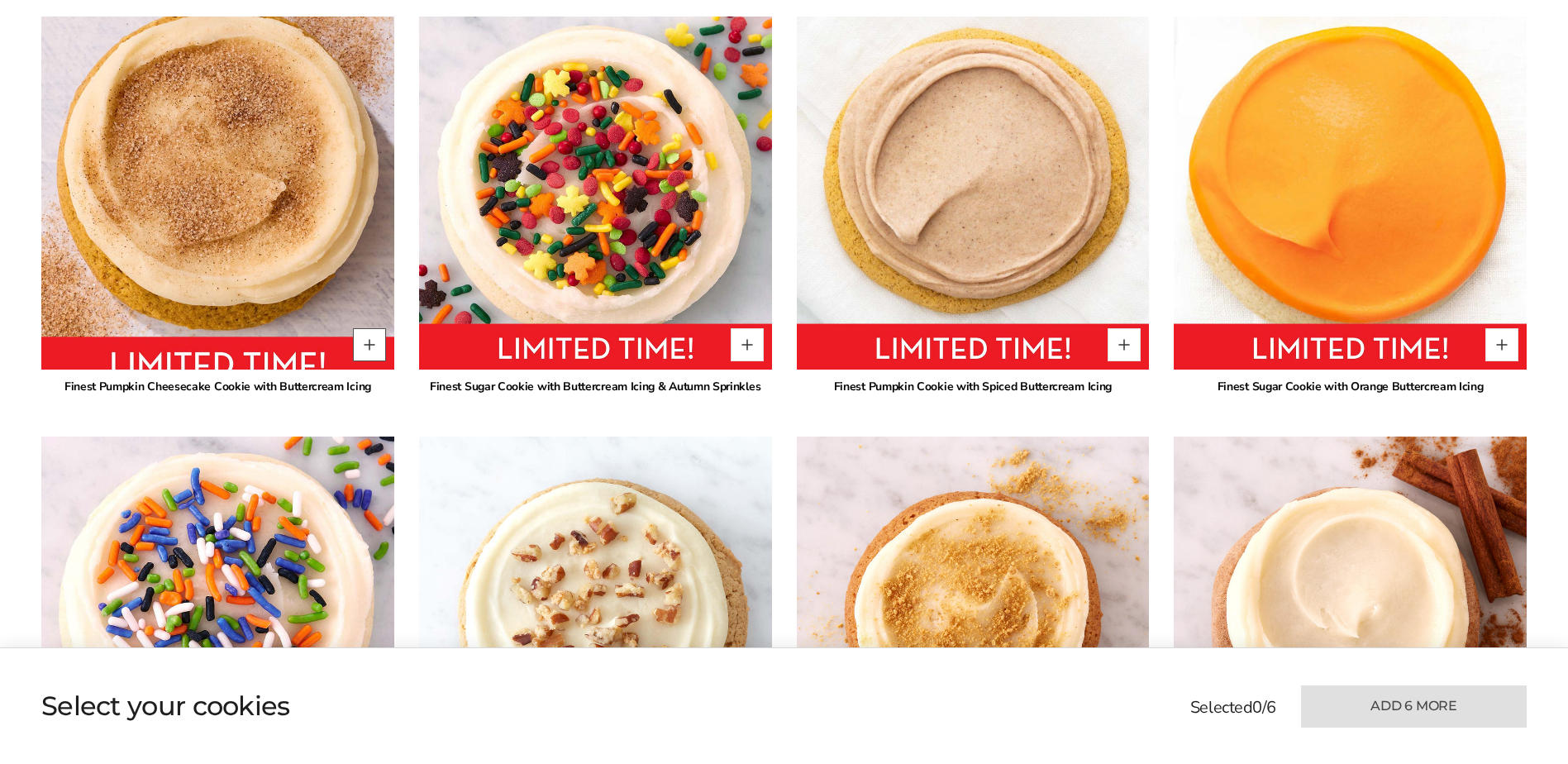
click at [371, 346] on button "Quantity button plus" at bounding box center [370, 345] width 33 height 33
type input "*"
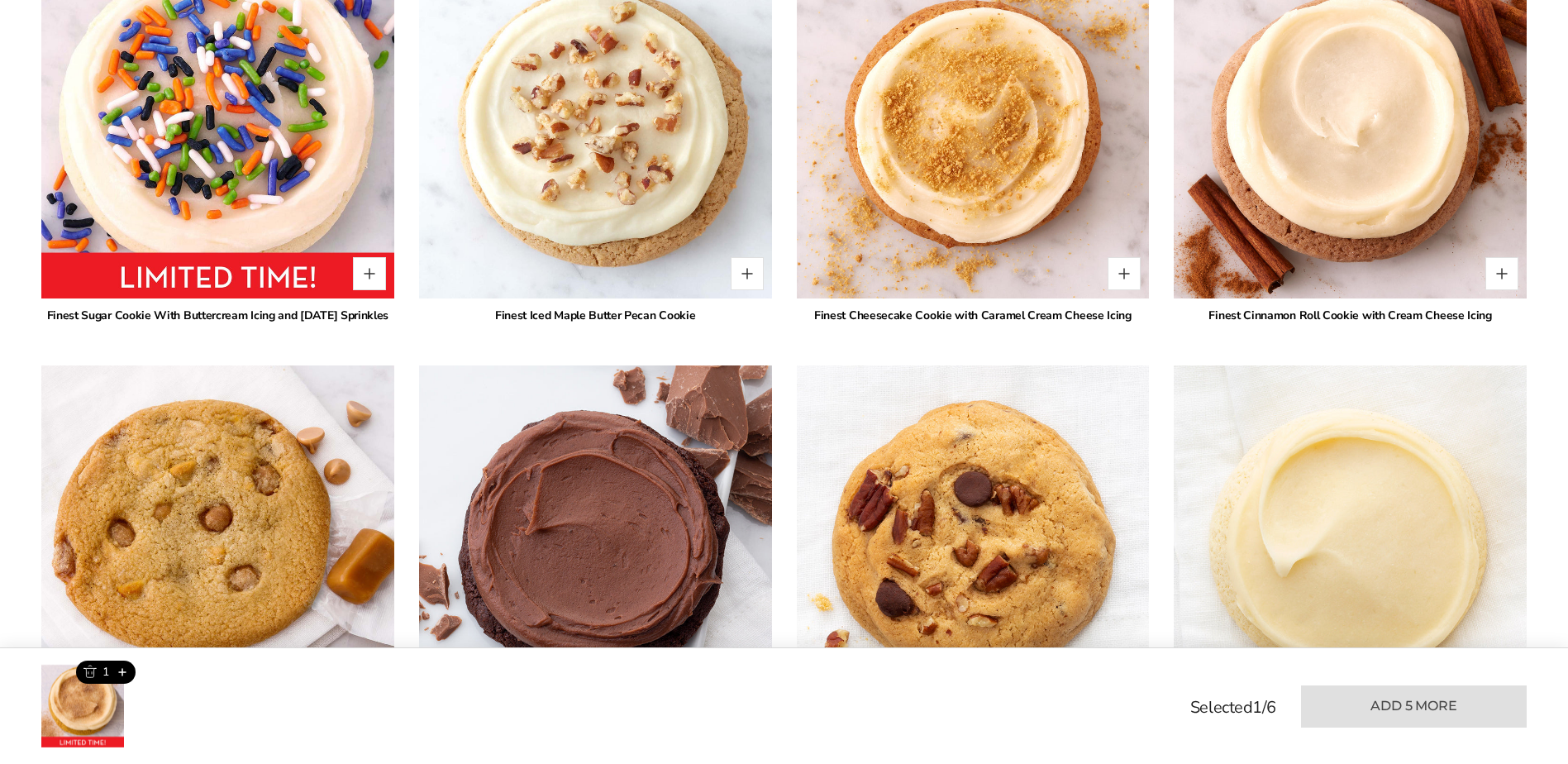
scroll to position [1518, 0]
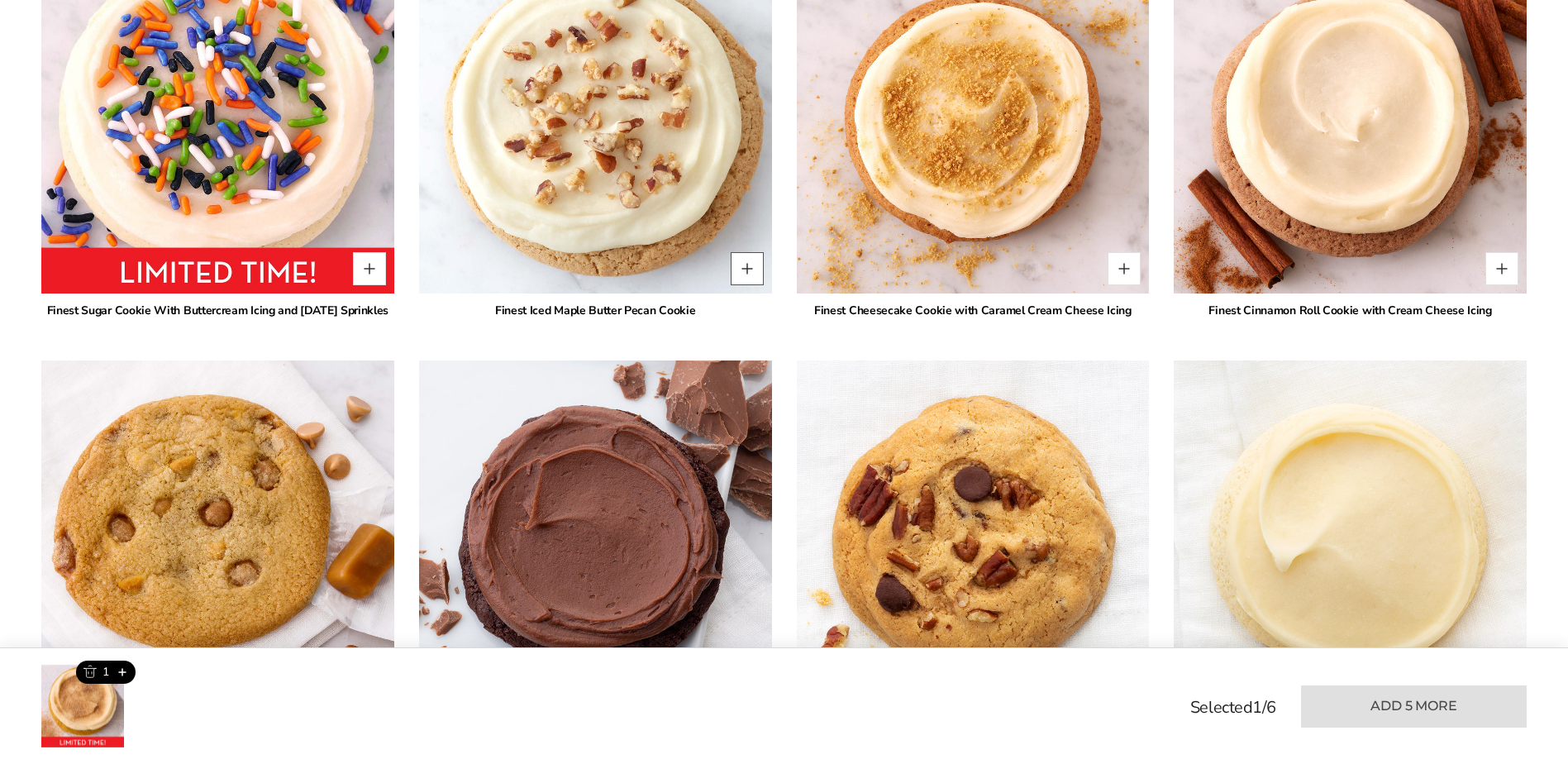
click at [745, 273] on button "Quantity button plus" at bounding box center [747, 269] width 33 height 33
type input "*"
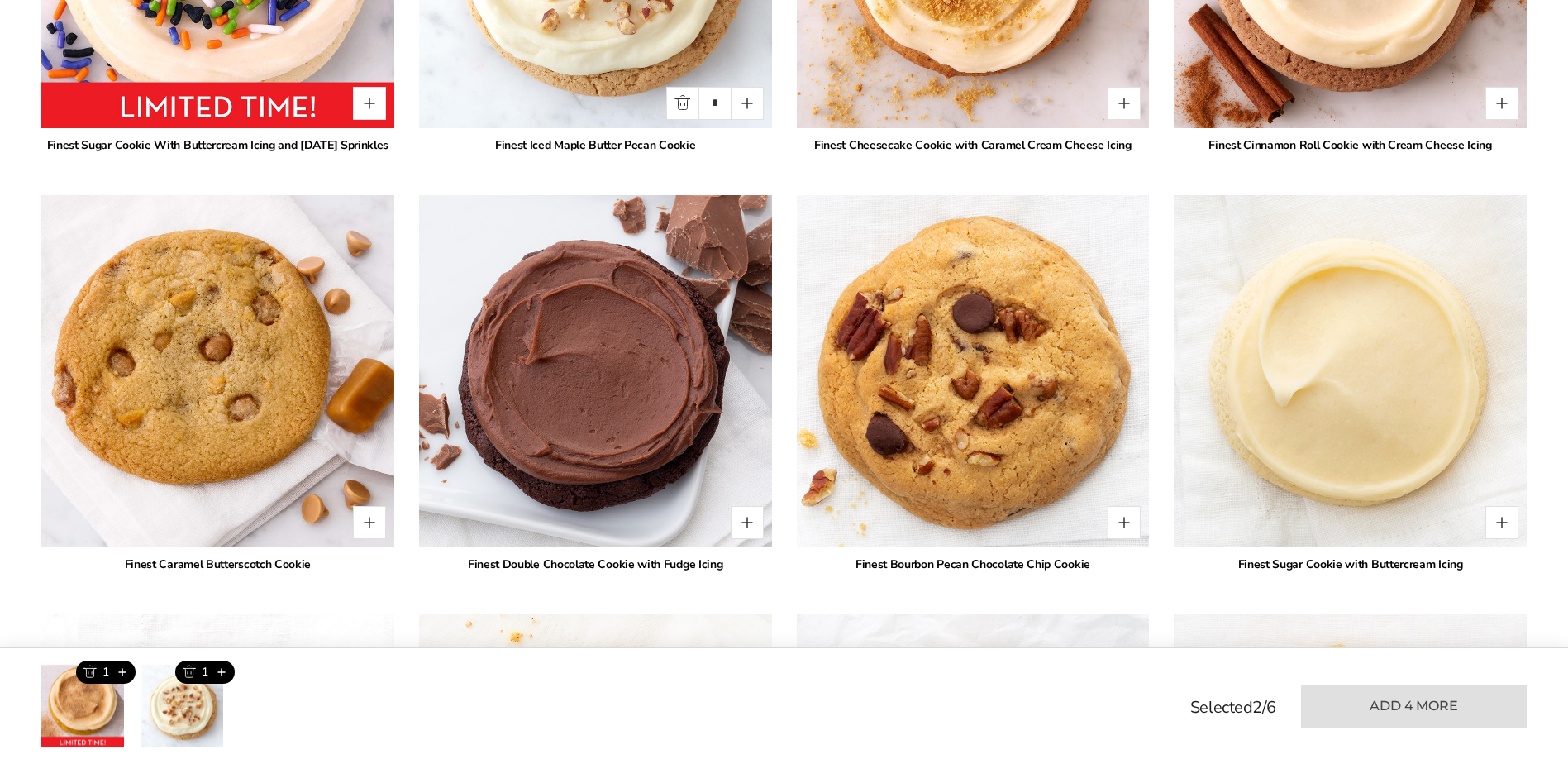
scroll to position [1848, 0]
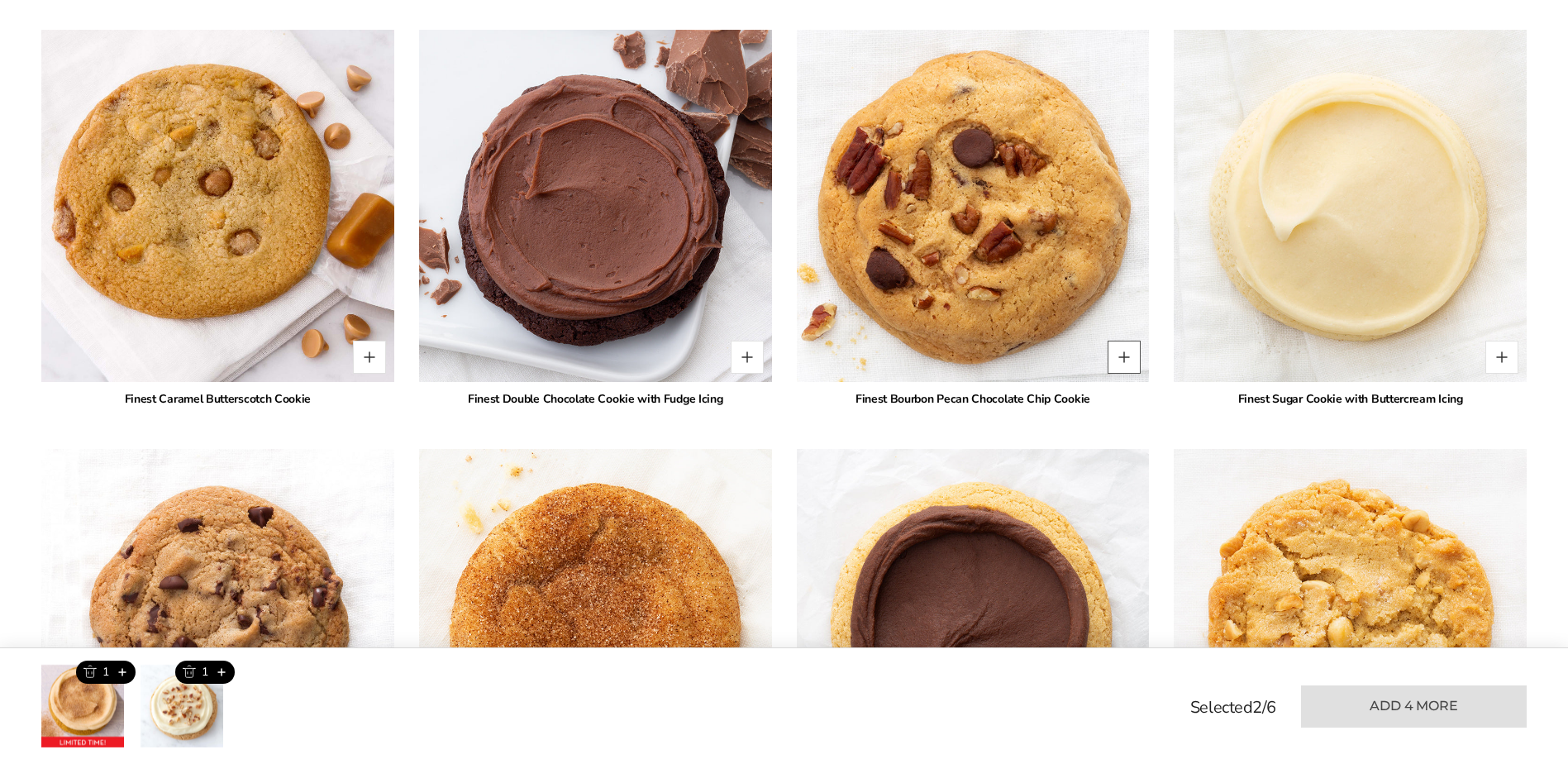
click at [1124, 371] on button "Quantity button plus" at bounding box center [1124, 357] width 33 height 33
type input "*"
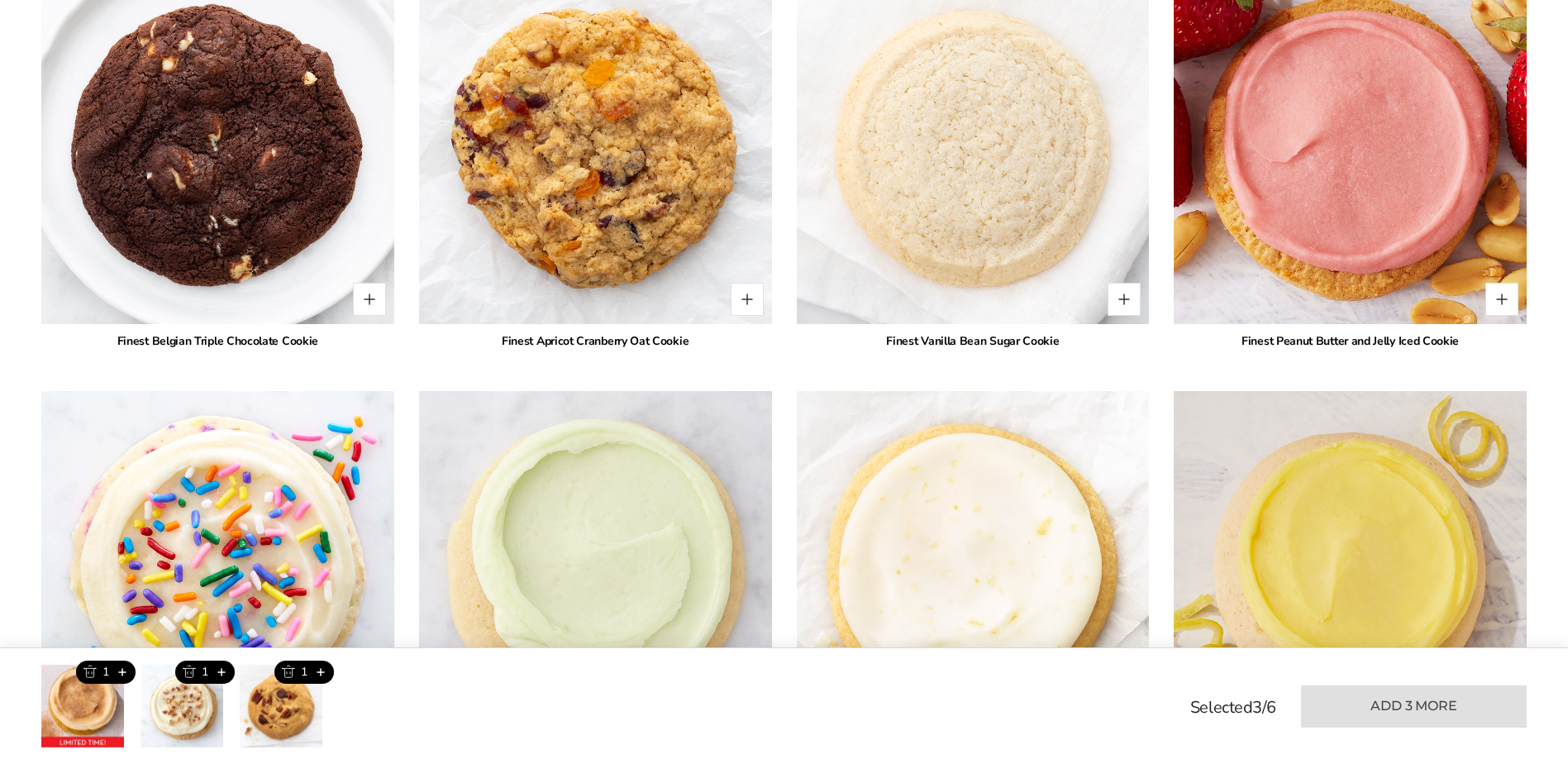
scroll to position [2758, 0]
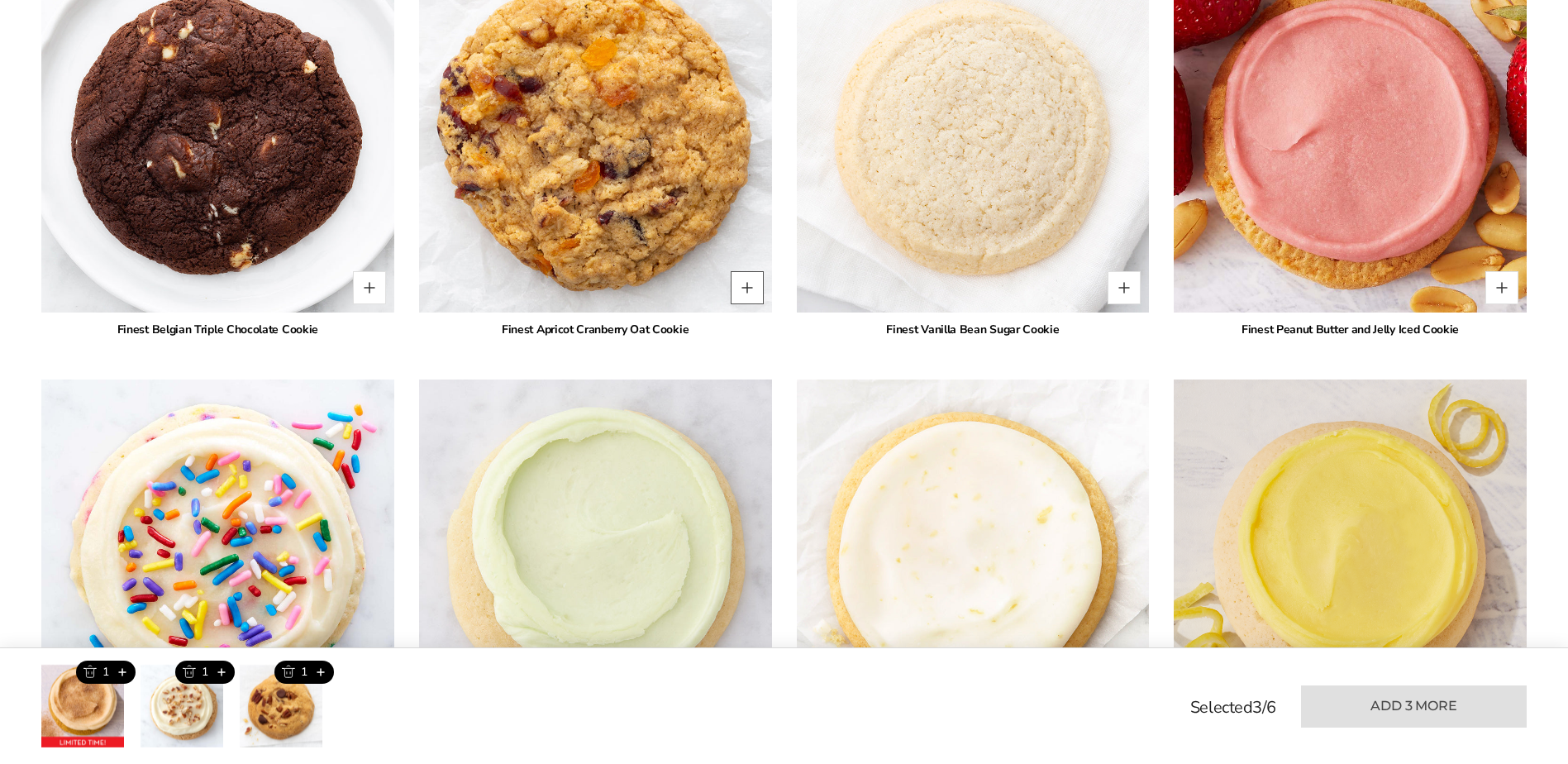
click at [744, 304] on button "Quantity button plus" at bounding box center [747, 288] width 33 height 33
type input "*"
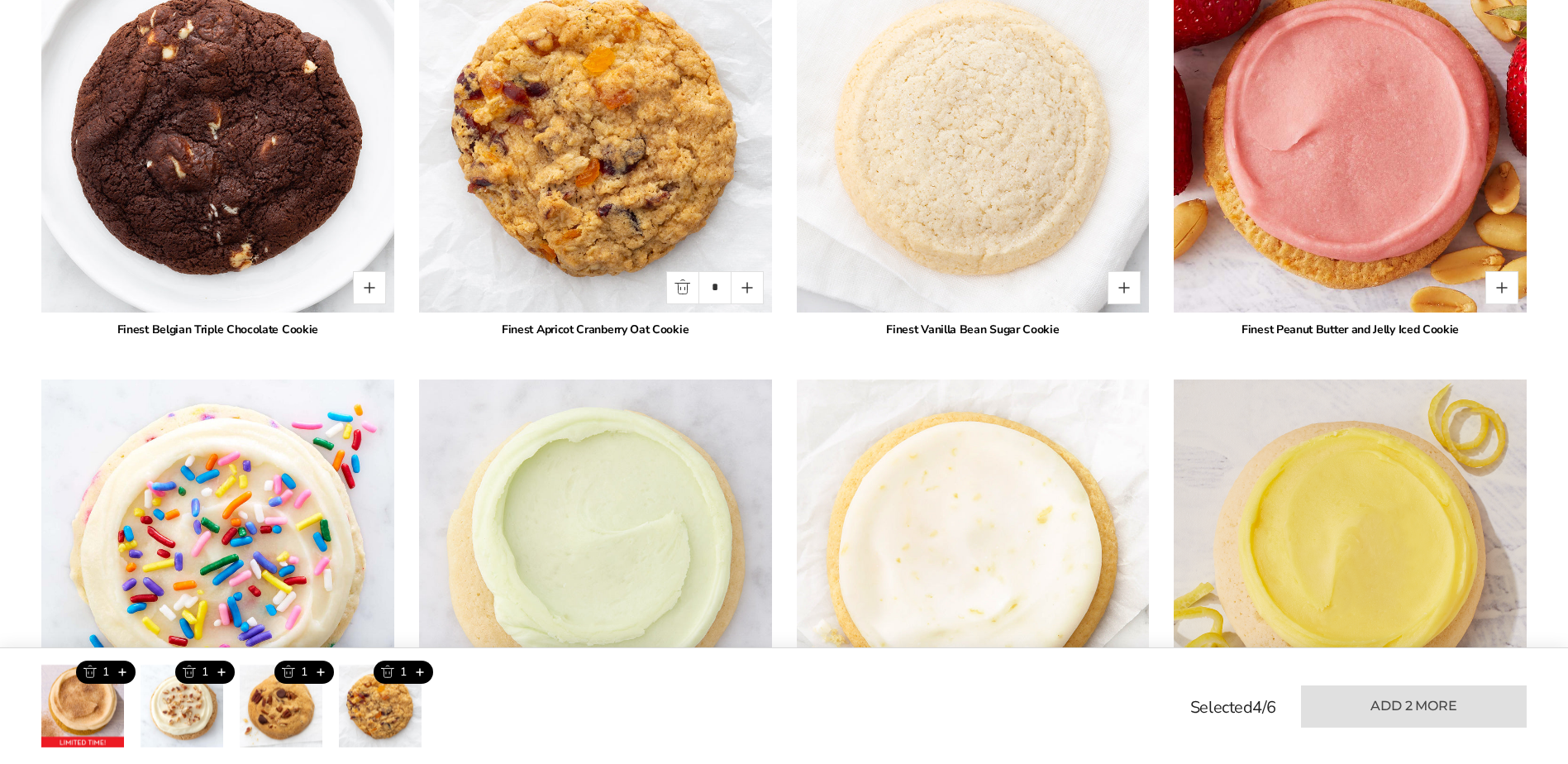
scroll to position [3006, 0]
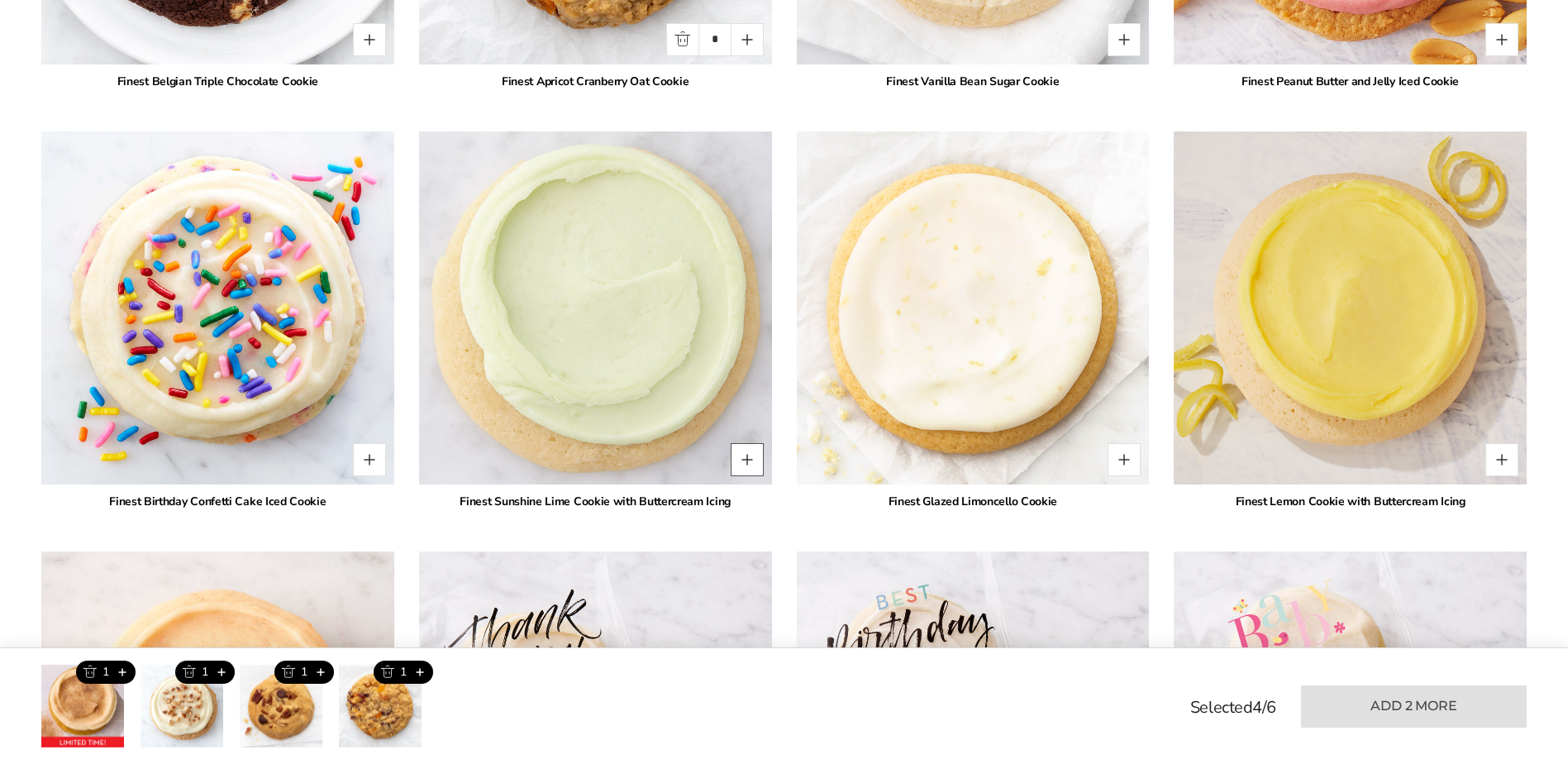
click at [744, 476] on button "Quantity button plus" at bounding box center [747, 460] width 33 height 33
type input "*"
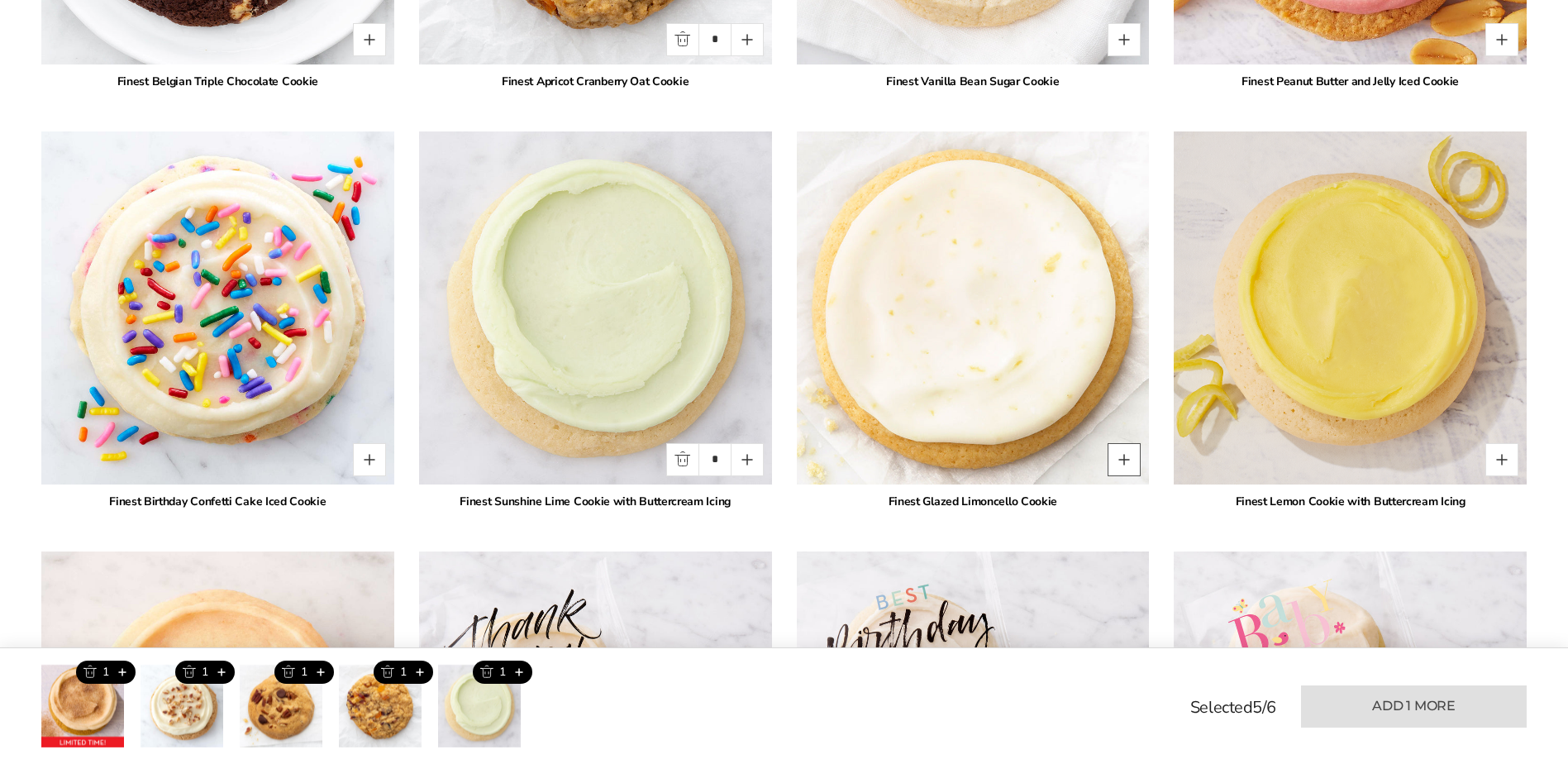
click at [1119, 475] on button "Quantity button plus" at bounding box center [1124, 460] width 33 height 33
type input "*"
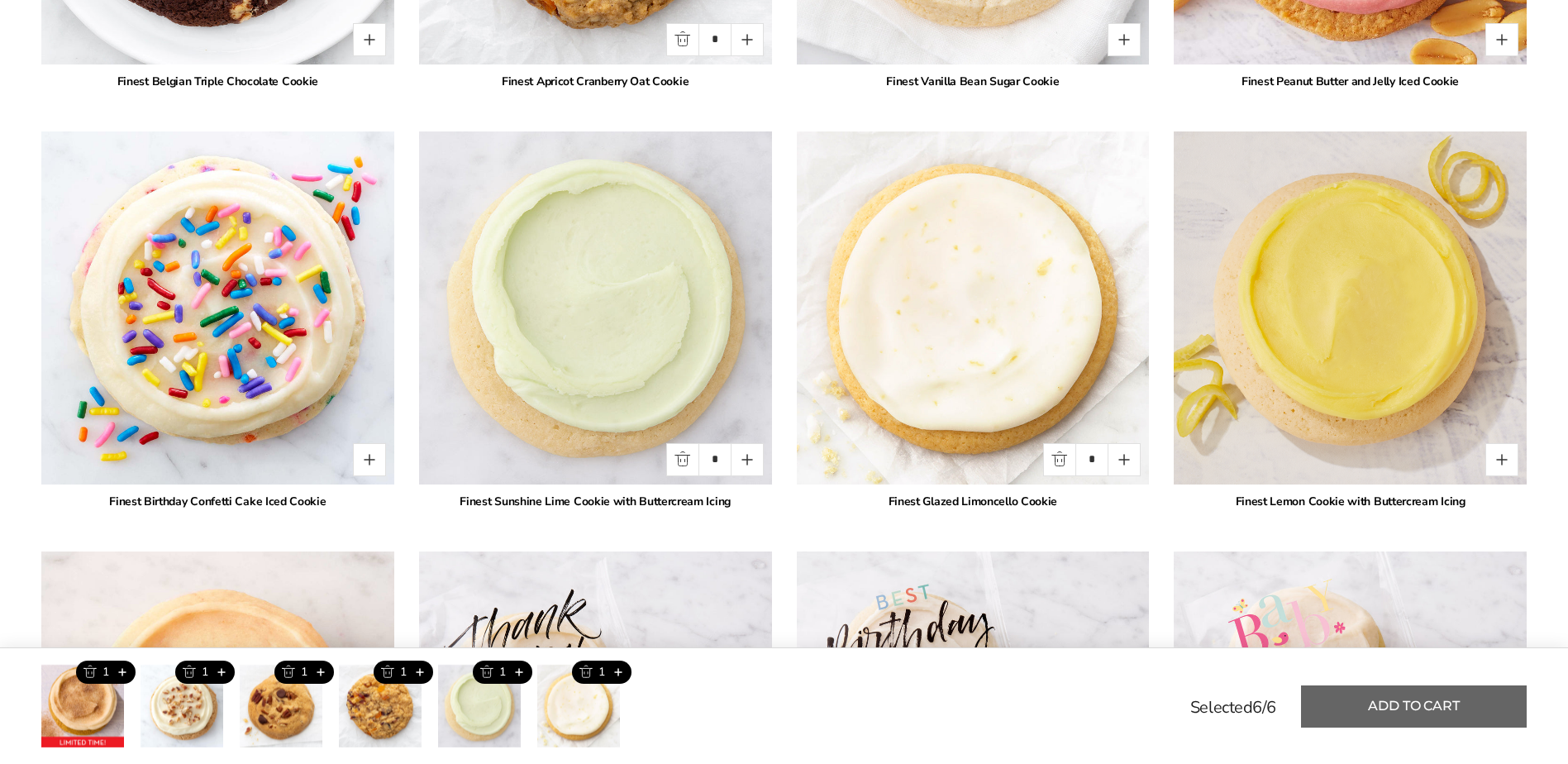
click at [1352, 706] on button "Add to cart" at bounding box center [1414, 707] width 226 height 43
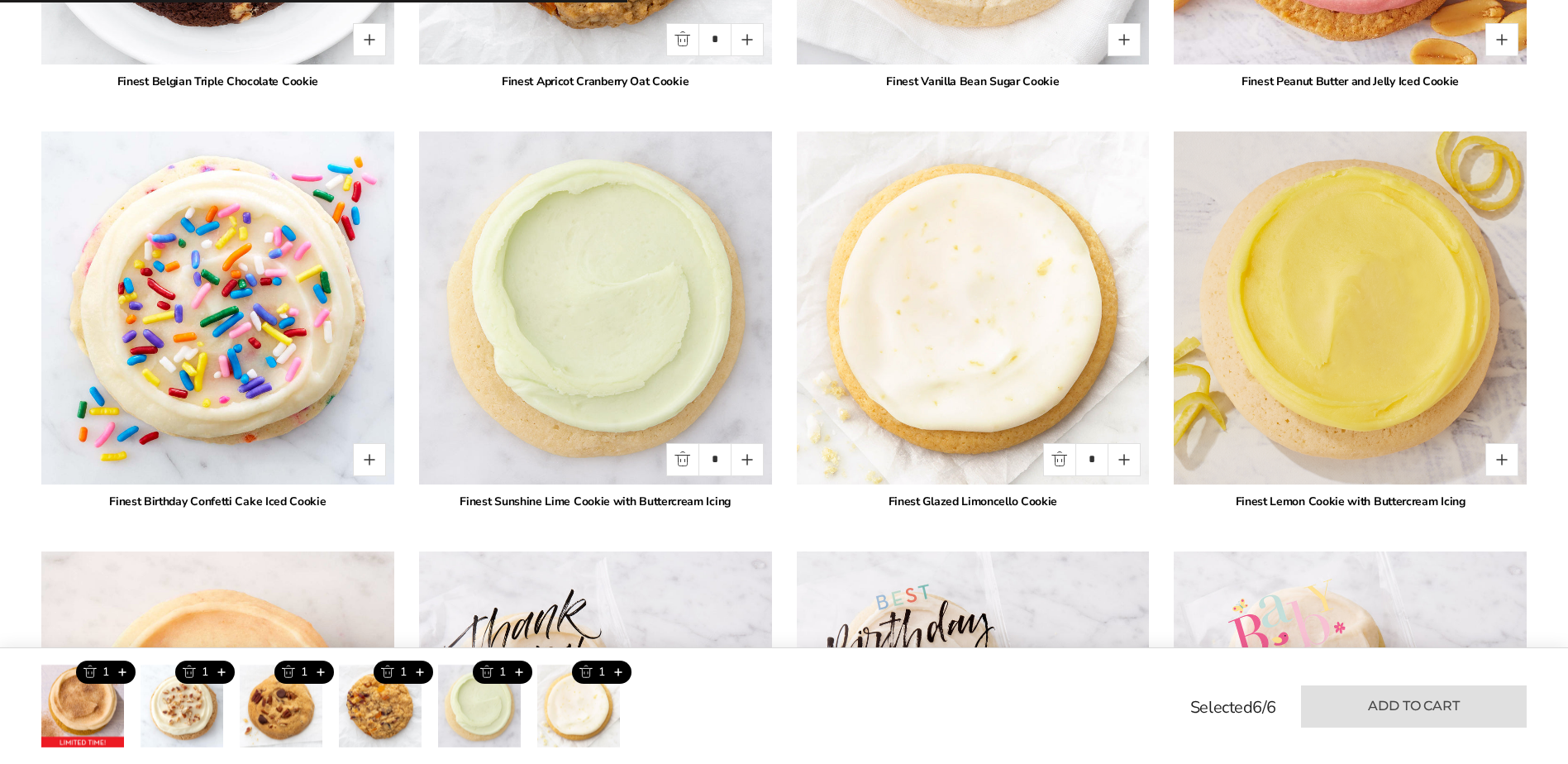
type input "*"
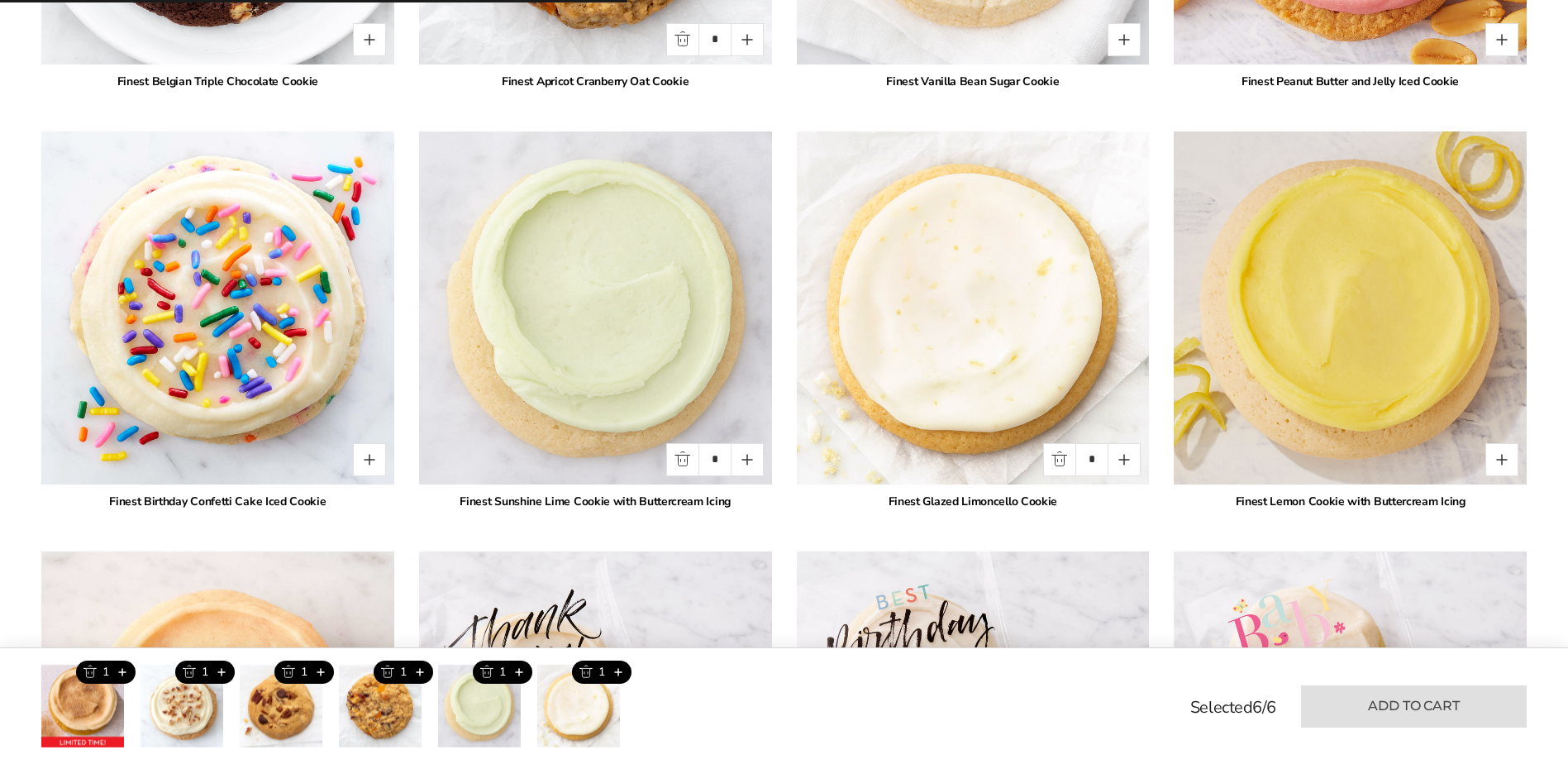
type input "*"
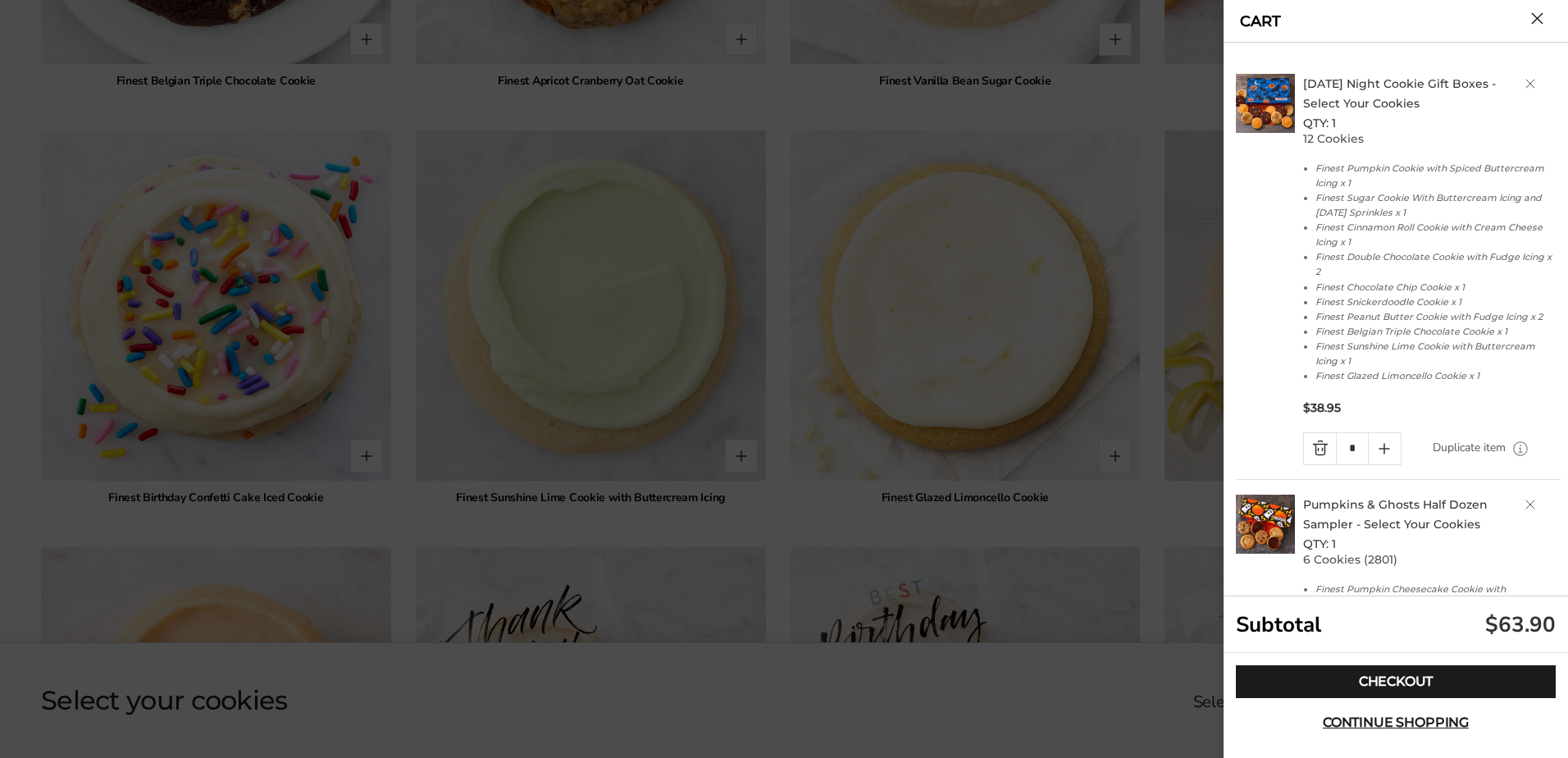
click at [1526, 85] on link "Delete product" at bounding box center [1530, 84] width 10 height 10
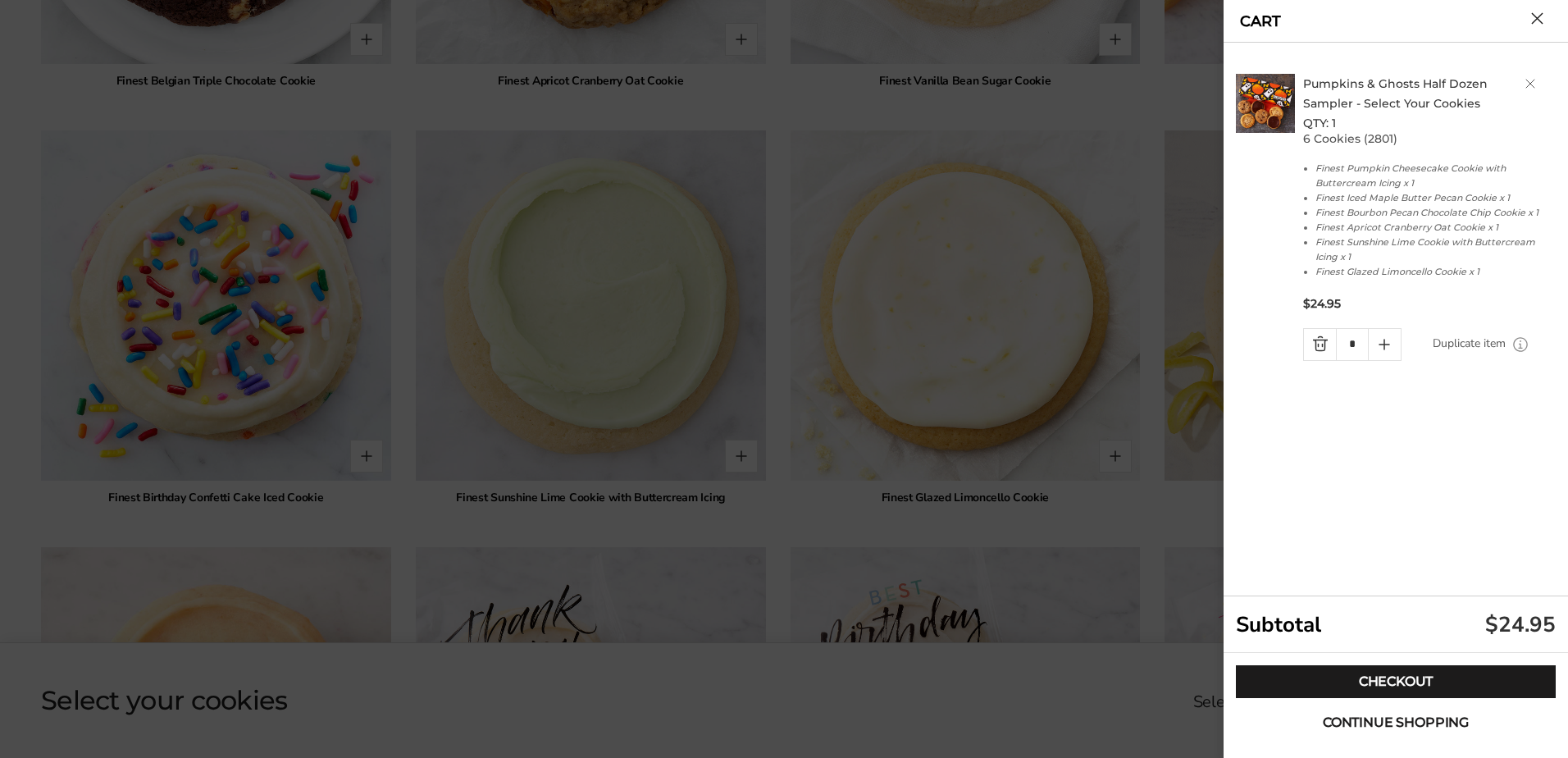
click at [1391, 723] on span "Continue shopping" at bounding box center [1396, 722] width 146 height 13
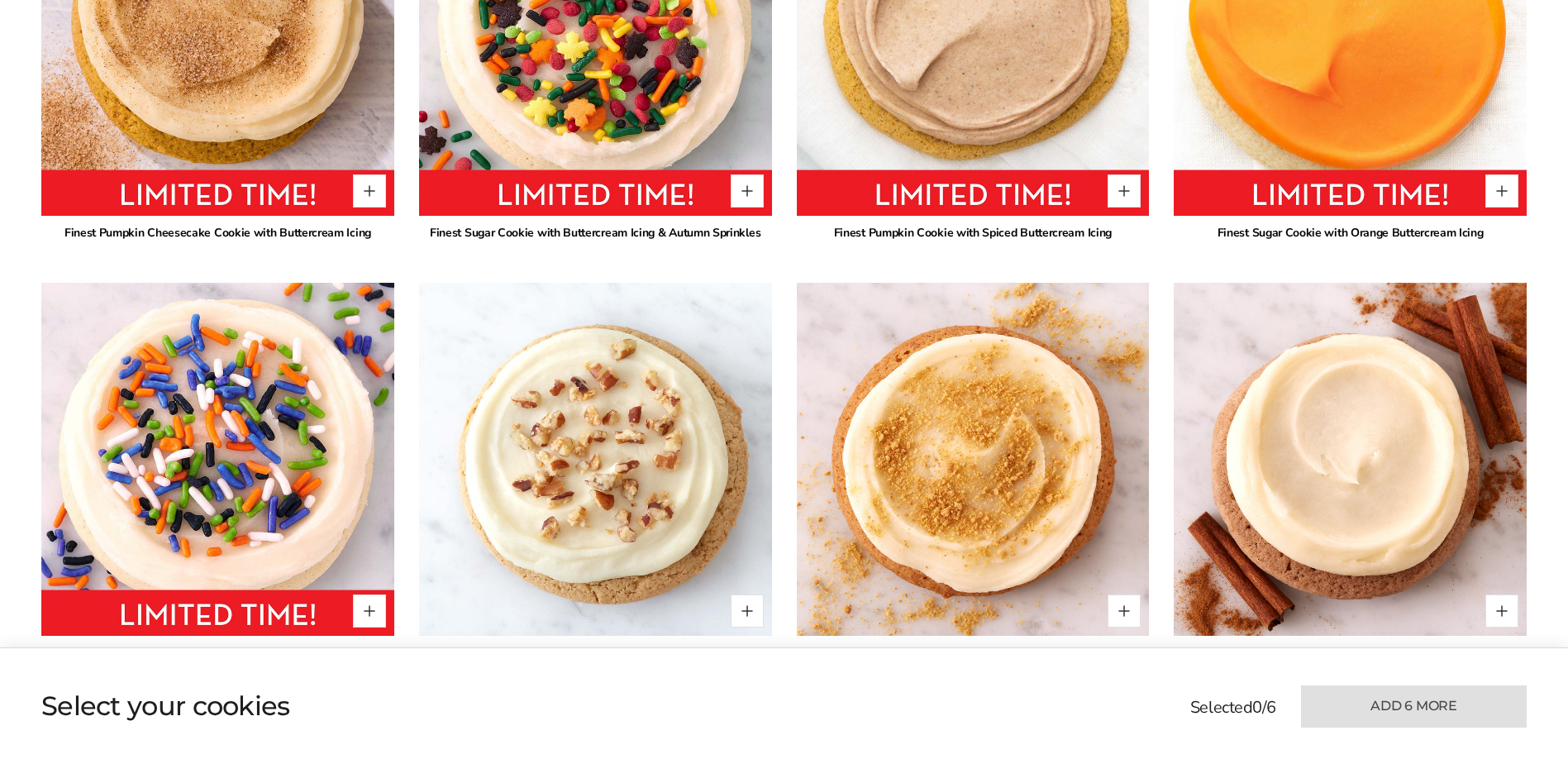
scroll to position [1269, 0]
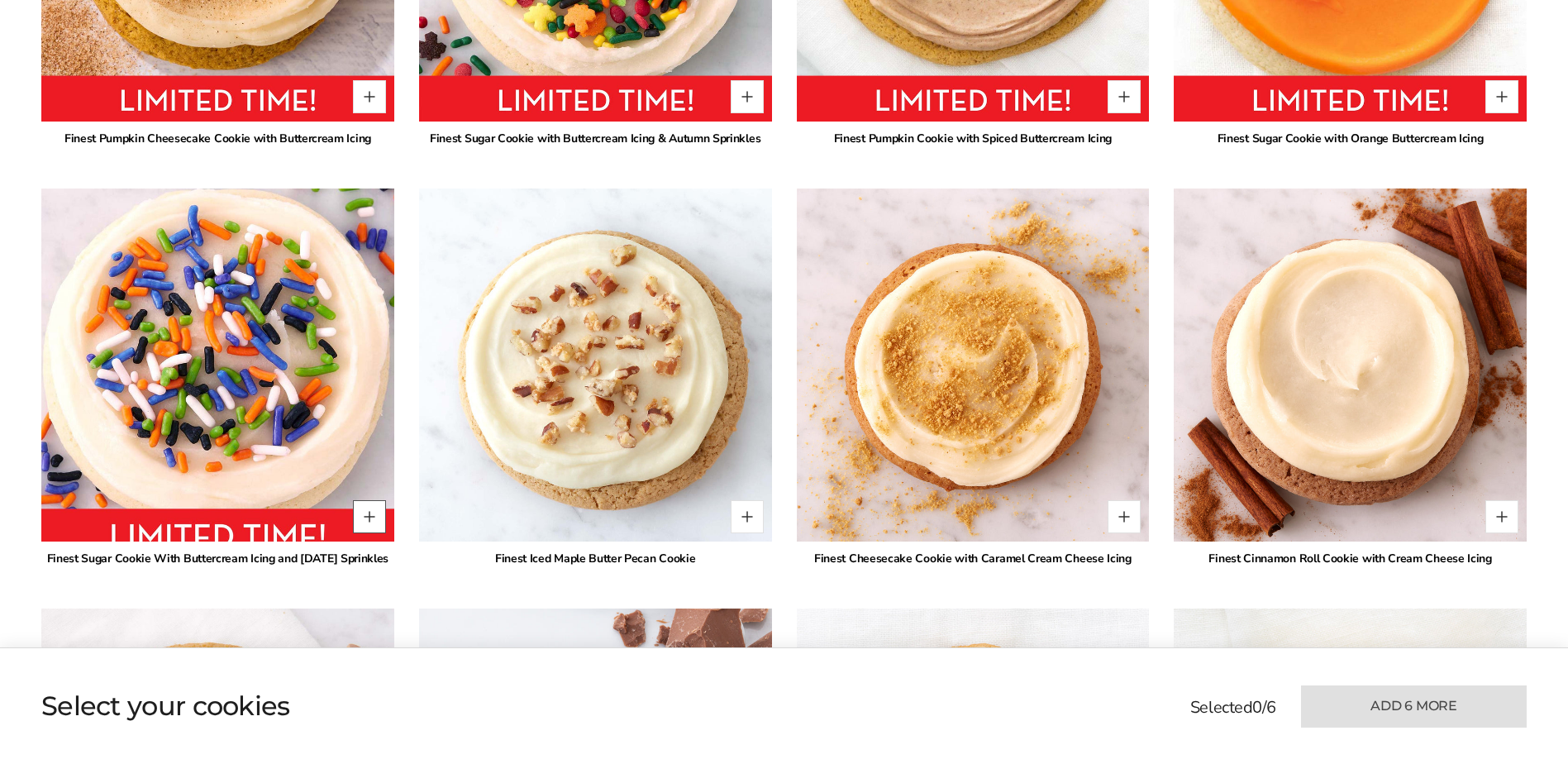
click at [372, 519] on button "Quantity button plus" at bounding box center [370, 517] width 33 height 33
type input "*"
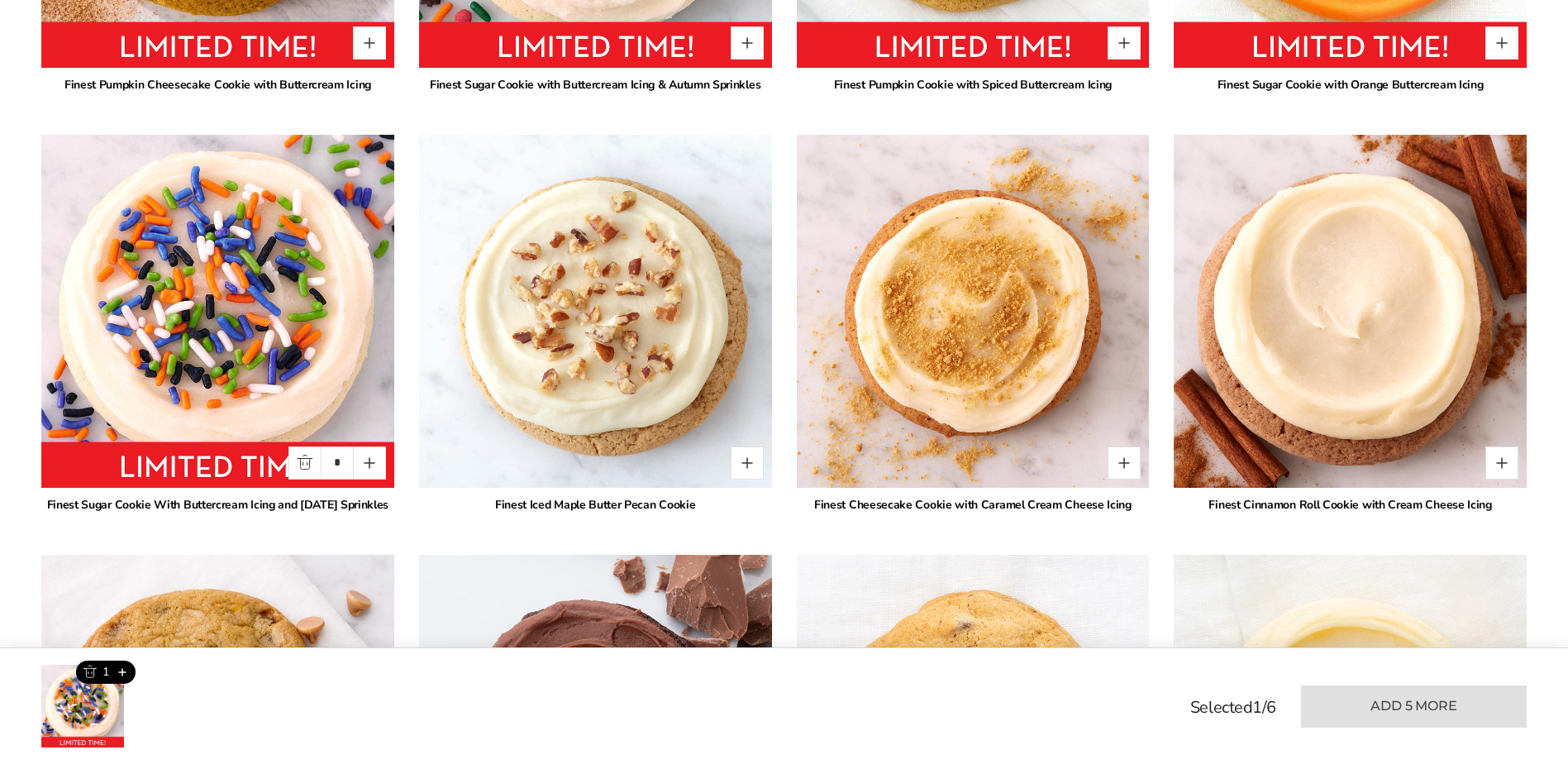
scroll to position [1352, 0]
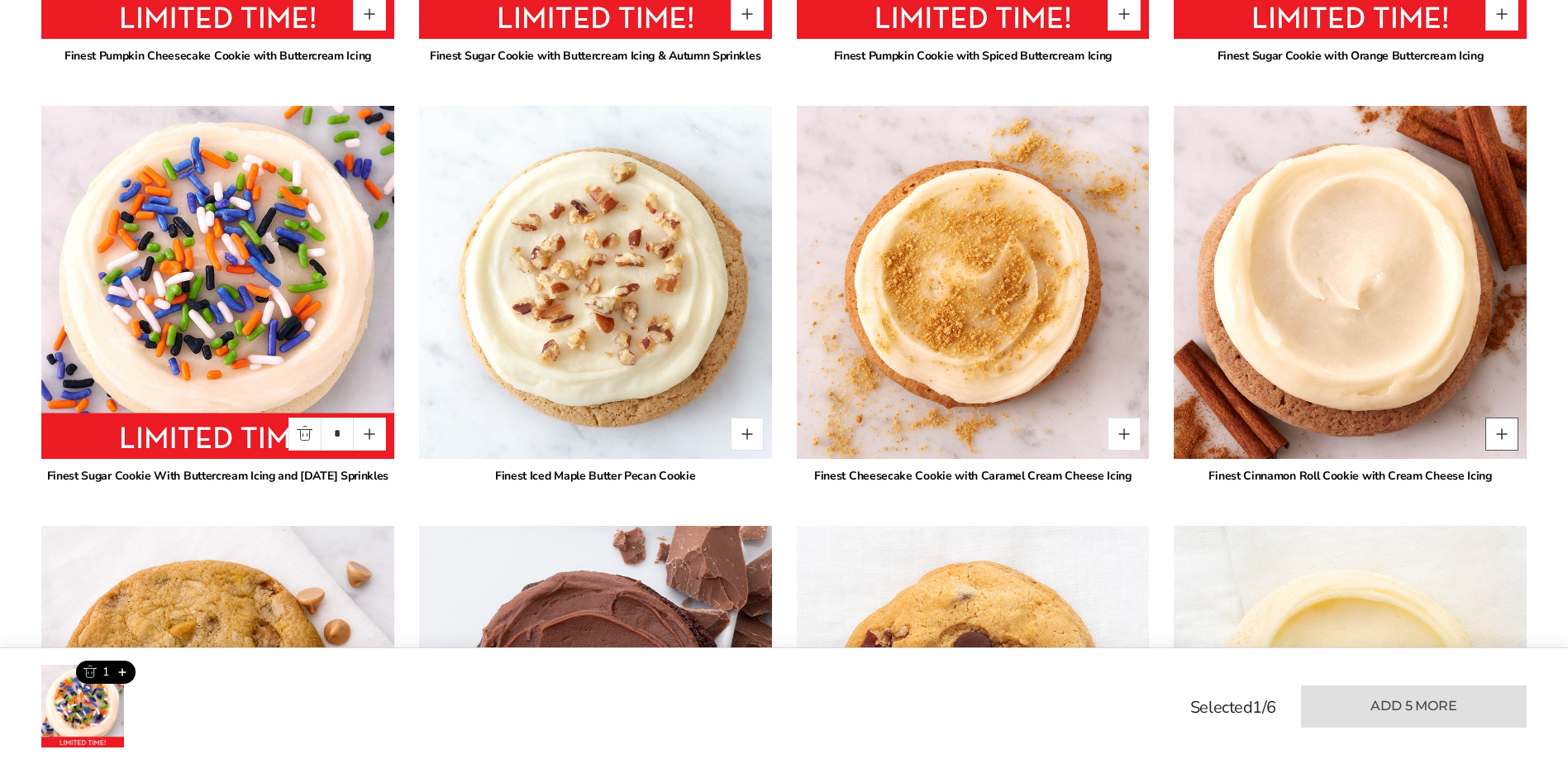
click at [1508, 425] on button "Quantity button plus" at bounding box center [1502, 434] width 33 height 33
type input "*"
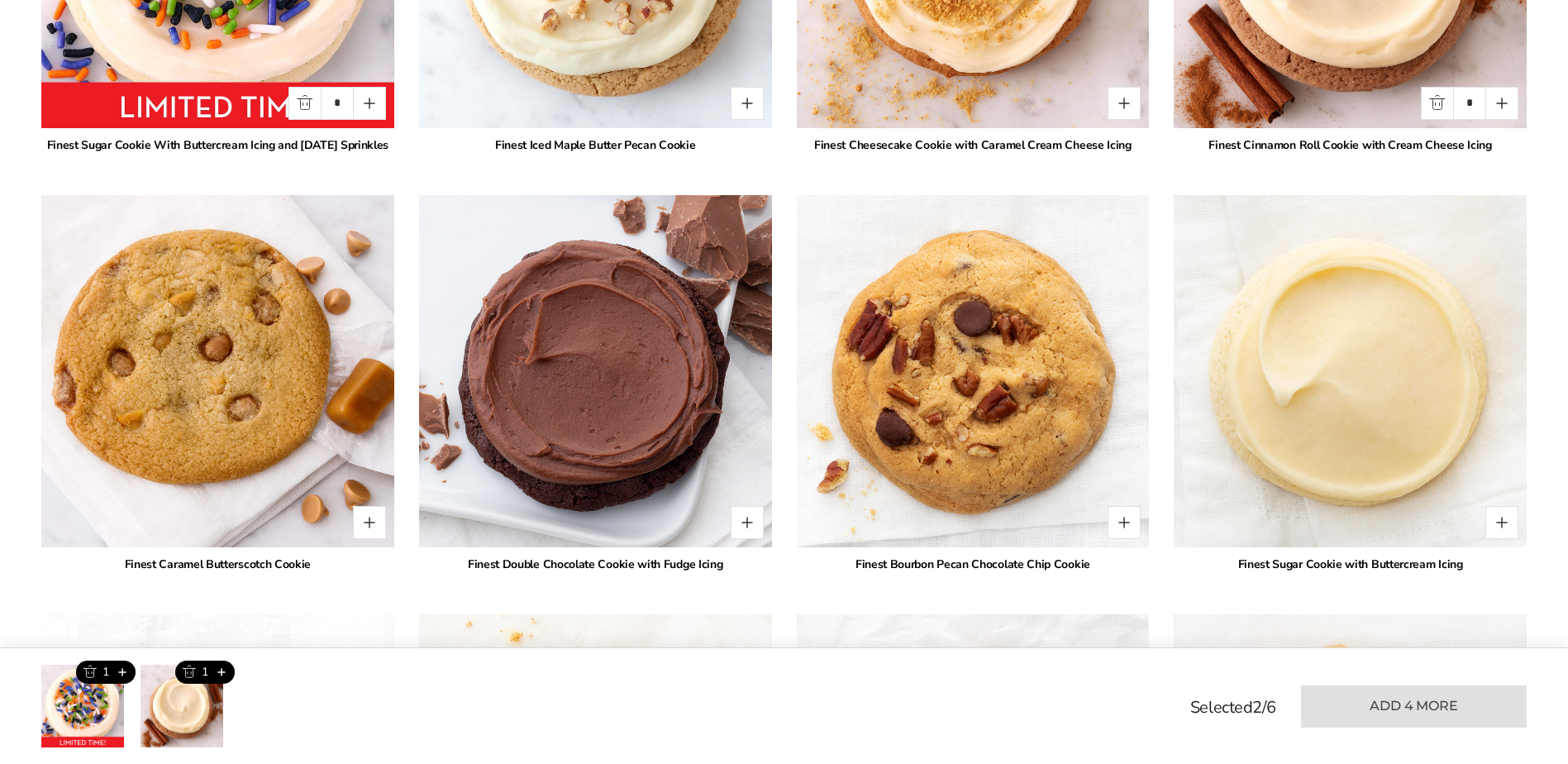
scroll to position [1848, 0]
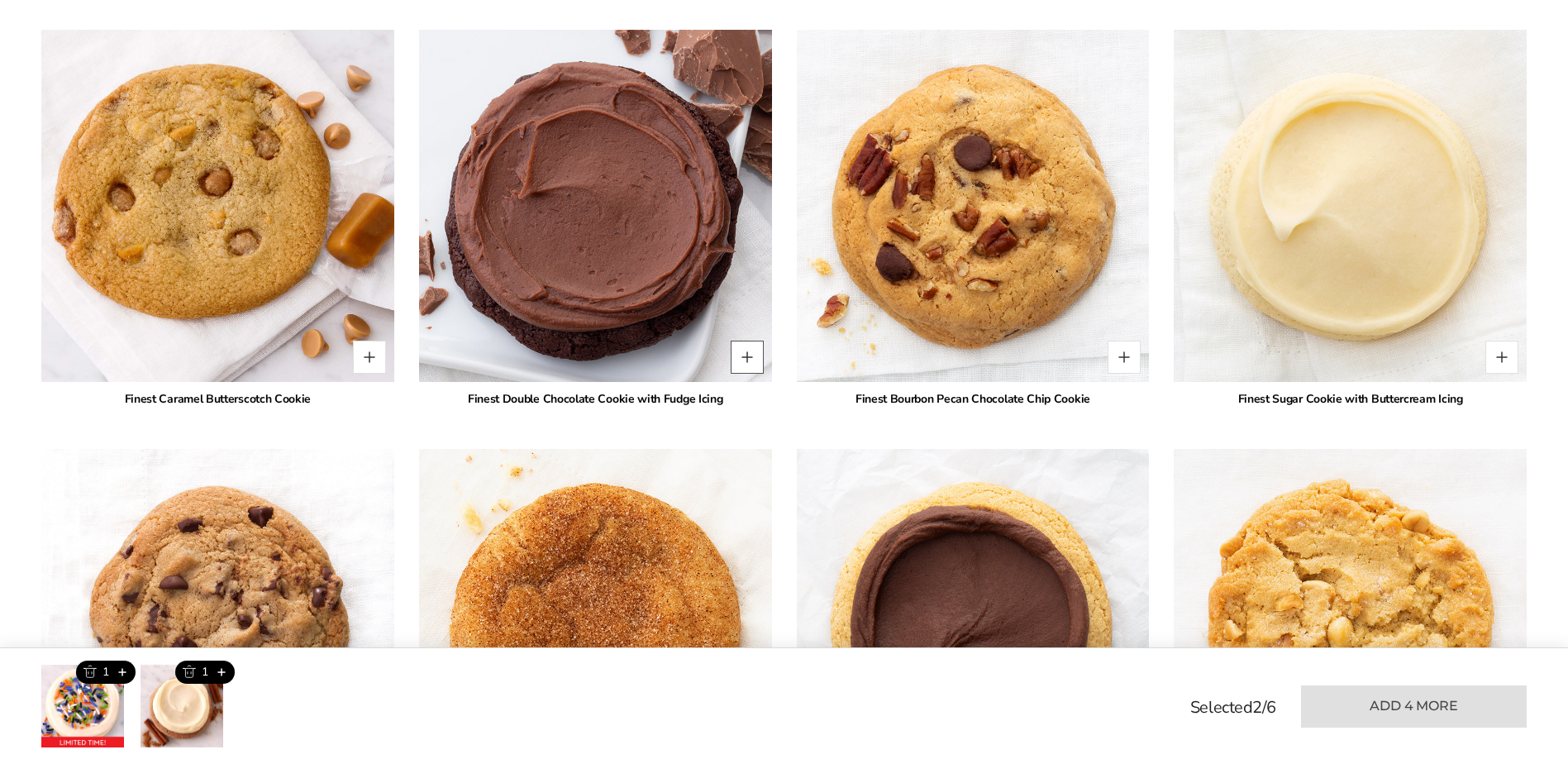
click at [744, 369] on button "Quantity button plus" at bounding box center [747, 357] width 33 height 33
type input "*"
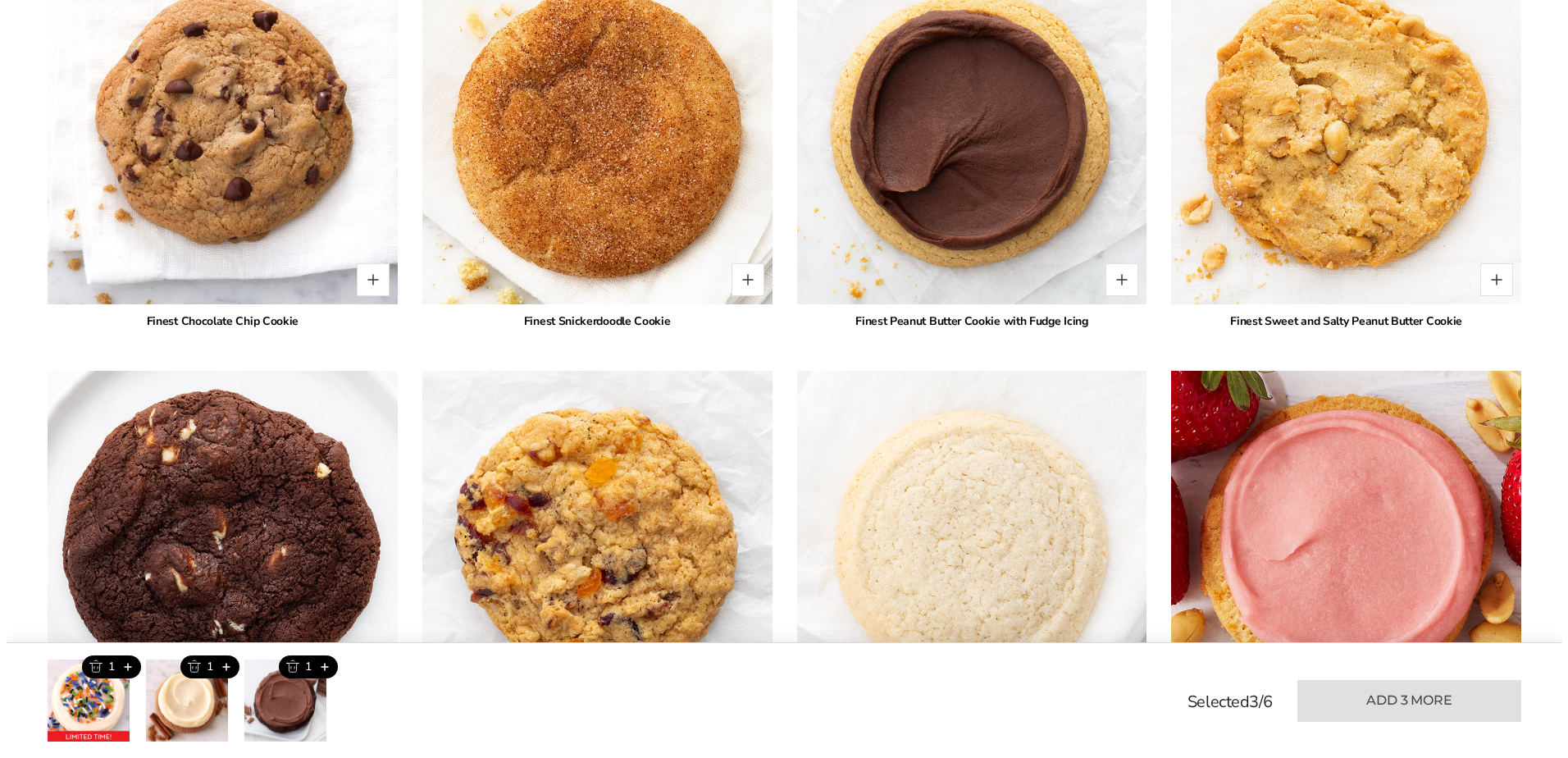
scroll to position [2326, 0]
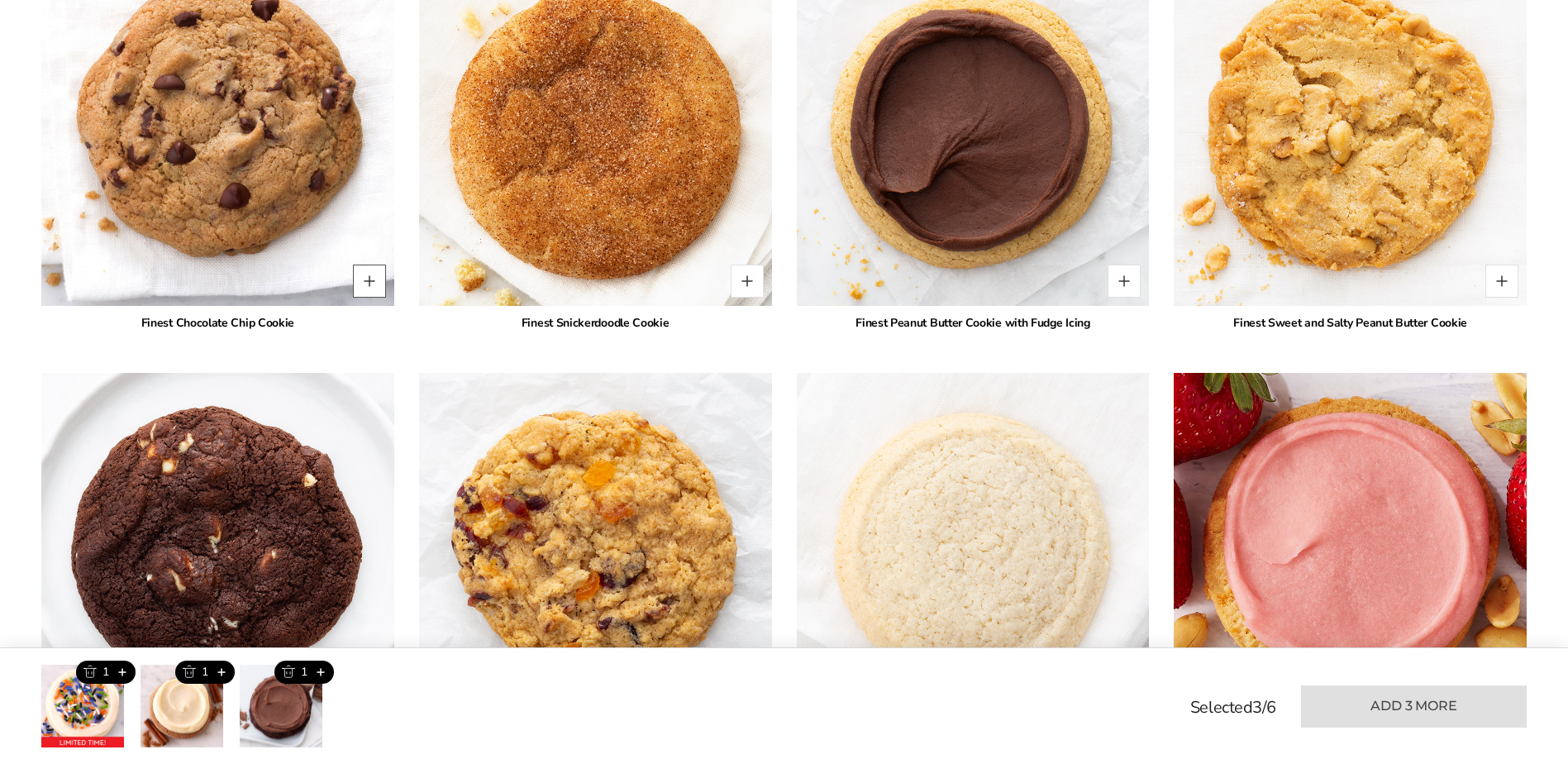
click at [373, 297] on button "Quantity button plus" at bounding box center [370, 281] width 33 height 33
type input "*"
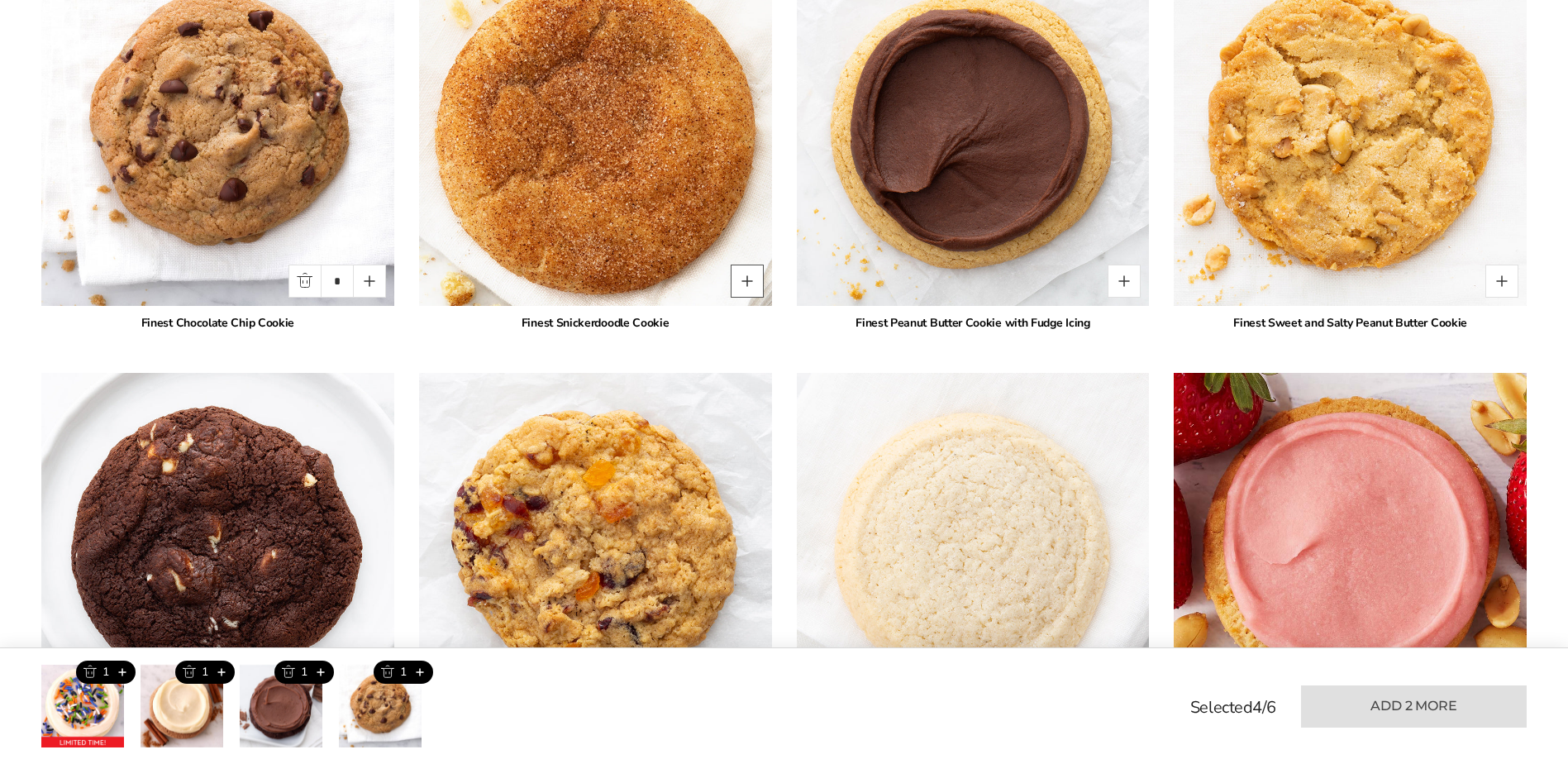
click at [746, 295] on button "Quantity button plus" at bounding box center [747, 281] width 33 height 33
type input "*"
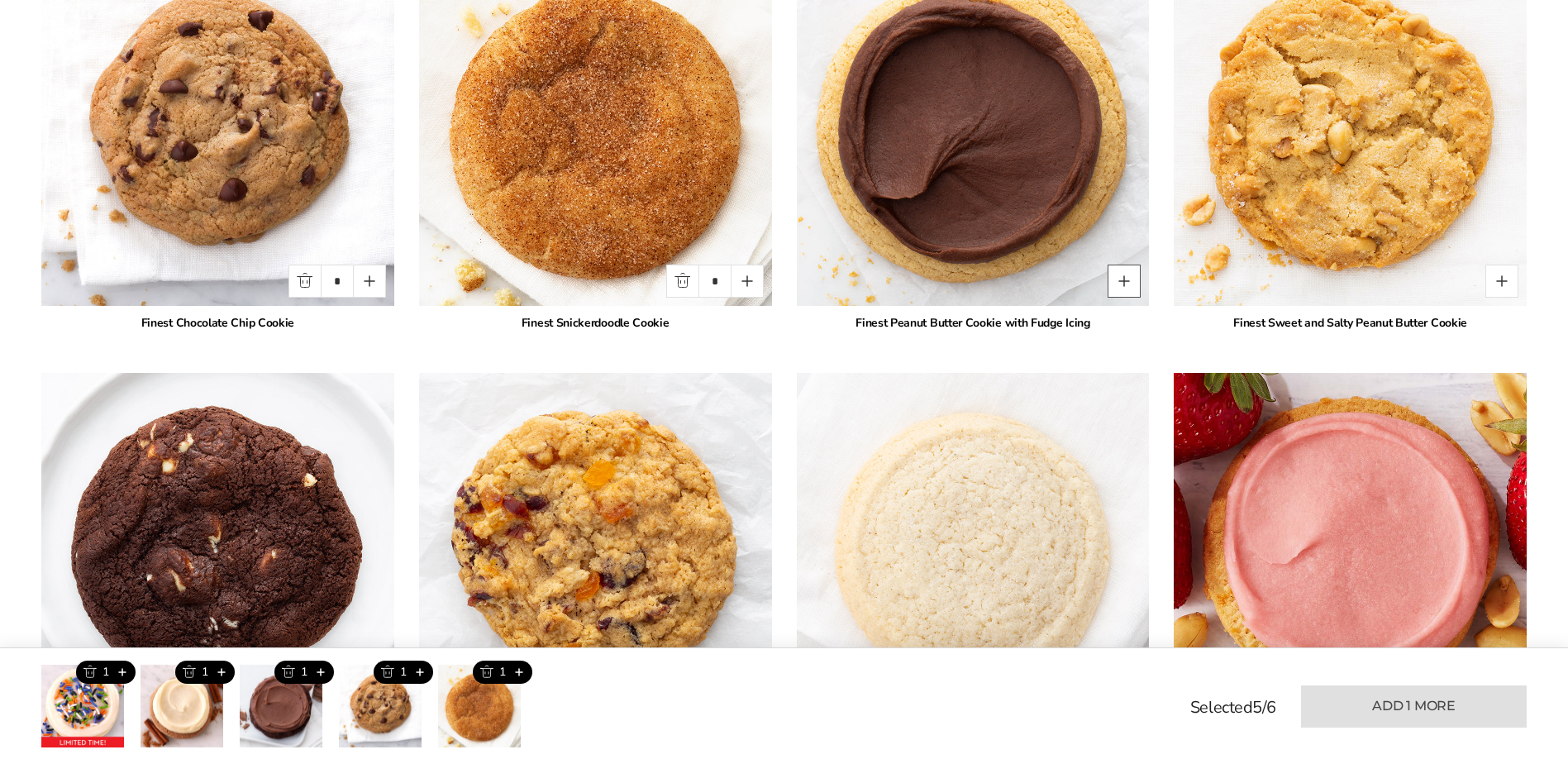
click at [1136, 295] on button "Quantity button plus" at bounding box center [1124, 281] width 33 height 33
type input "*"
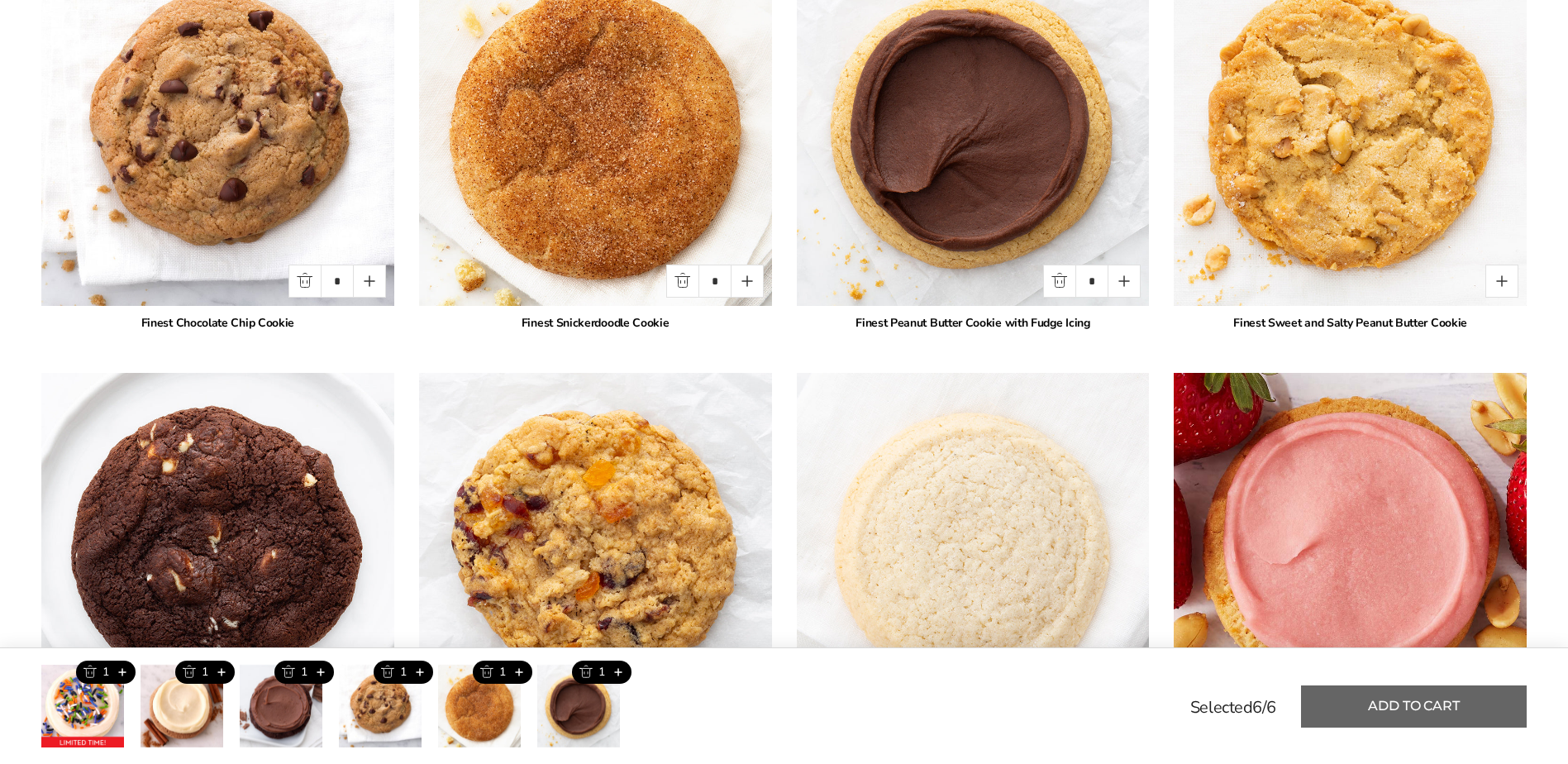
click at [1420, 717] on button "Add to cart" at bounding box center [1414, 707] width 226 height 43
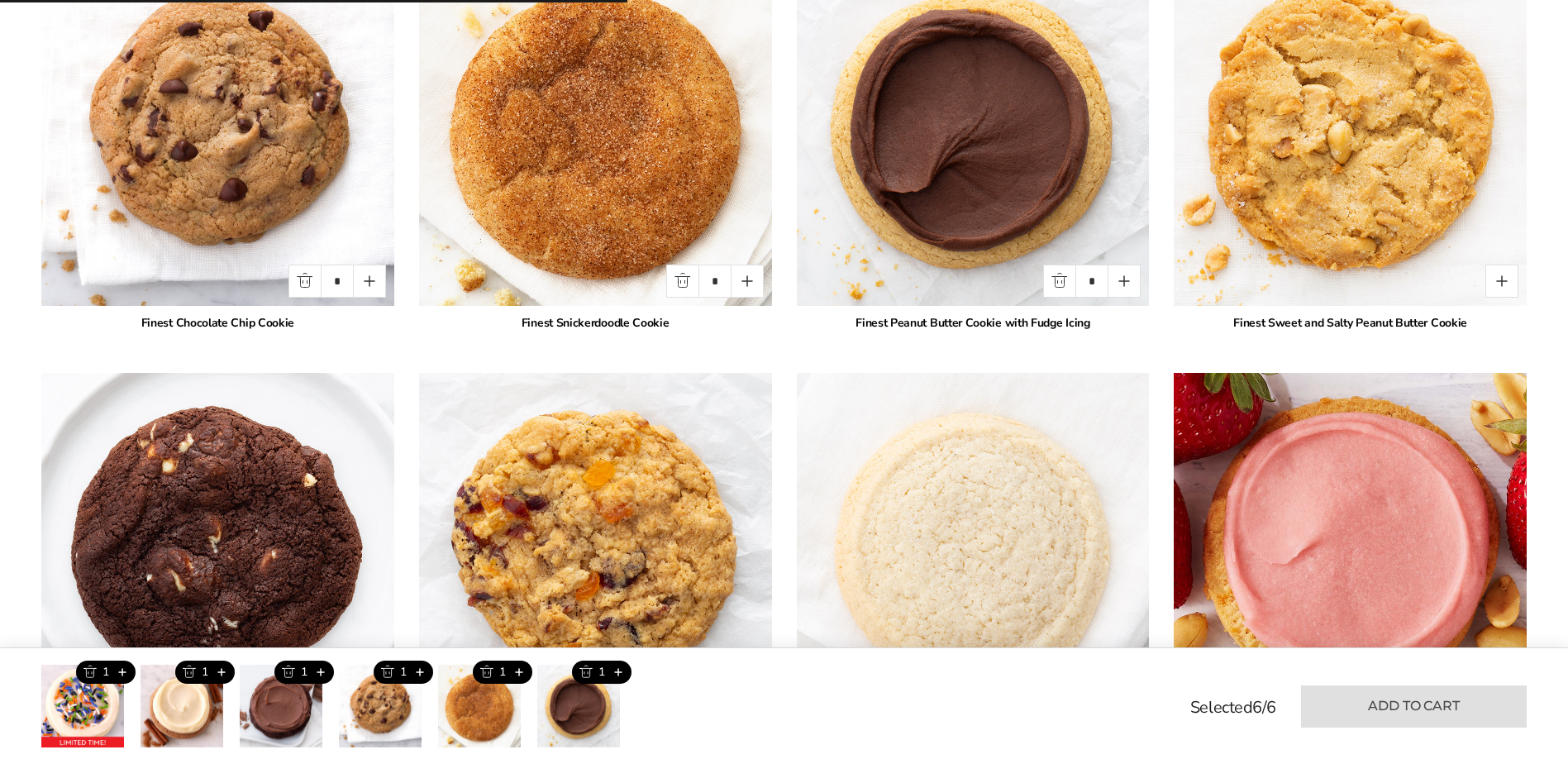
type input "*"
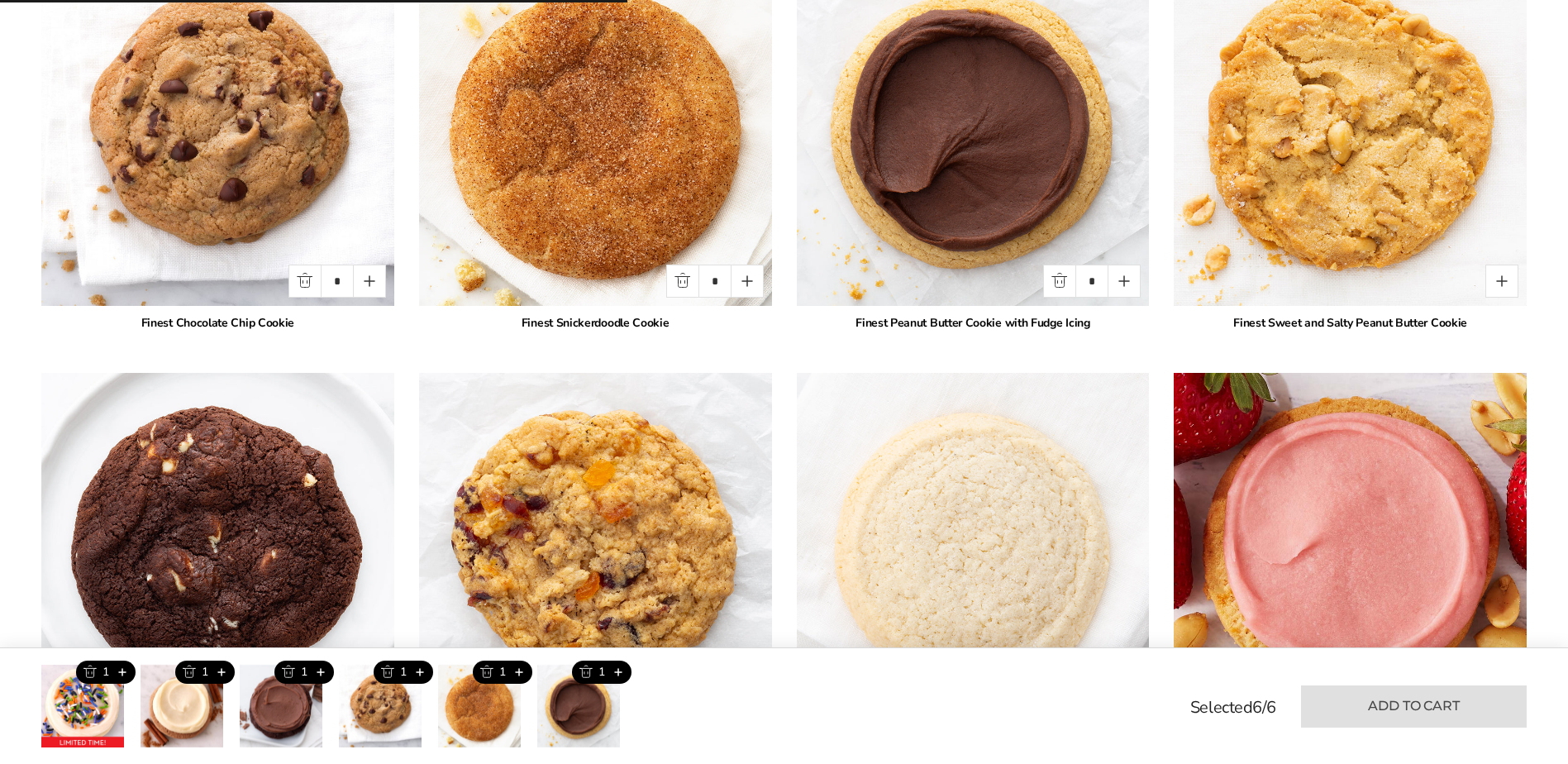
type input "*"
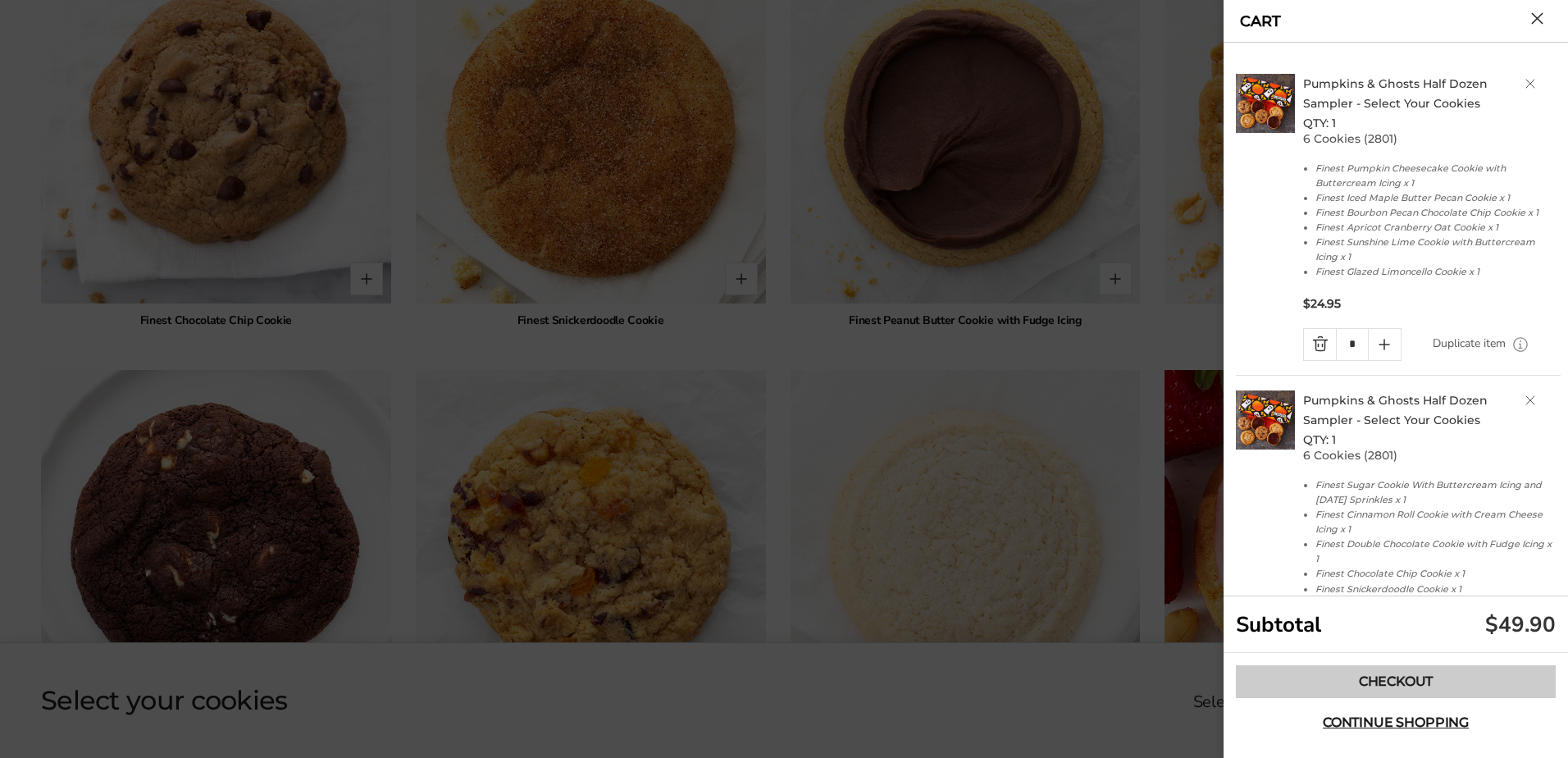
click at [1392, 679] on link "Checkout" at bounding box center [1396, 682] width 320 height 33
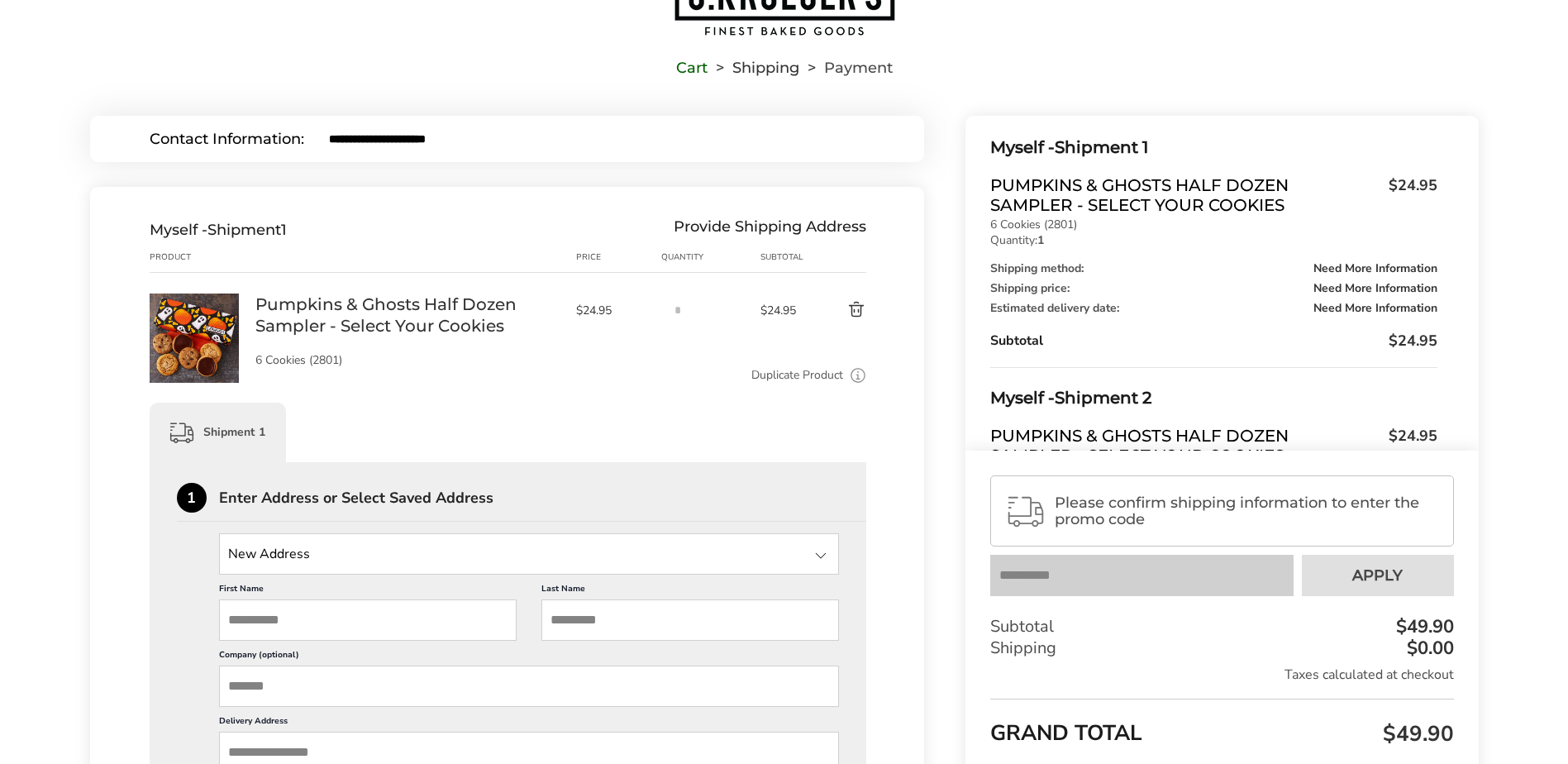
scroll to position [248, 0]
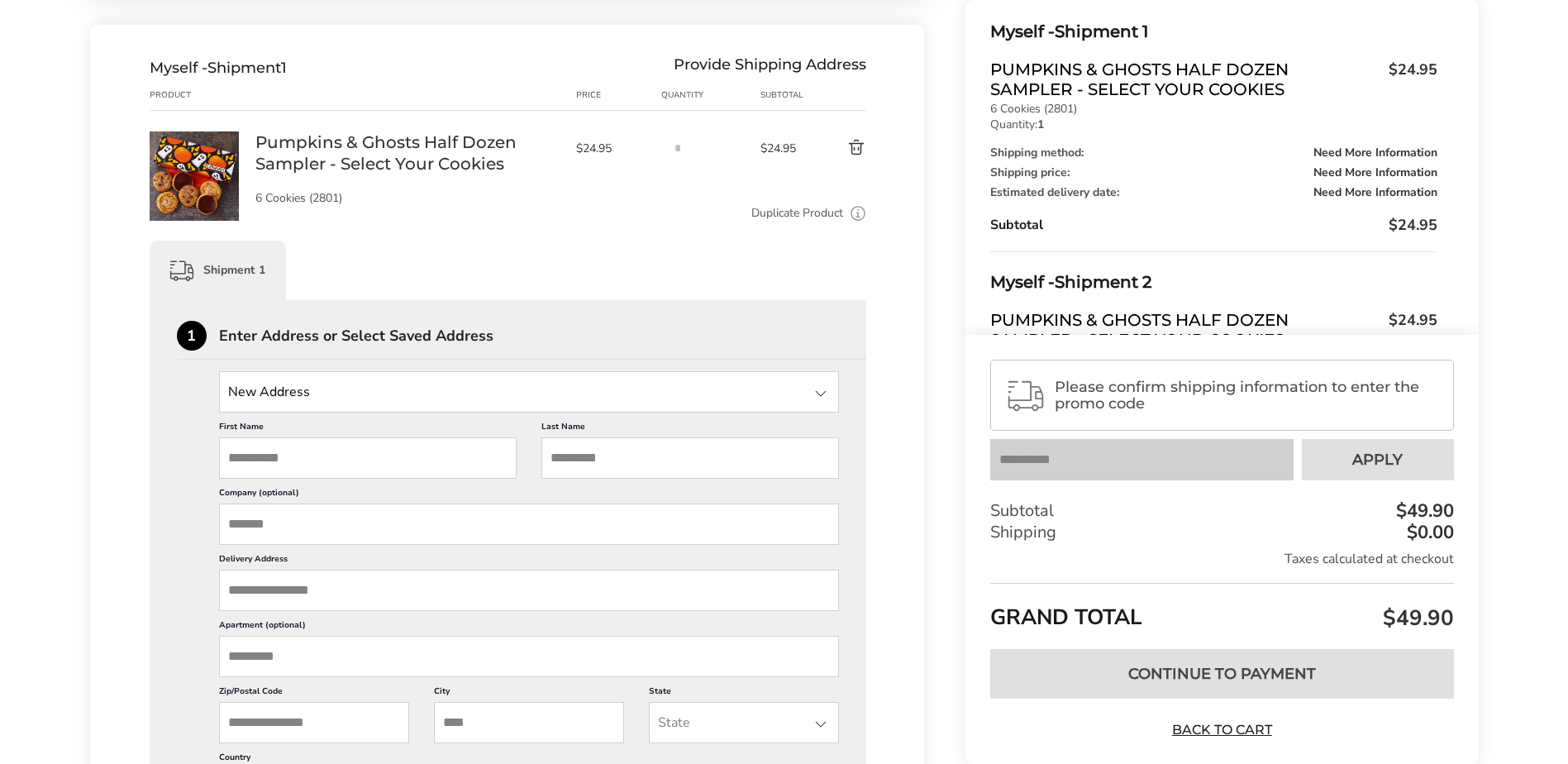
click at [448, 378] on input "State" at bounding box center [529, 391] width 620 height 42
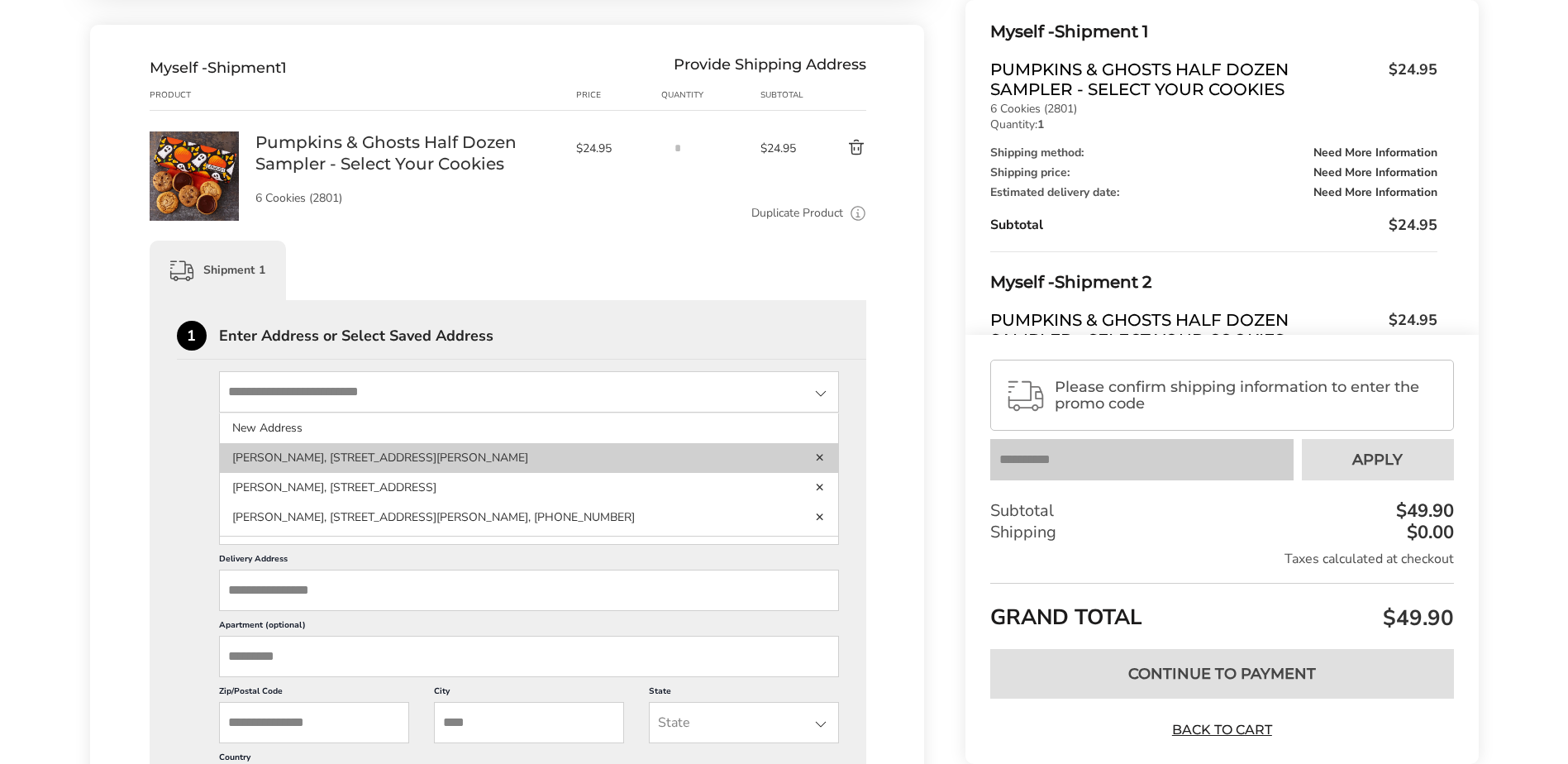
click at [359, 451] on li "[PERSON_NAME], [STREET_ADDRESS][PERSON_NAME]" at bounding box center [530, 458] width 619 height 30
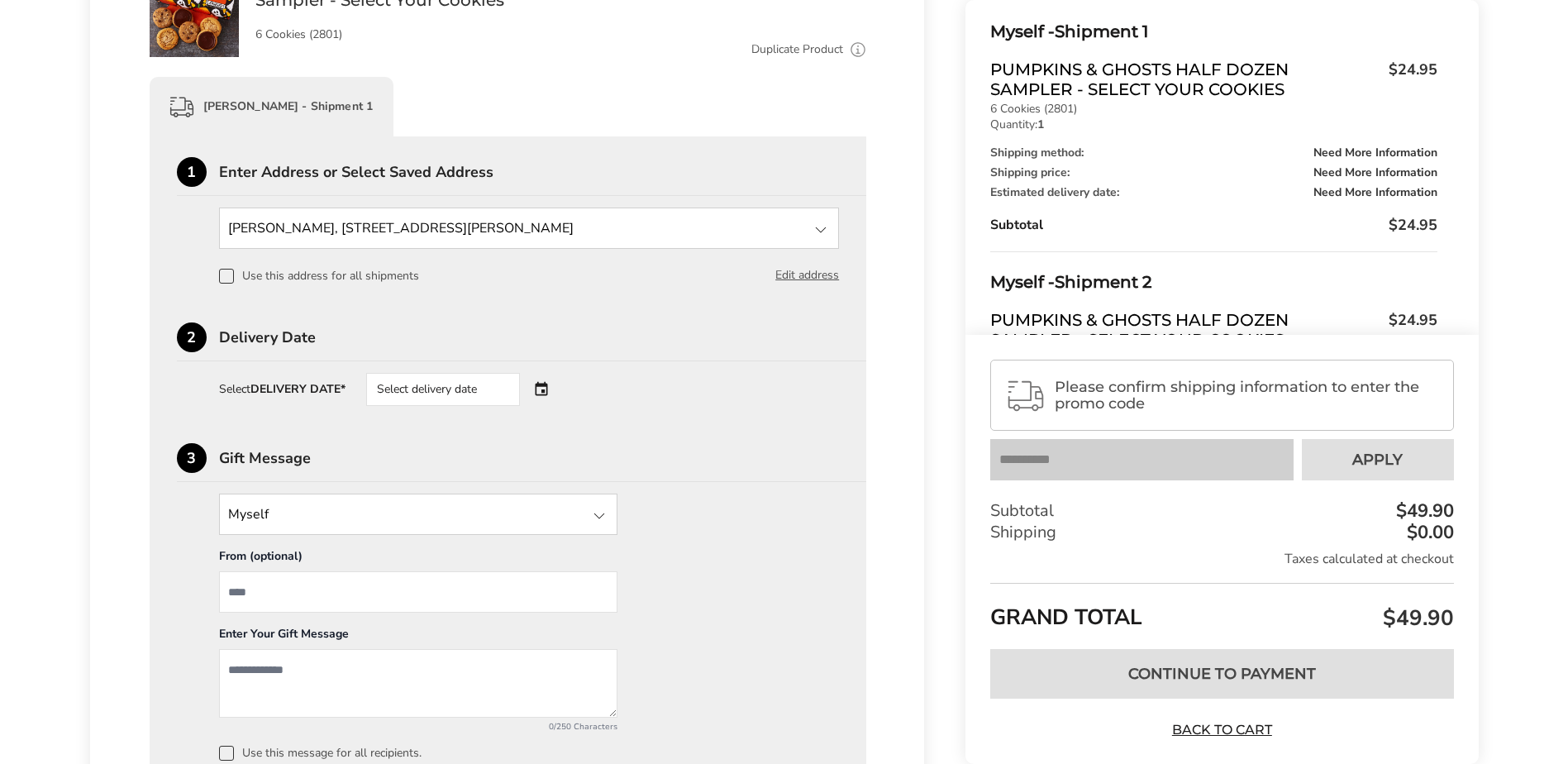
scroll to position [413, 0]
click at [545, 385] on div "Select delivery date" at bounding box center [466, 388] width 200 height 33
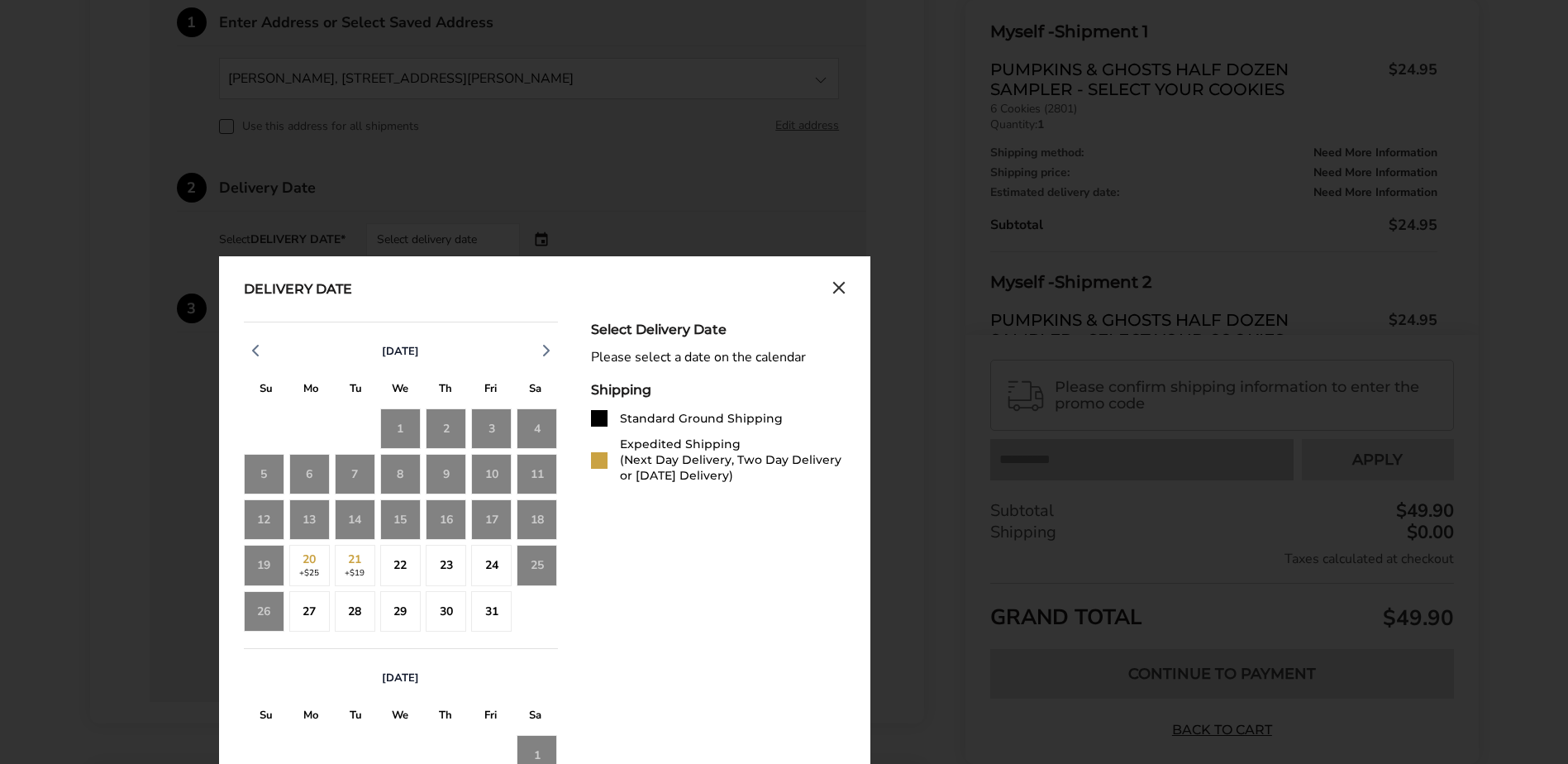
scroll to position [579, 0]
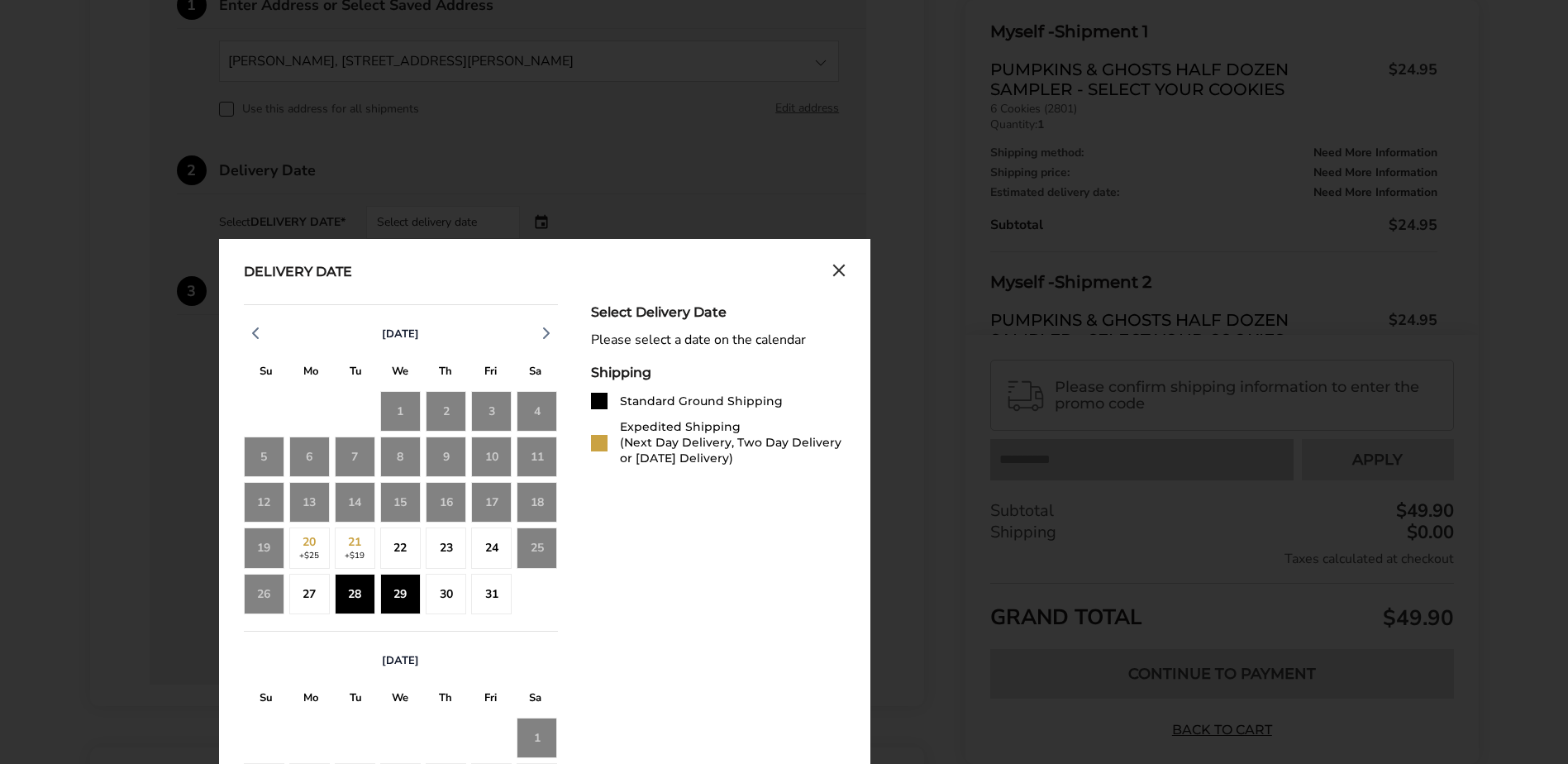
click at [403, 594] on div "29" at bounding box center [400, 594] width 41 height 41
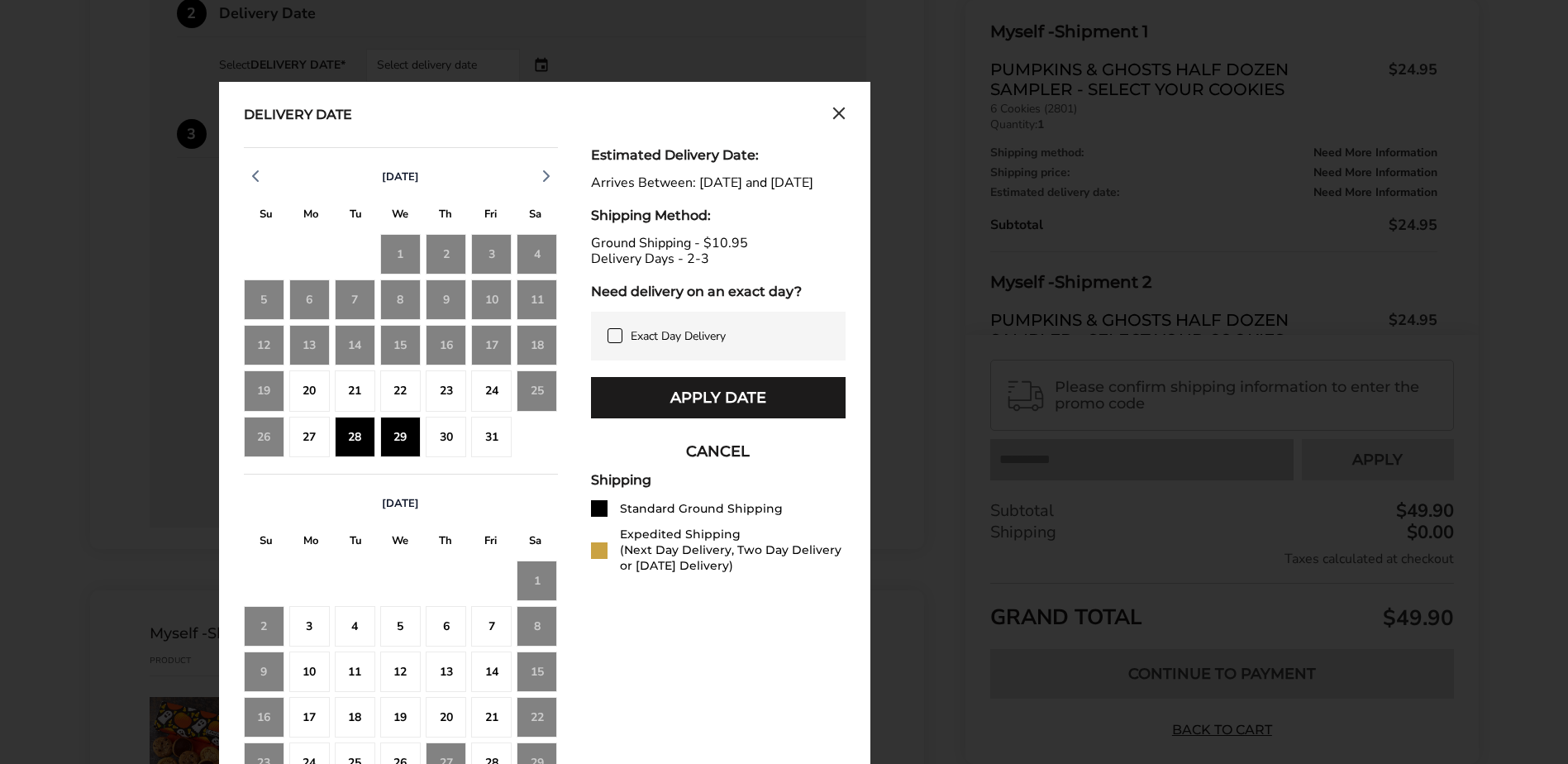
scroll to position [827, 0]
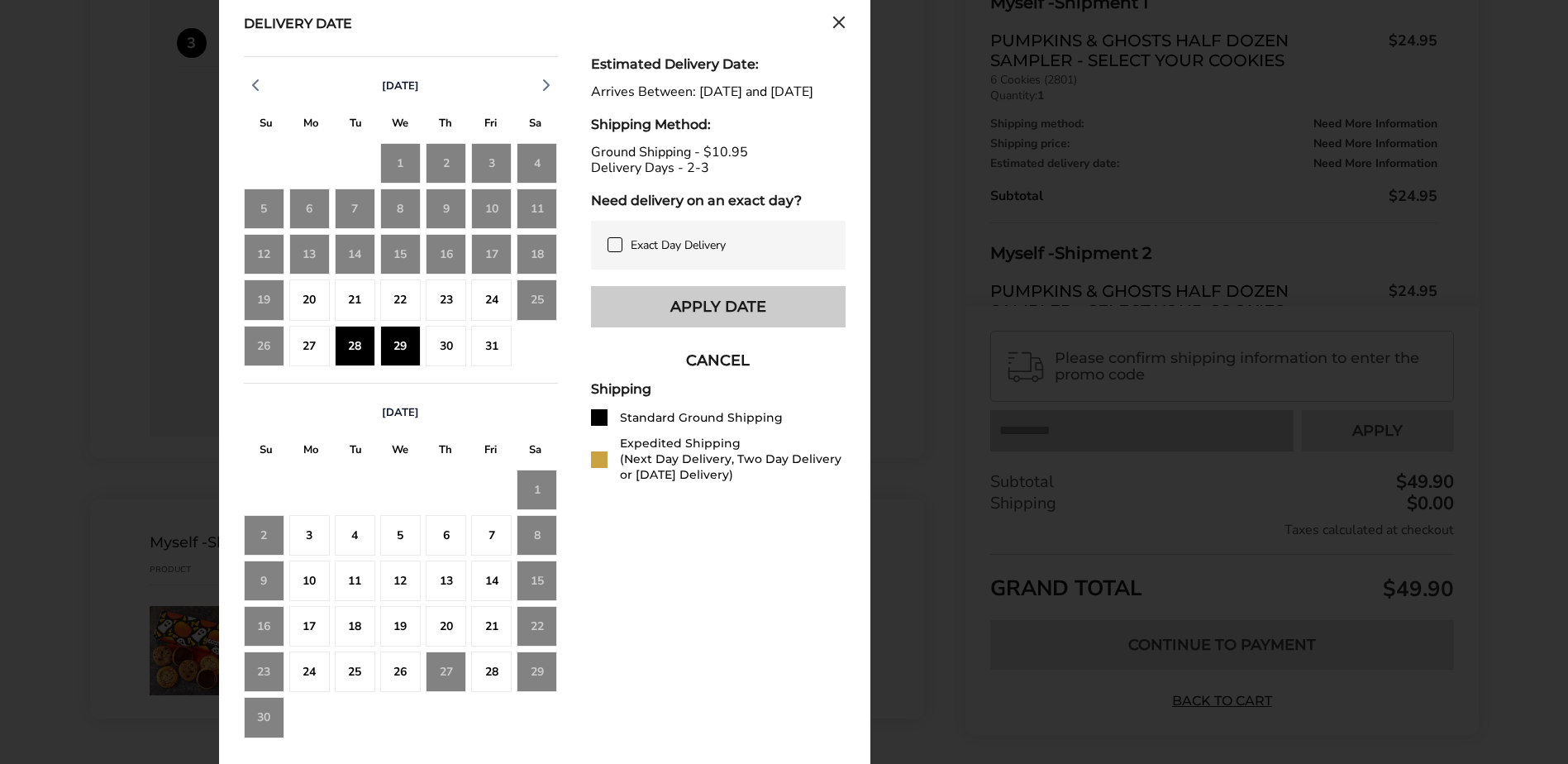
click at [719, 327] on button "Apply Date" at bounding box center [717, 306] width 254 height 42
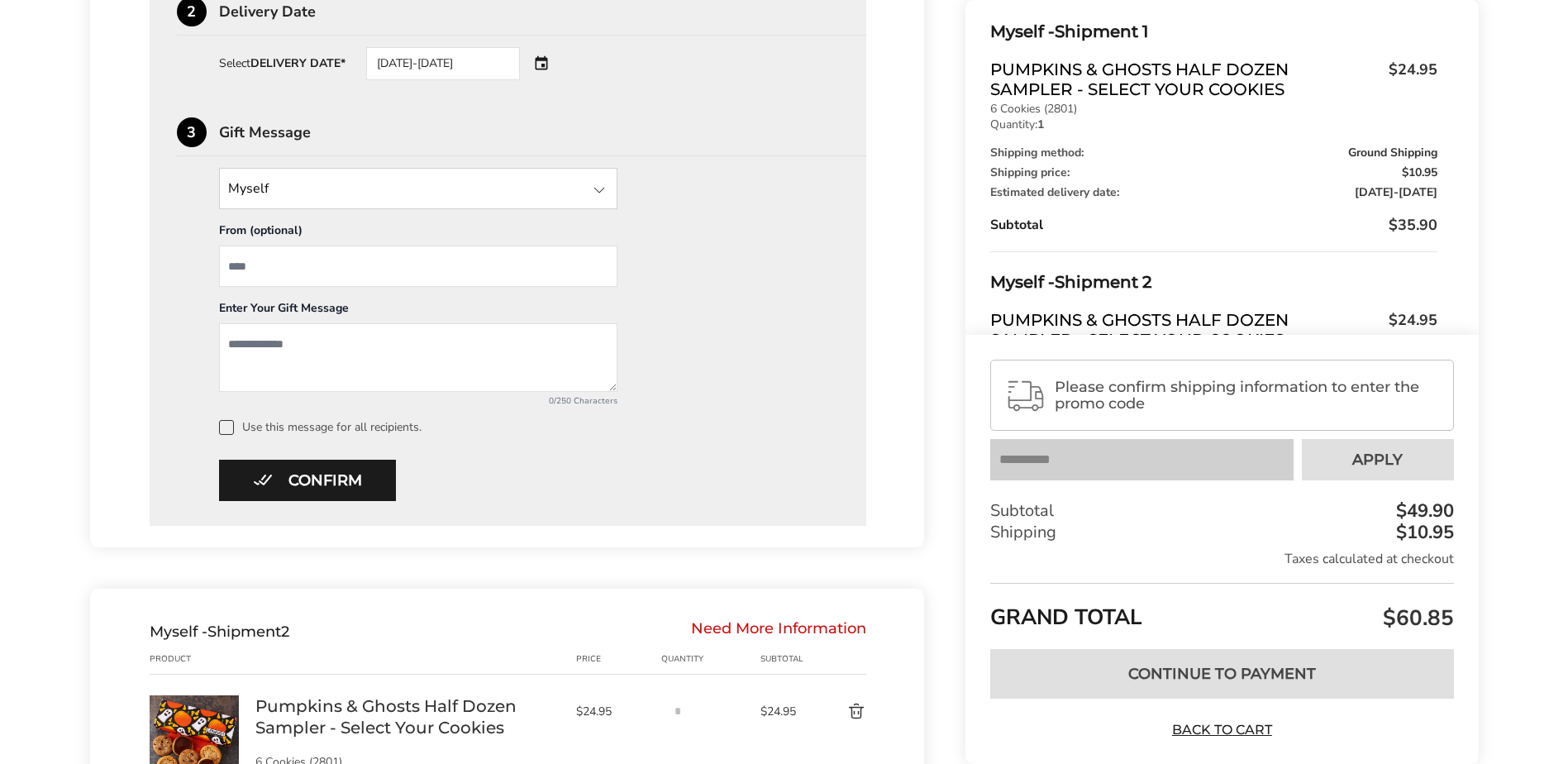
scroll to position [745, 0]
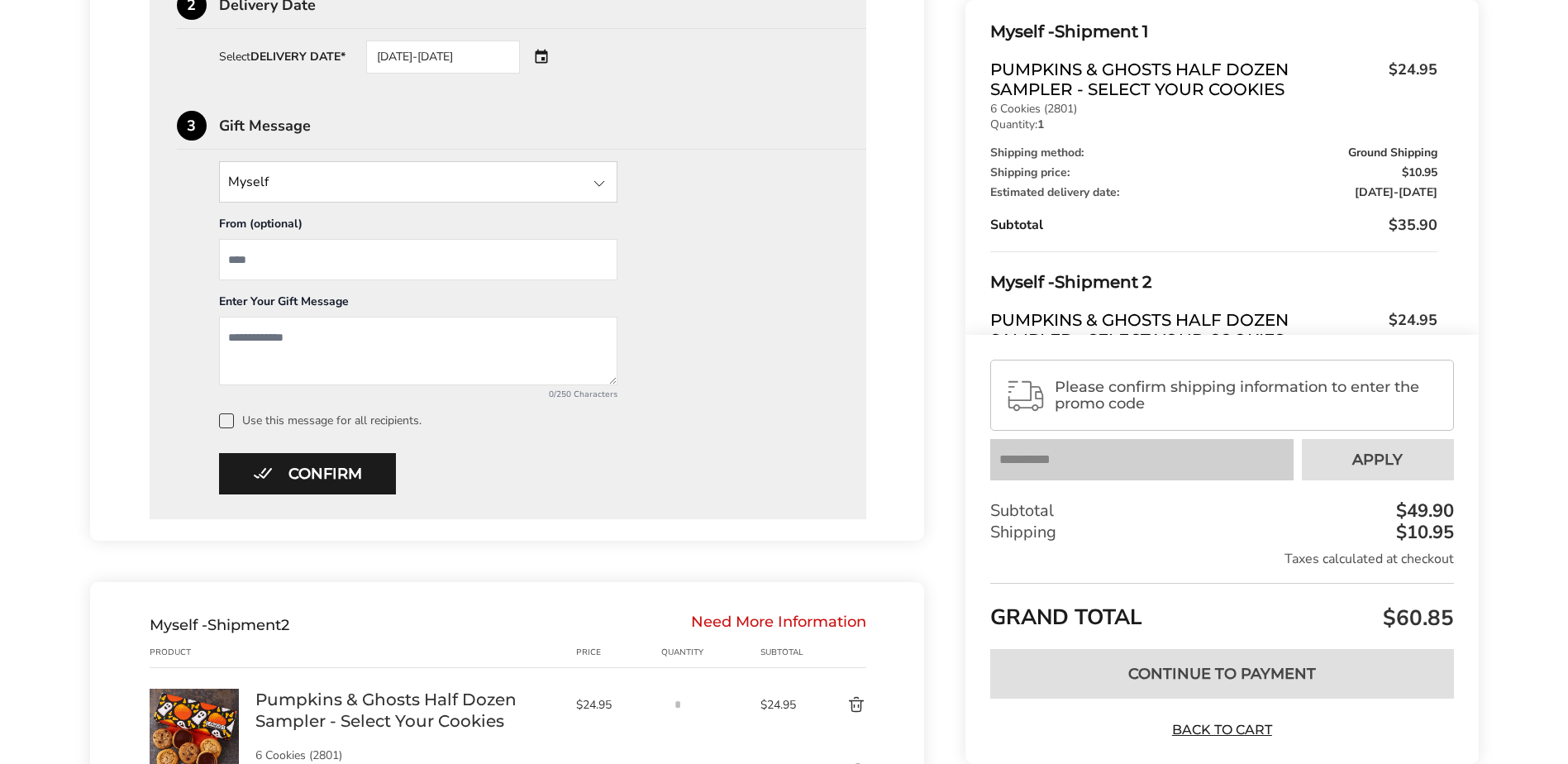
click at [450, 188] on input "State" at bounding box center [418, 181] width 398 height 42
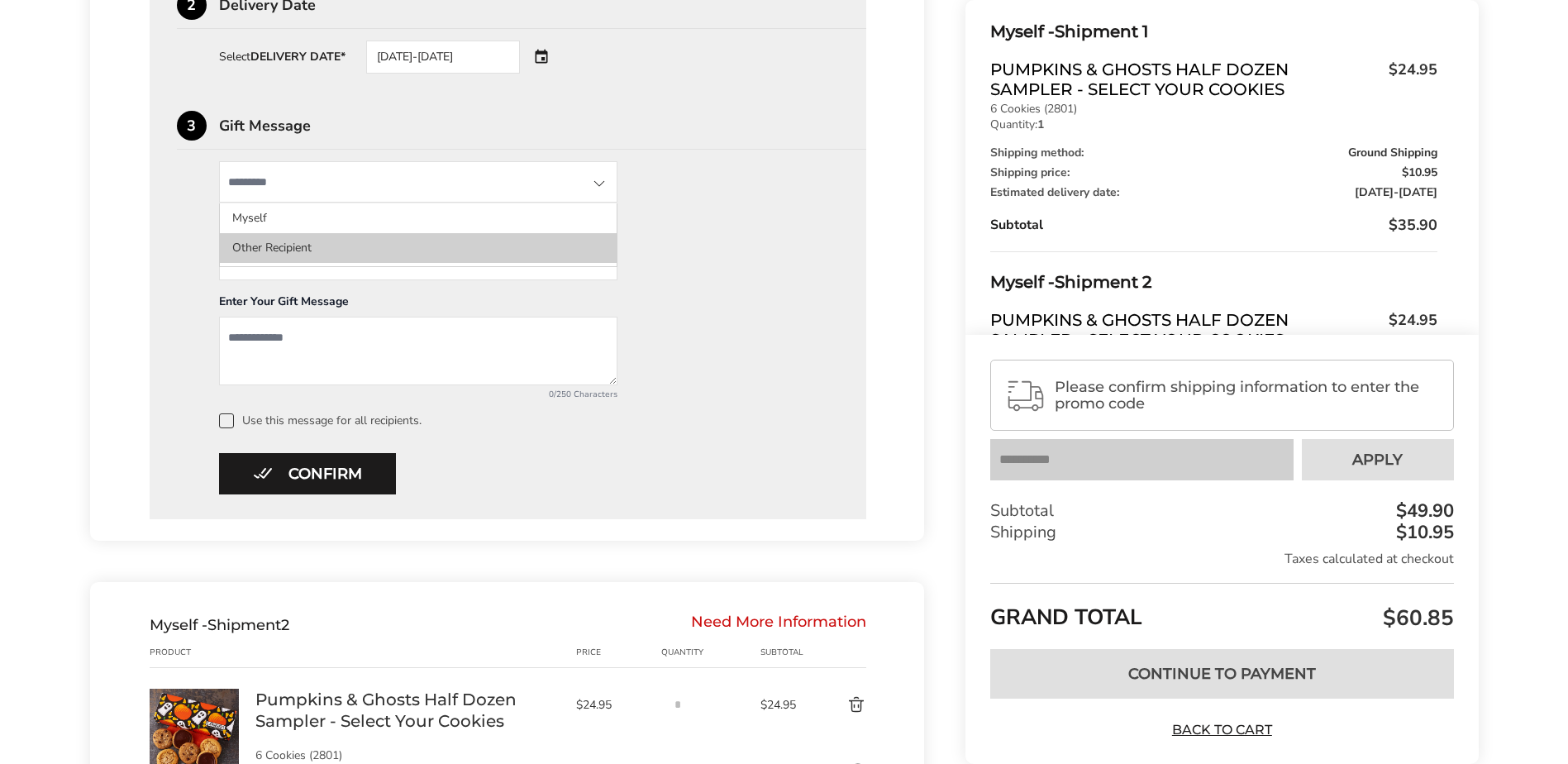
click at [286, 249] on li "Other Recipient" at bounding box center [418, 248] width 397 height 30
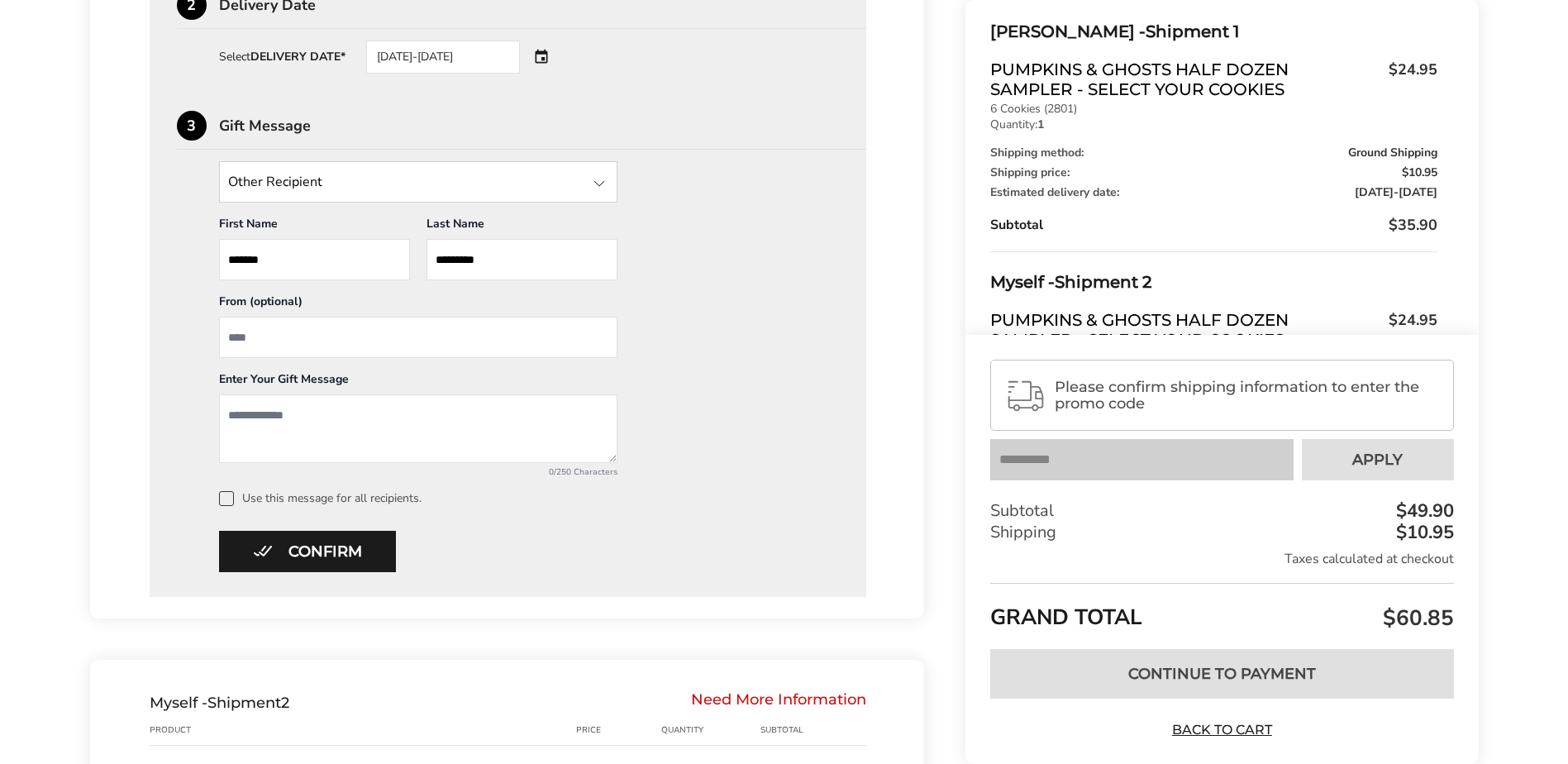
click at [299, 347] on input "From" at bounding box center [418, 337] width 398 height 42
type input "***"
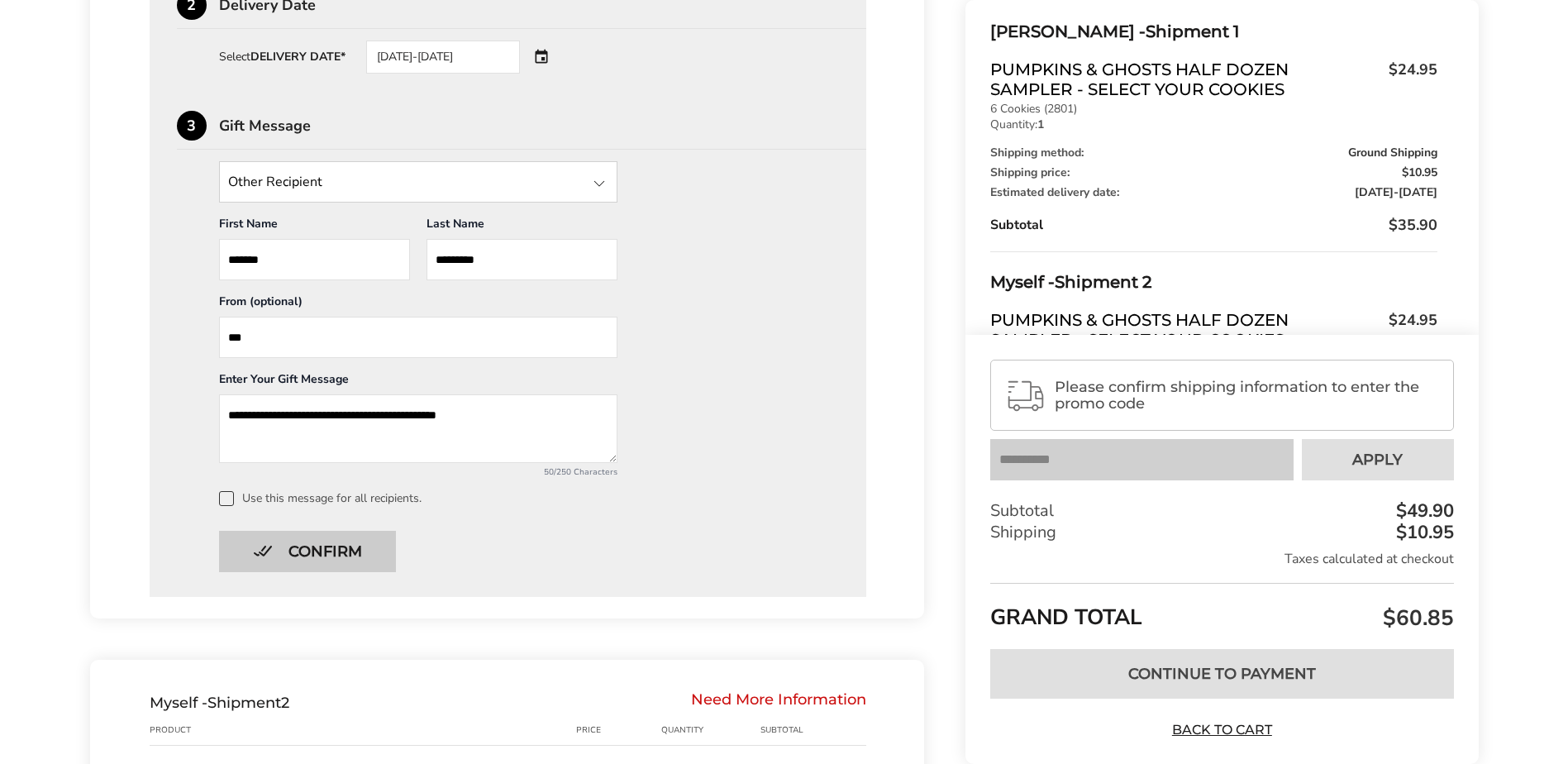
type textarea "**********"
click at [307, 547] on button "Confirm" at bounding box center [307, 551] width 177 height 42
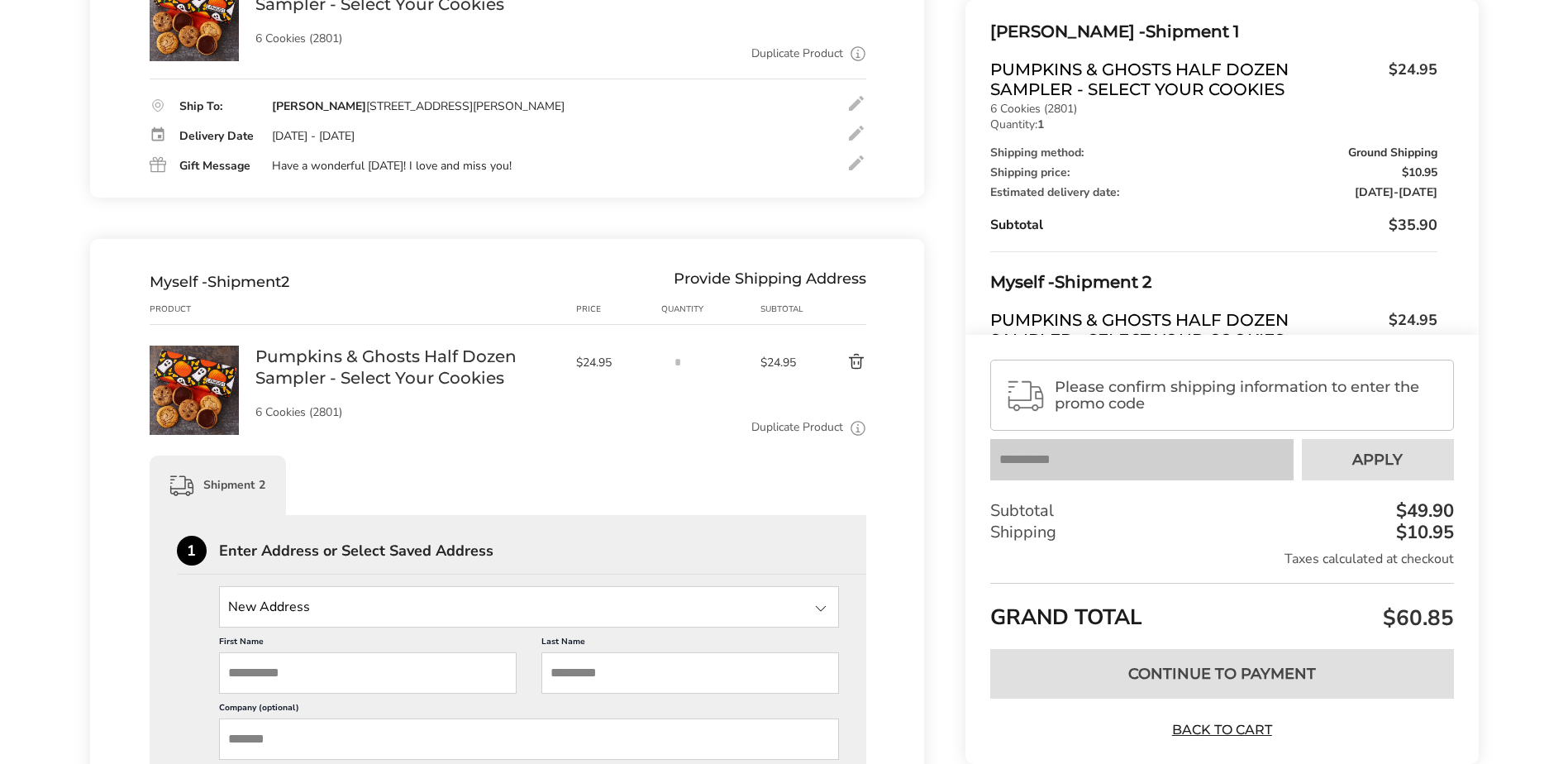
scroll to position [541, 0]
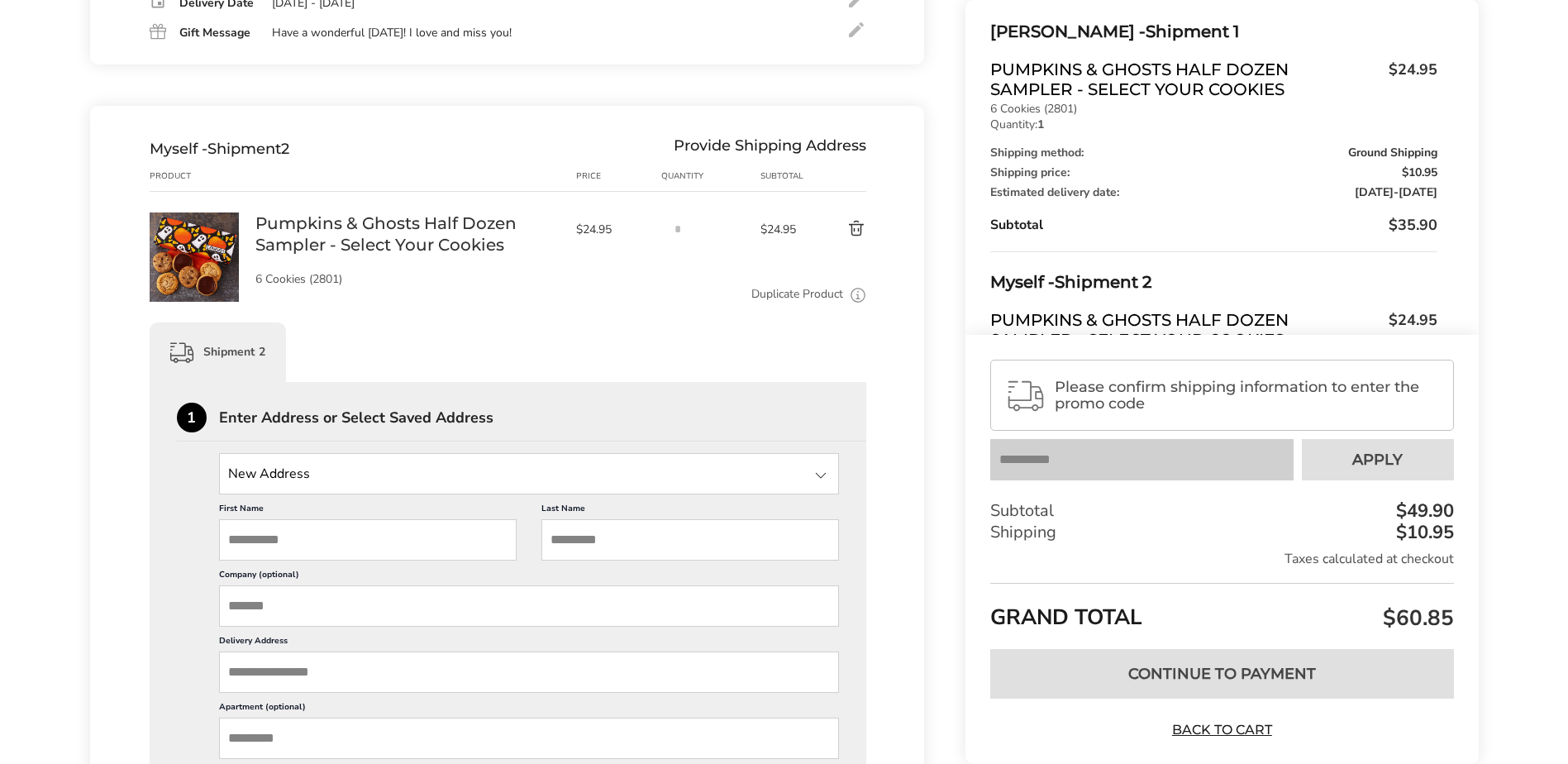
click at [314, 480] on input "State" at bounding box center [529, 474] width 620 height 42
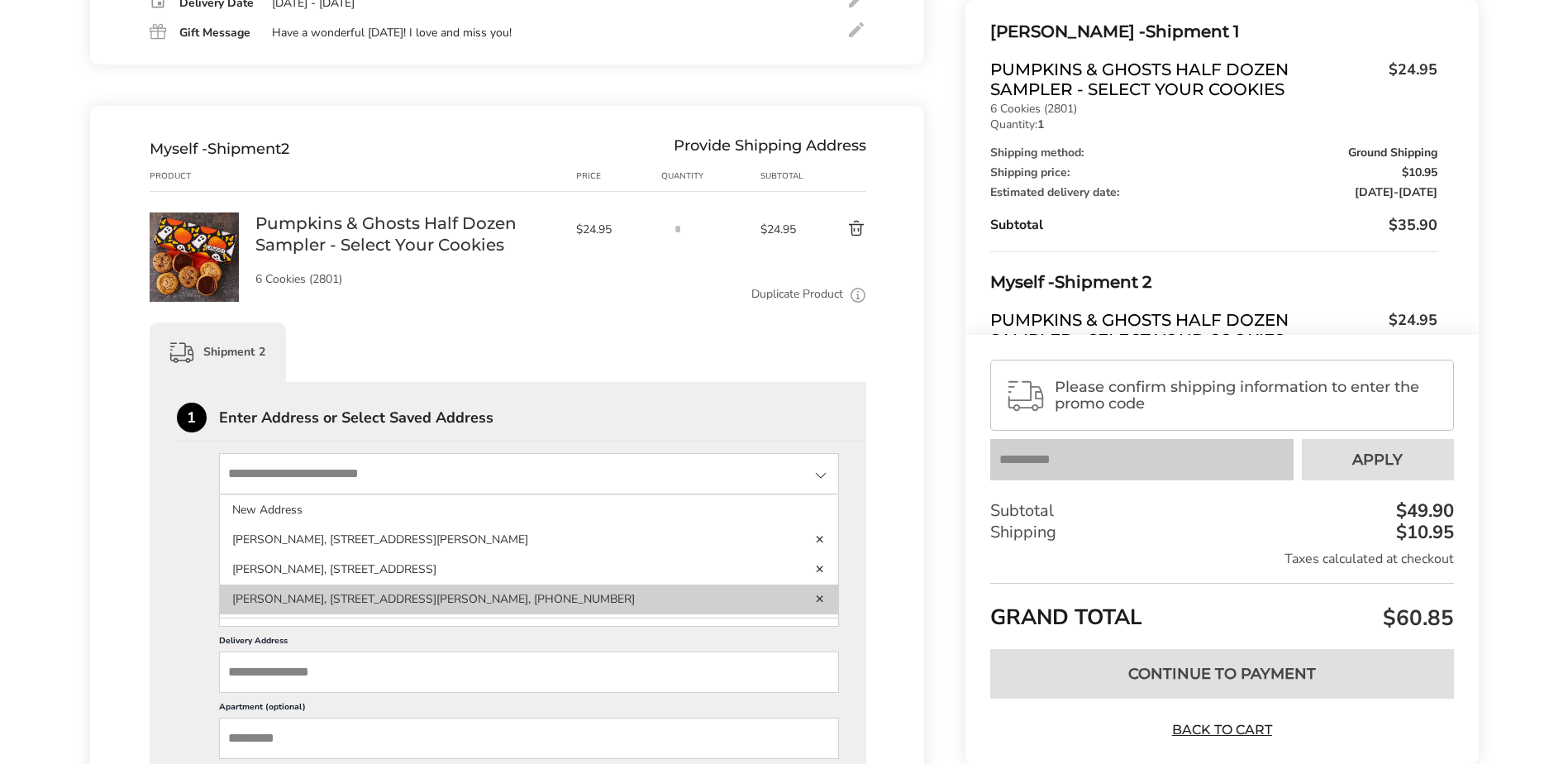
click at [302, 593] on li "[PERSON_NAME], [STREET_ADDRESS][PERSON_NAME], [PHONE_NUMBER]" at bounding box center [530, 599] width 619 height 30
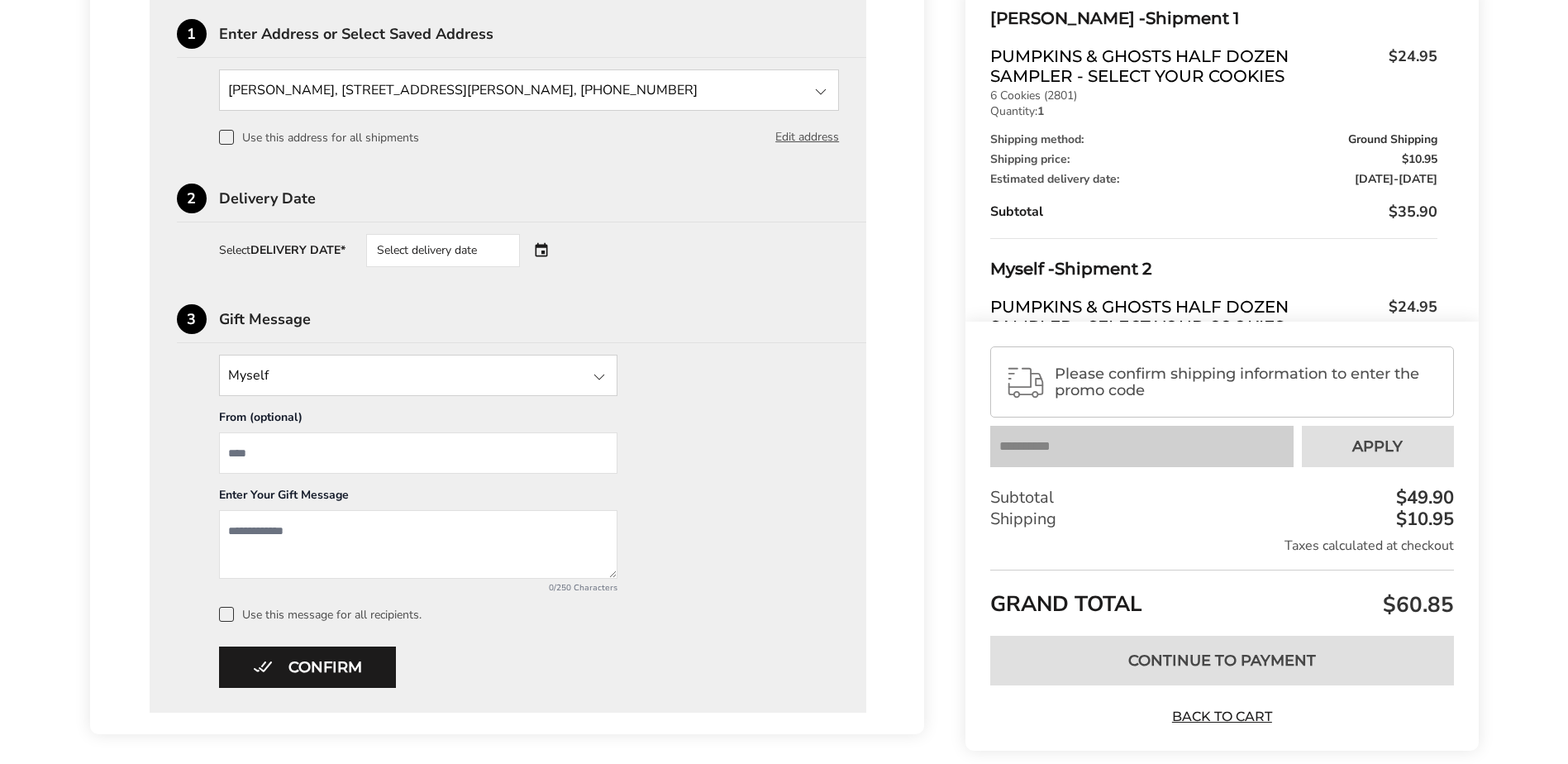
scroll to position [955, 0]
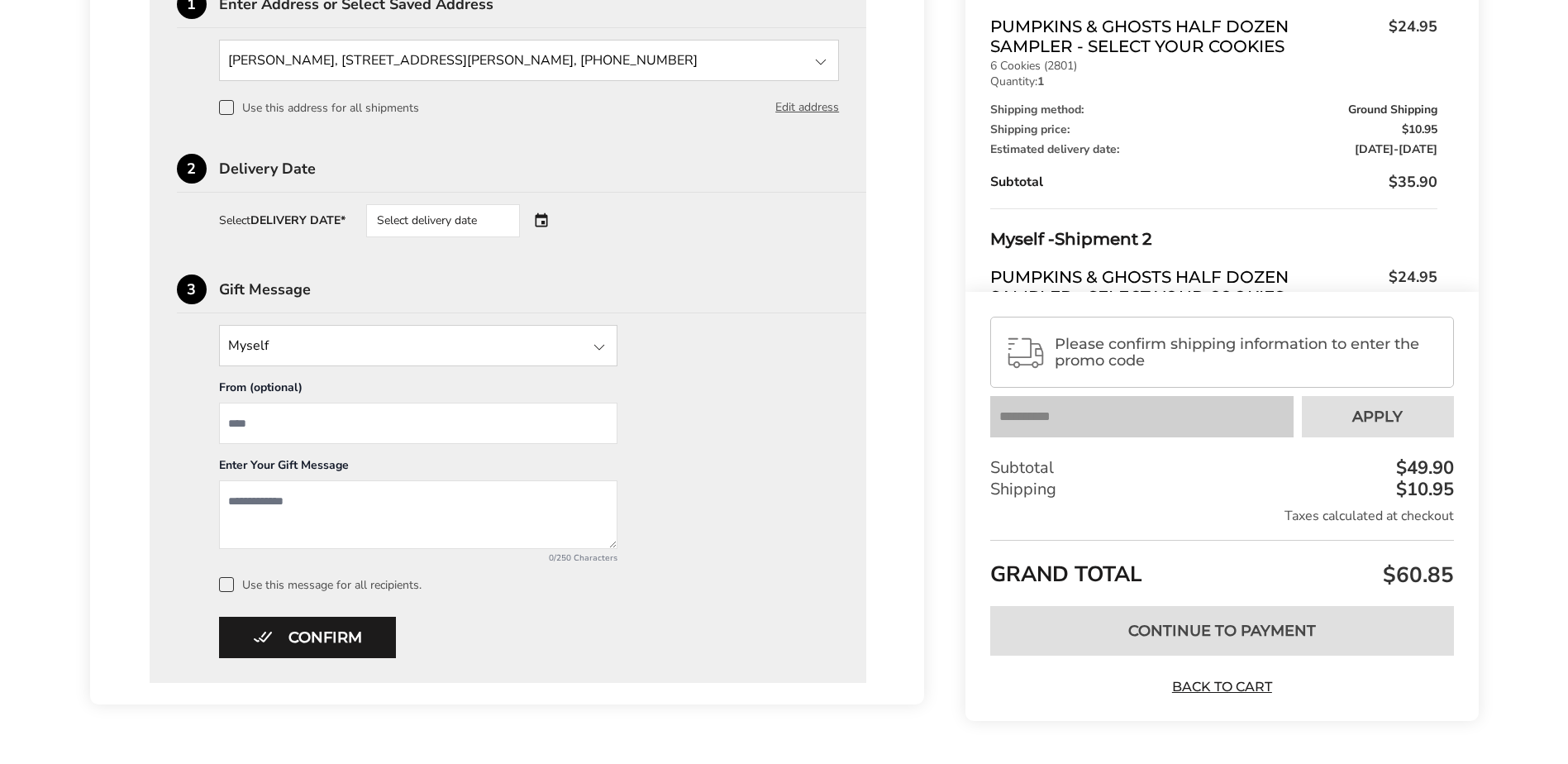
click at [448, 213] on div "Select delivery date" at bounding box center [443, 221] width 153 height 33
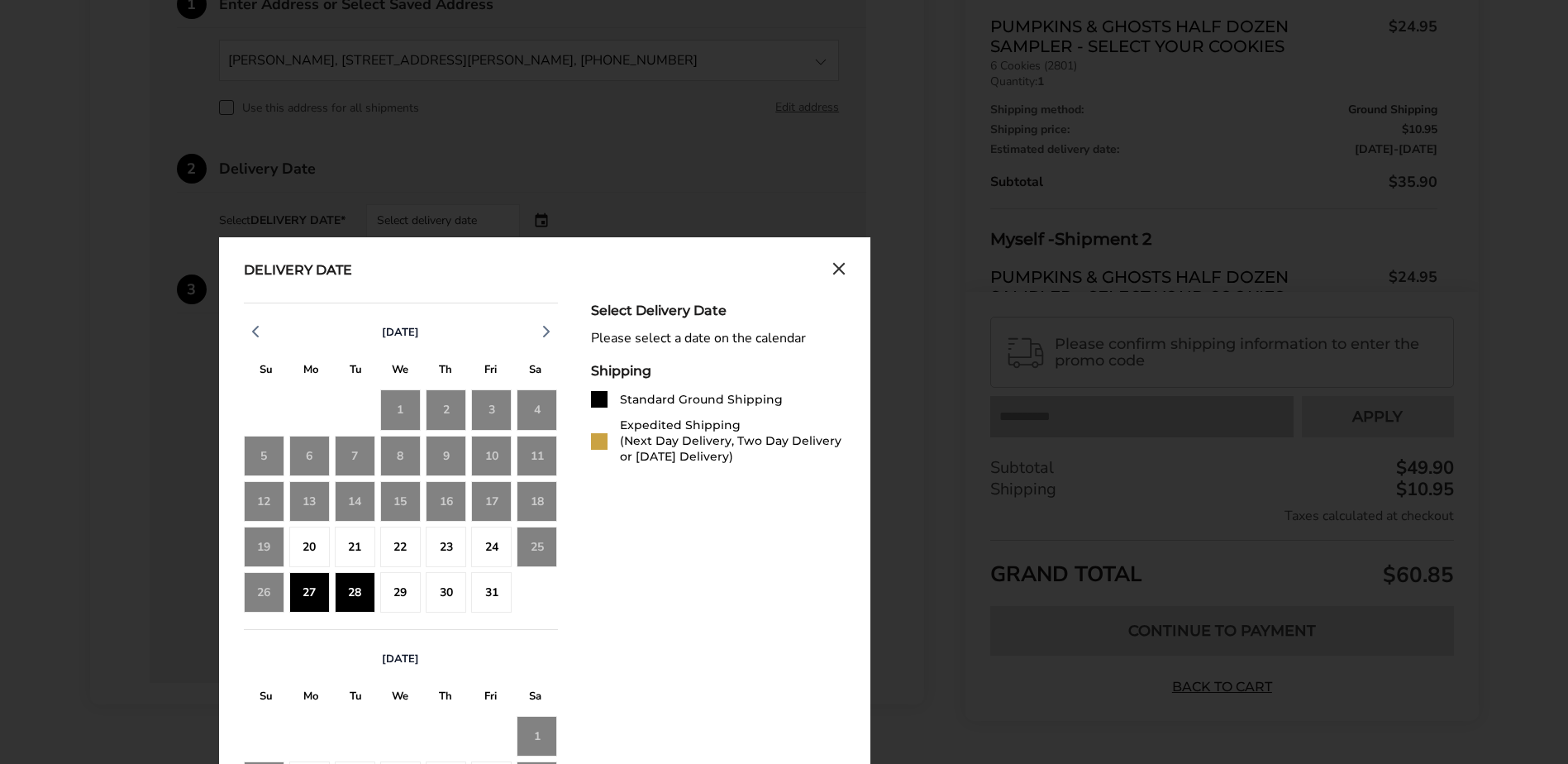
click at [353, 595] on div "28" at bounding box center [355, 593] width 41 height 41
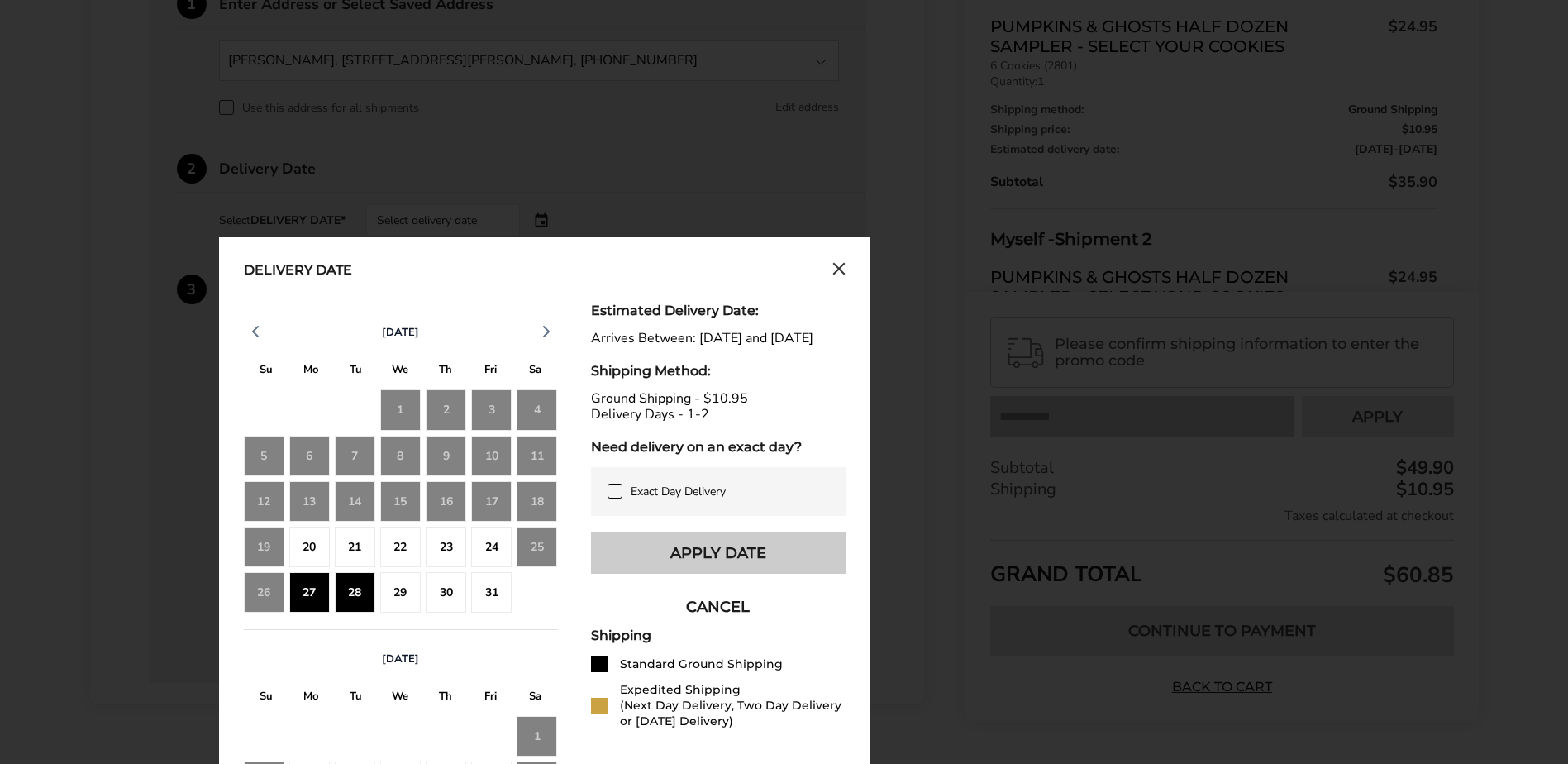
click at [702, 565] on button "Apply Date" at bounding box center [717, 553] width 254 height 42
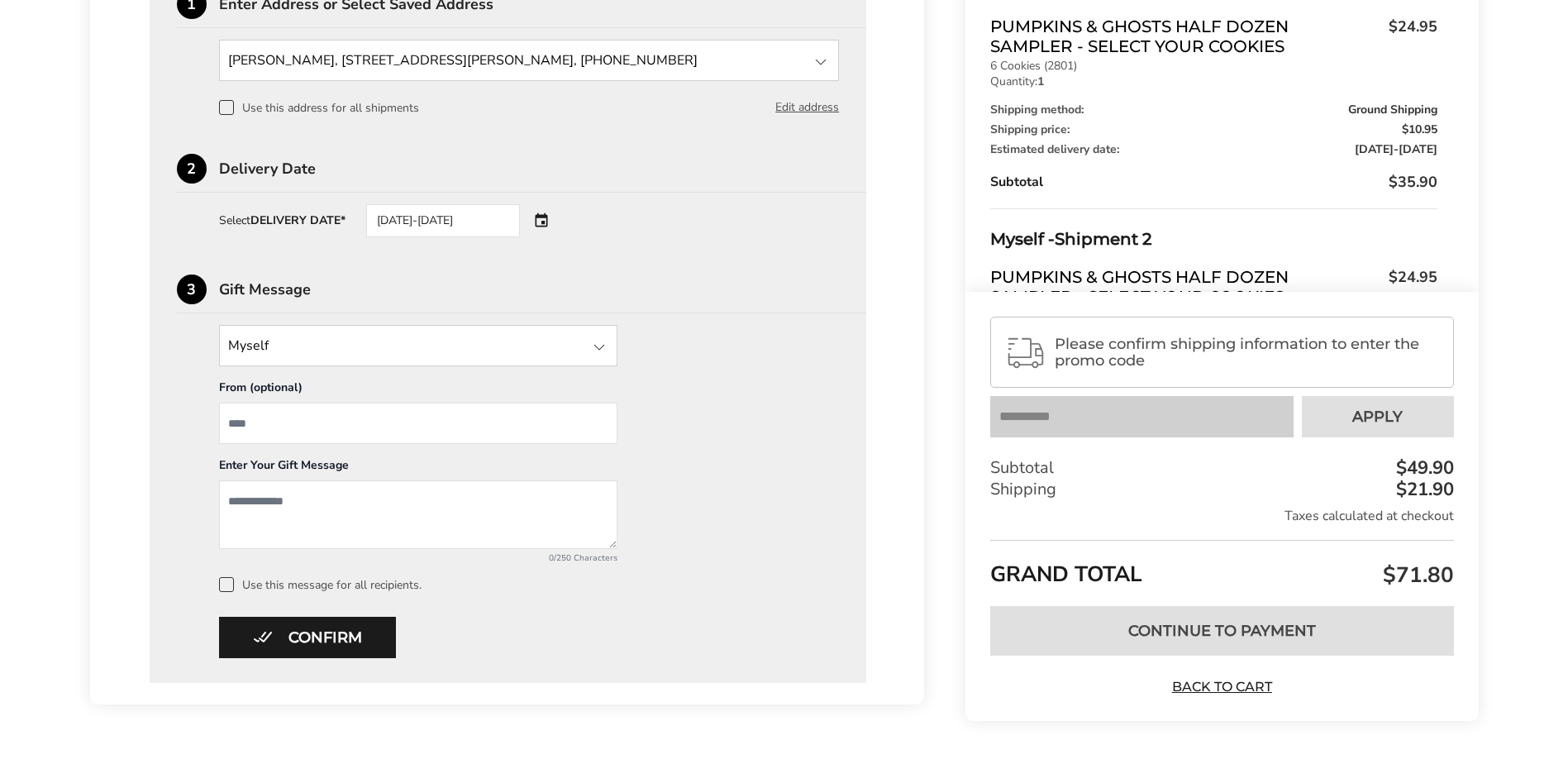
click at [329, 347] on input "State" at bounding box center [418, 345] width 398 height 42
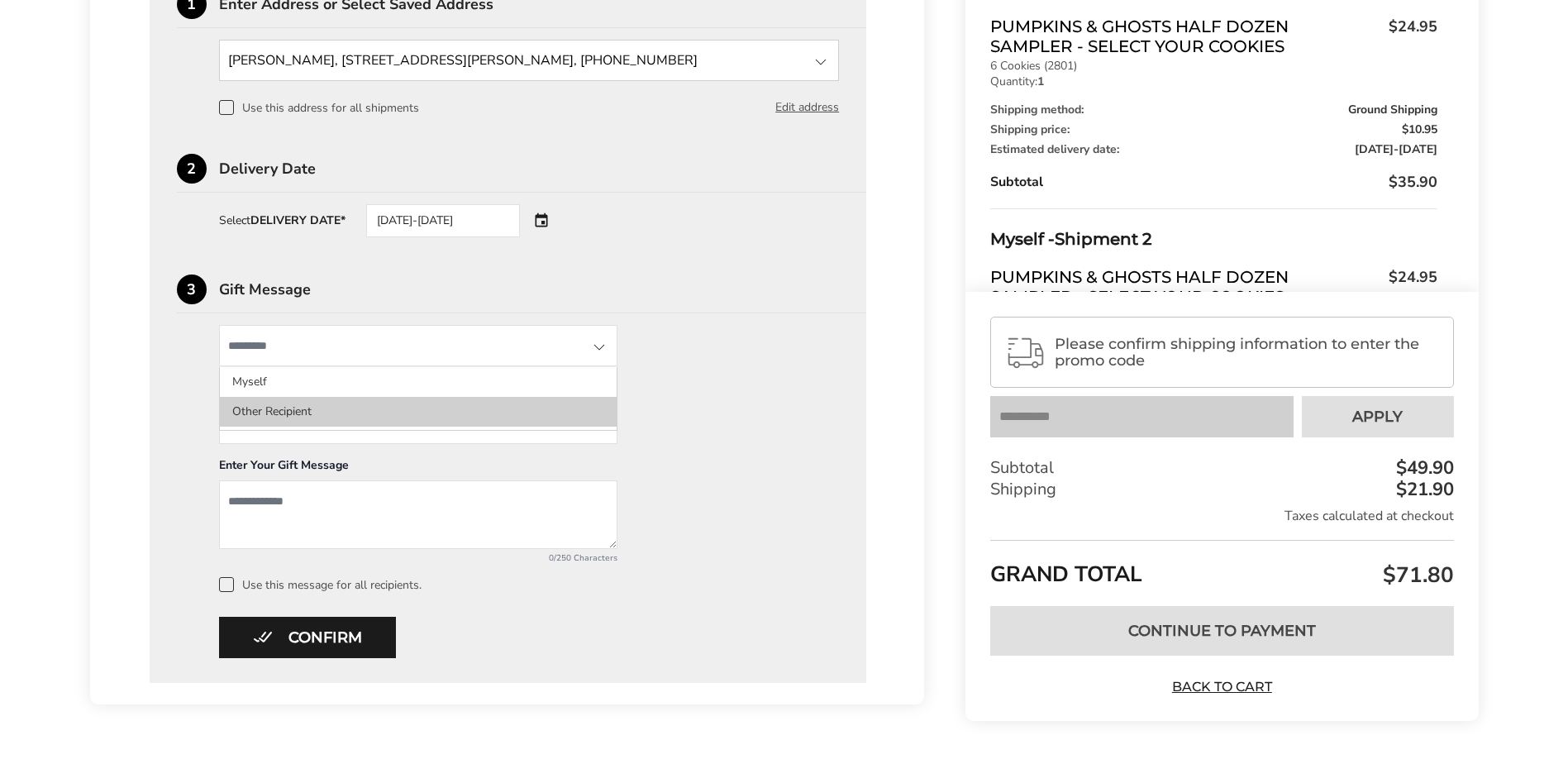
click at [312, 408] on li "Other Recipient" at bounding box center [418, 412] width 397 height 30
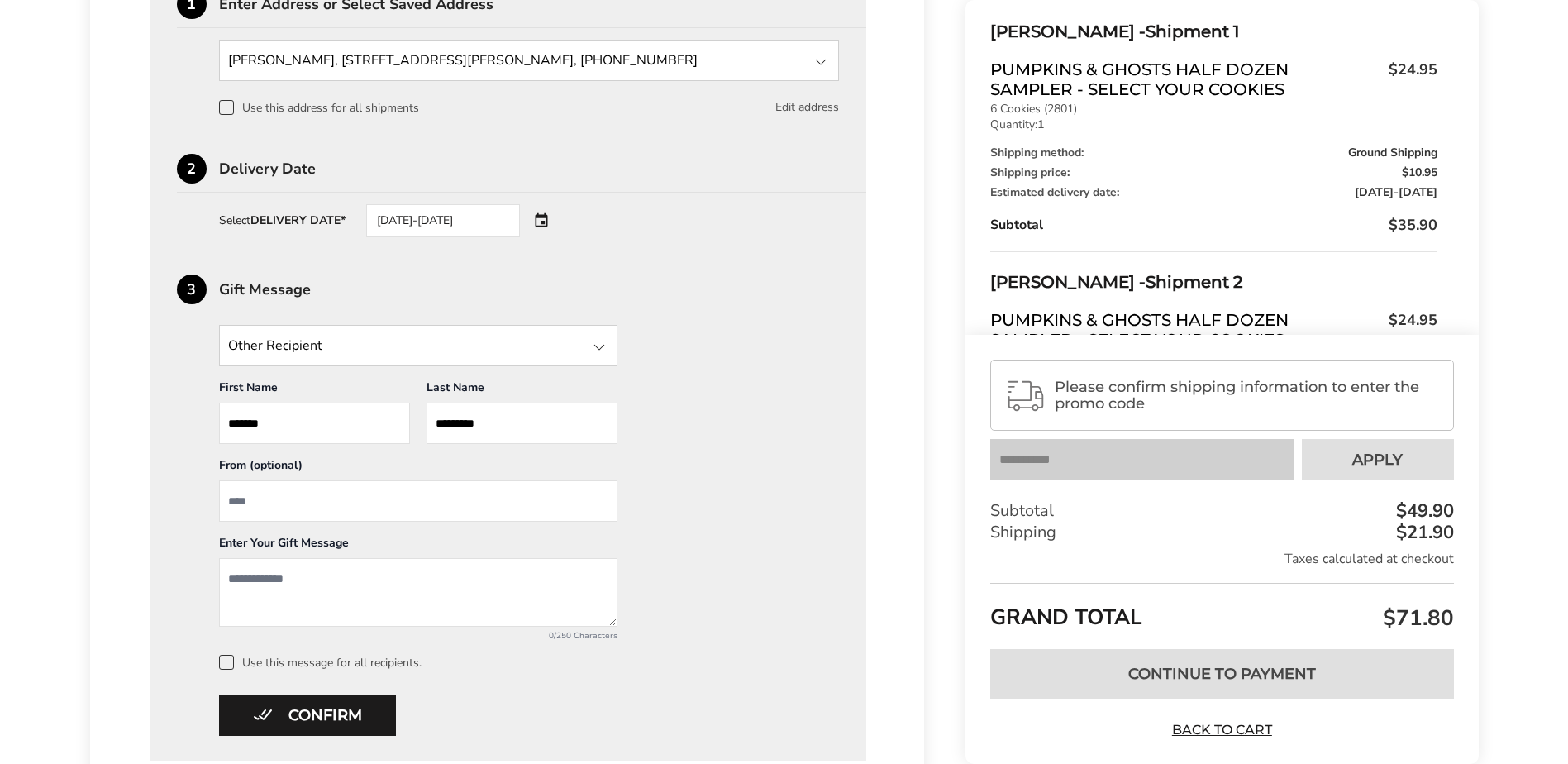
click at [308, 493] on input "From" at bounding box center [418, 500] width 398 height 42
type input "***"
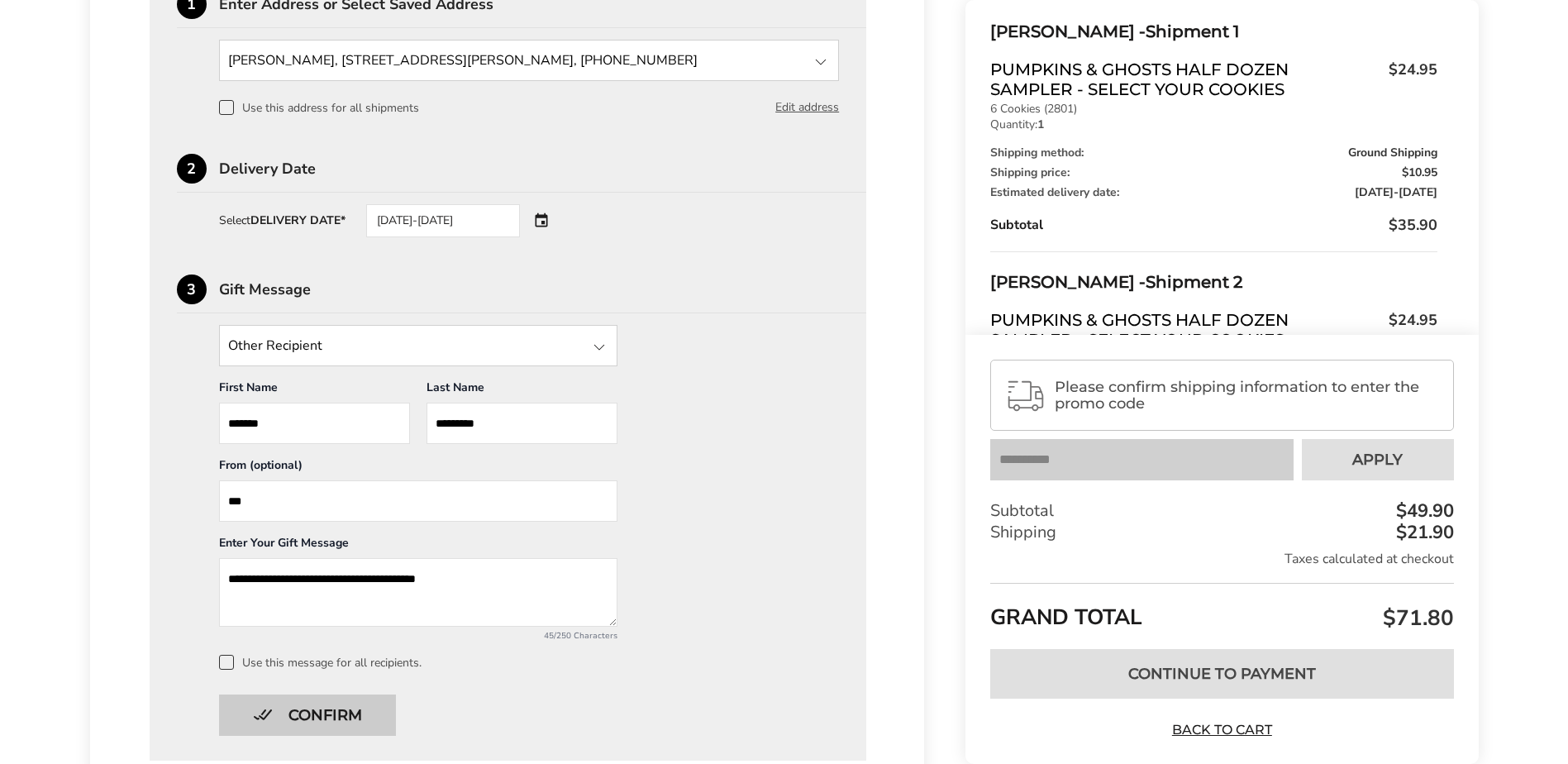
type textarea "**********"
click at [297, 709] on button "Confirm" at bounding box center [307, 715] width 177 height 42
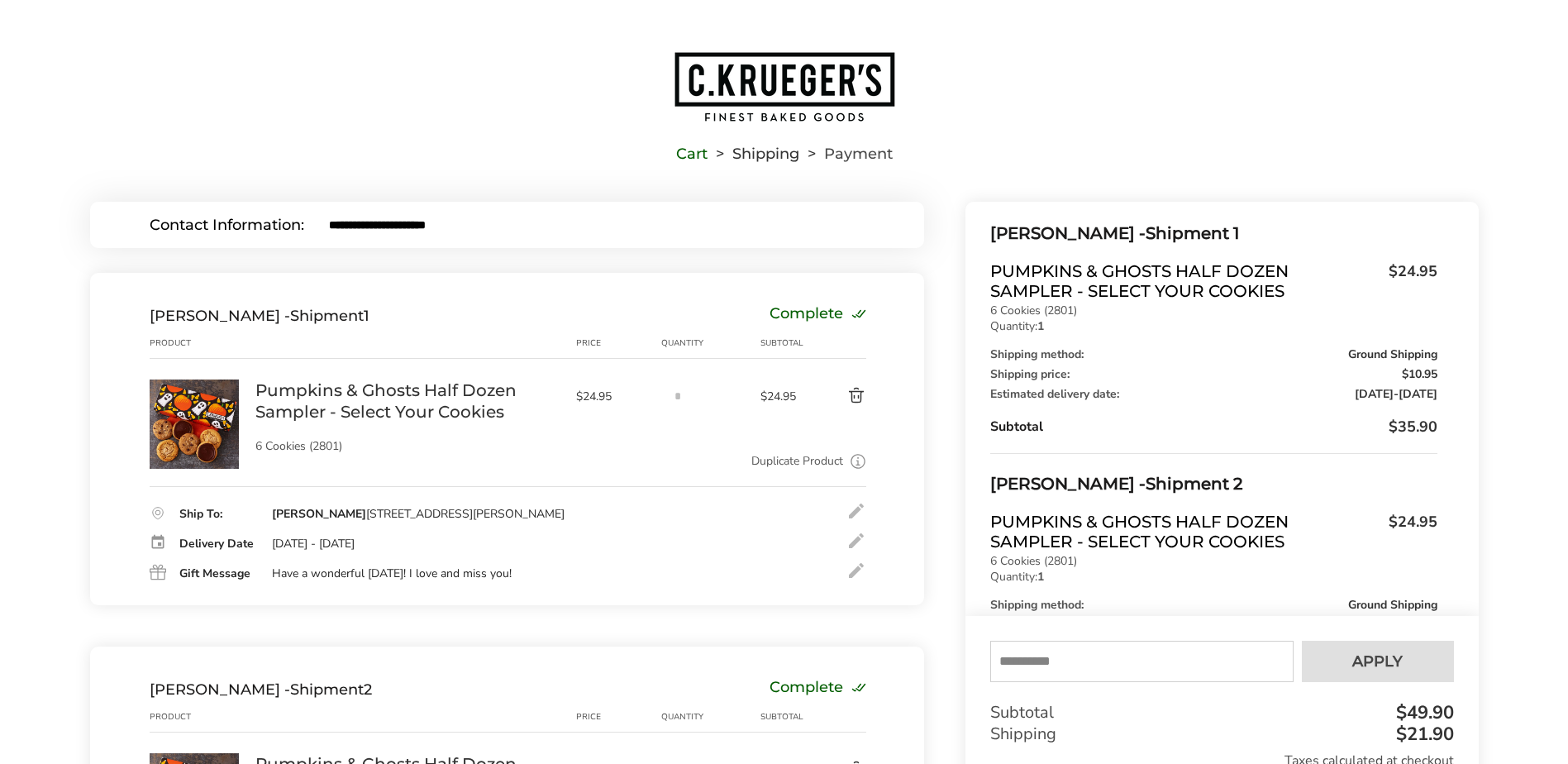
scroll to position [331, 0]
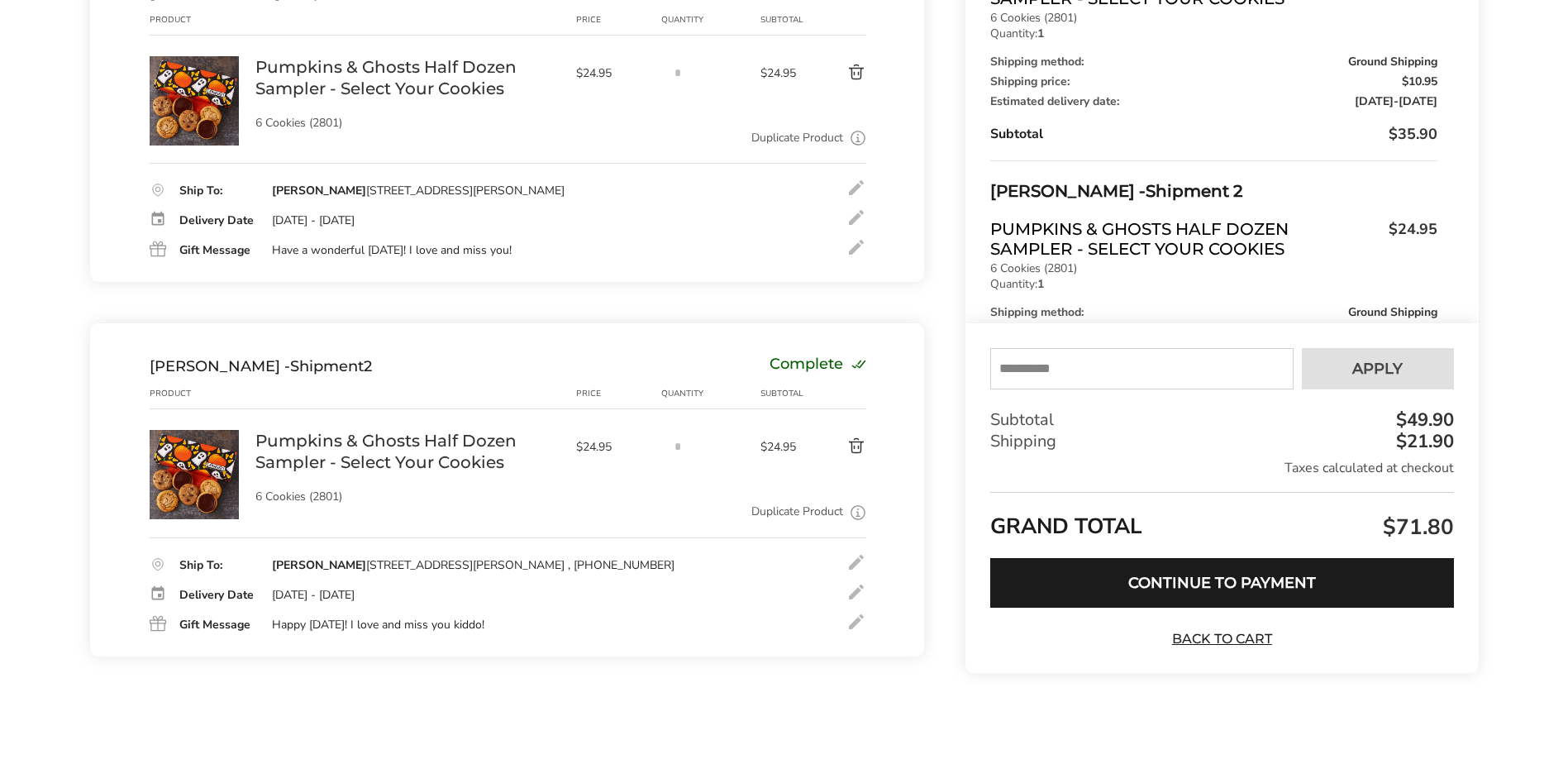
click at [1097, 371] on input "text" at bounding box center [1141, 368] width 302 height 42
type input "*****"
click at [1333, 369] on button "Apply" at bounding box center [1378, 368] width 153 height 42
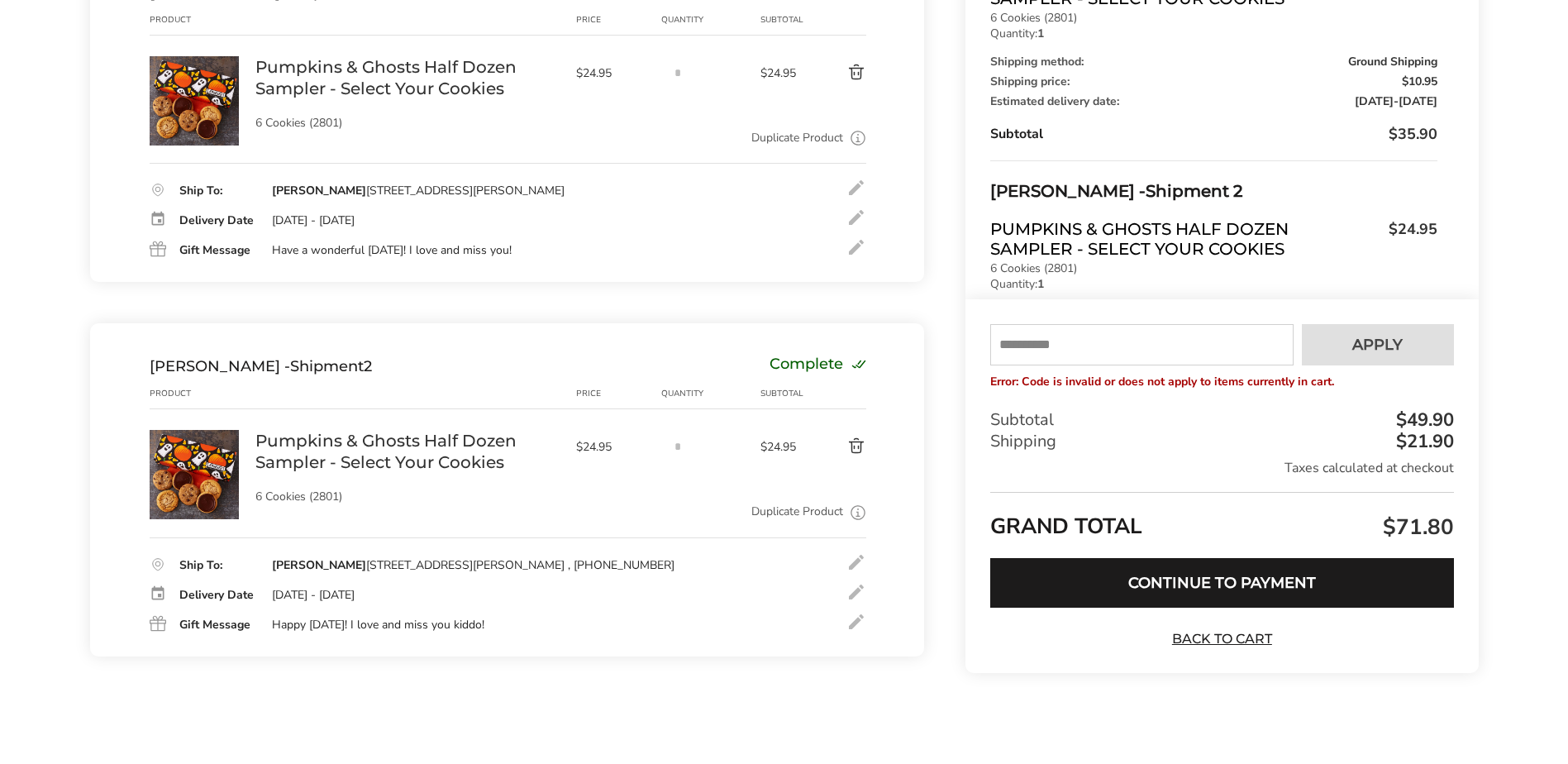
click at [1084, 351] on input "text" at bounding box center [1141, 344] width 302 height 42
